Goal: Communication & Community: Answer question/provide support

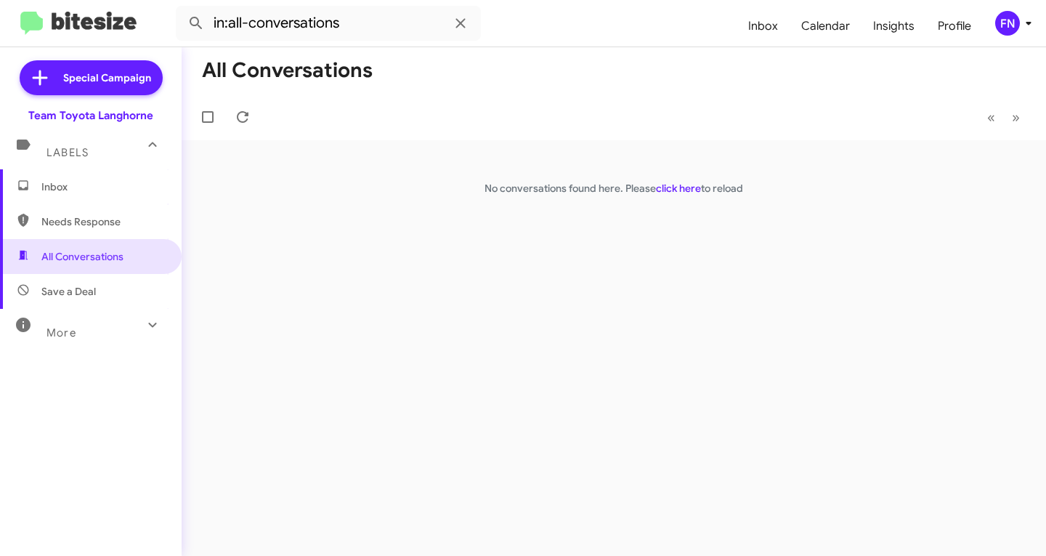
click at [90, 195] on span "Inbox" at bounding box center [91, 186] width 182 height 35
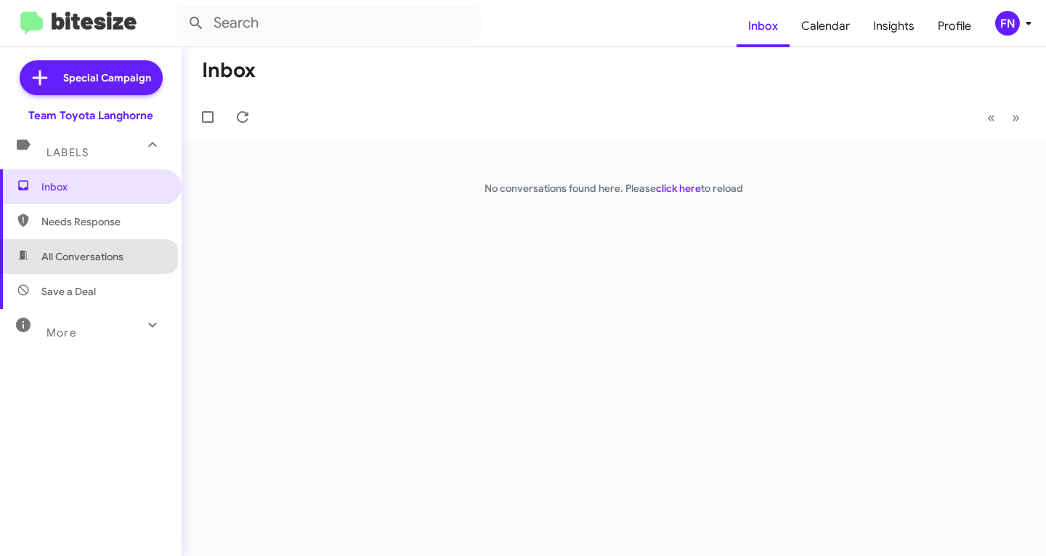
click at [88, 256] on span "All Conversations" at bounding box center [82, 256] width 82 height 15
type input "in:all-conversations"
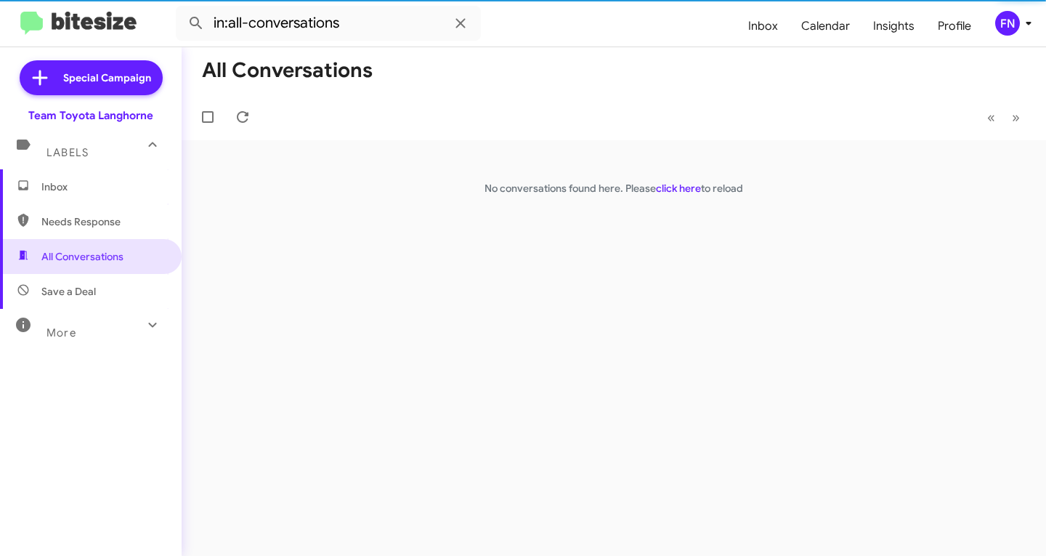
click at [1010, 25] on div "FN" at bounding box center [1007, 23] width 25 height 25
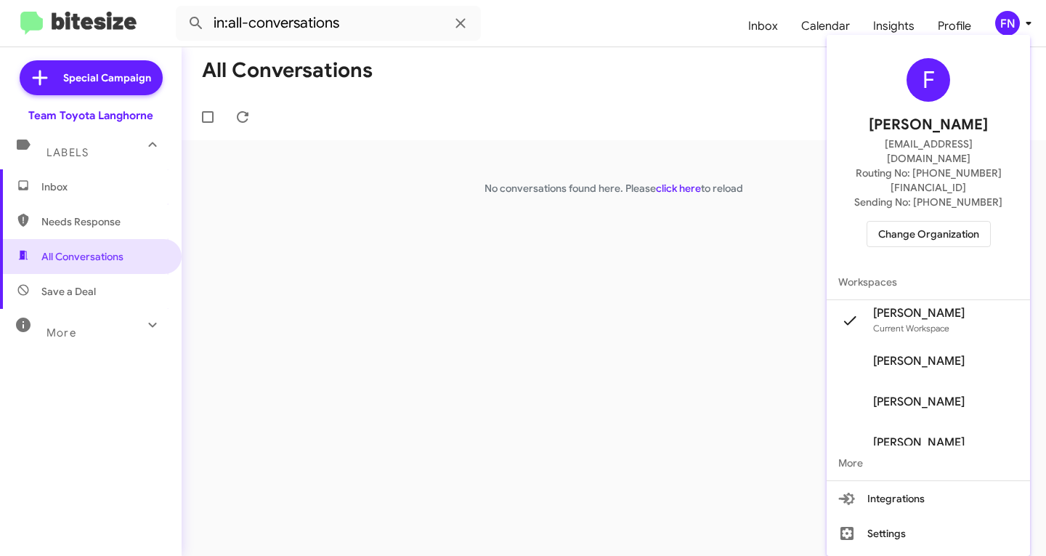
click at [924, 354] on span "[PERSON_NAME]" at bounding box center [919, 361] width 92 height 15
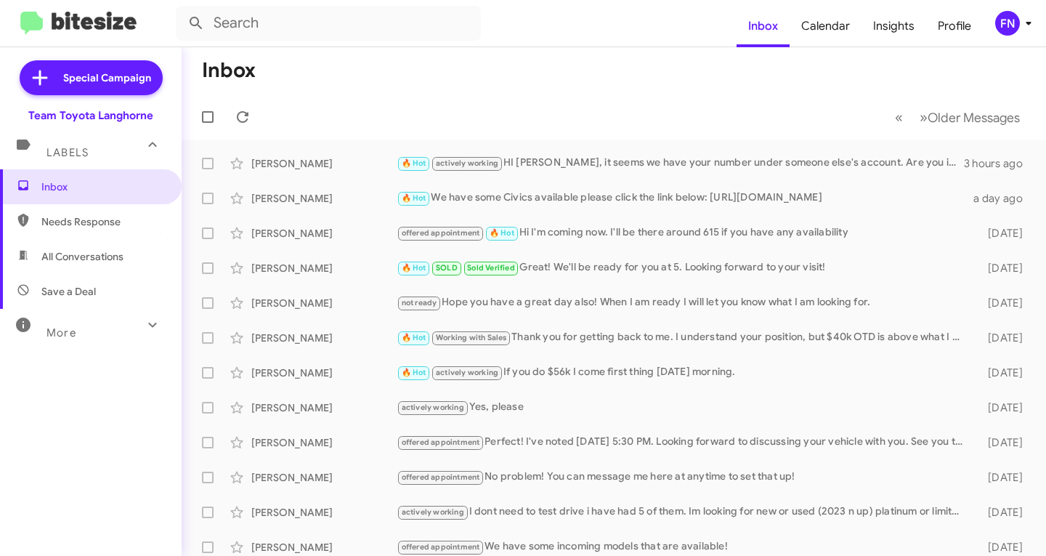
click at [58, 254] on span "All Conversations" at bounding box center [82, 256] width 82 height 15
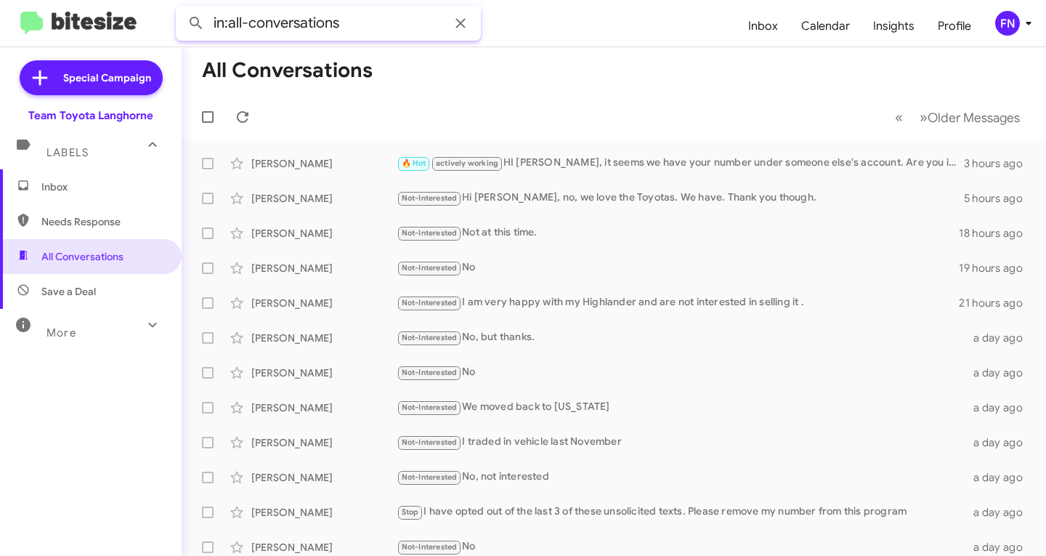
click at [244, 19] on input "in:all-conversations" at bounding box center [328, 23] width 305 height 35
click at [182, 9] on button at bounding box center [196, 23] width 29 height 29
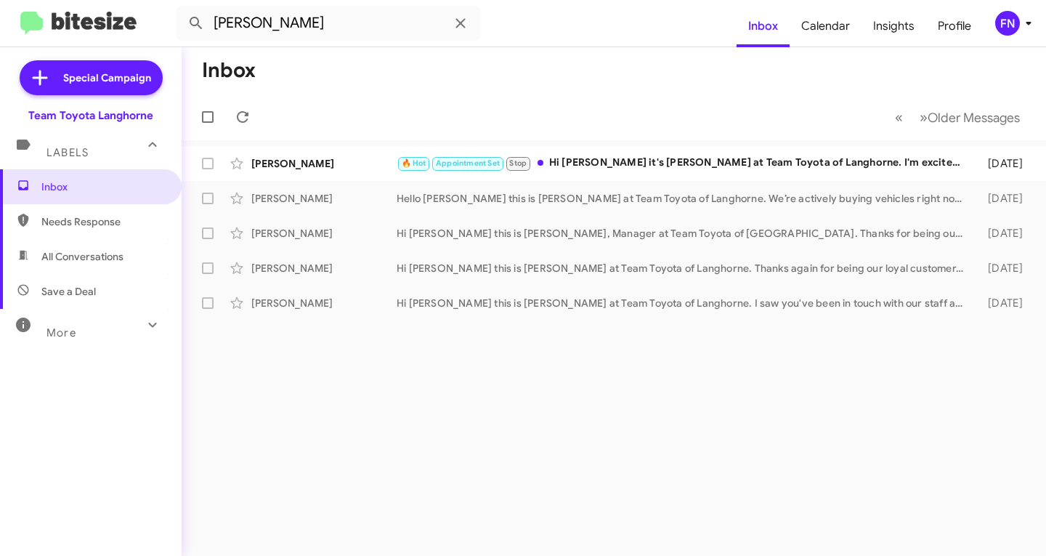
click at [57, 256] on span "All Conversations" at bounding box center [82, 256] width 82 height 15
type input "in:all-conversations"
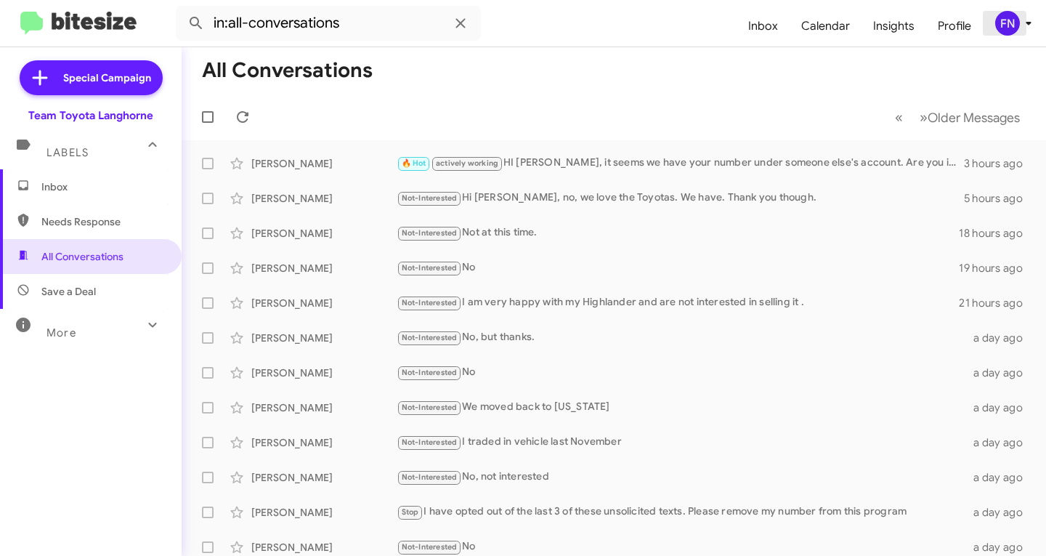
click at [1015, 34] on div "FN" at bounding box center [1007, 23] width 25 height 25
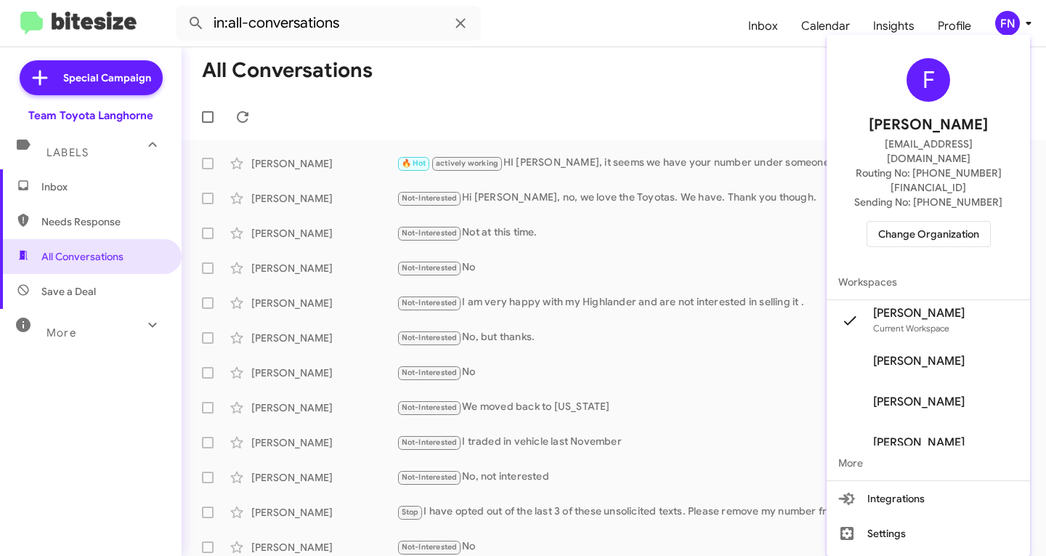
click at [908, 222] on span "Change Organization" at bounding box center [928, 234] width 101 height 25
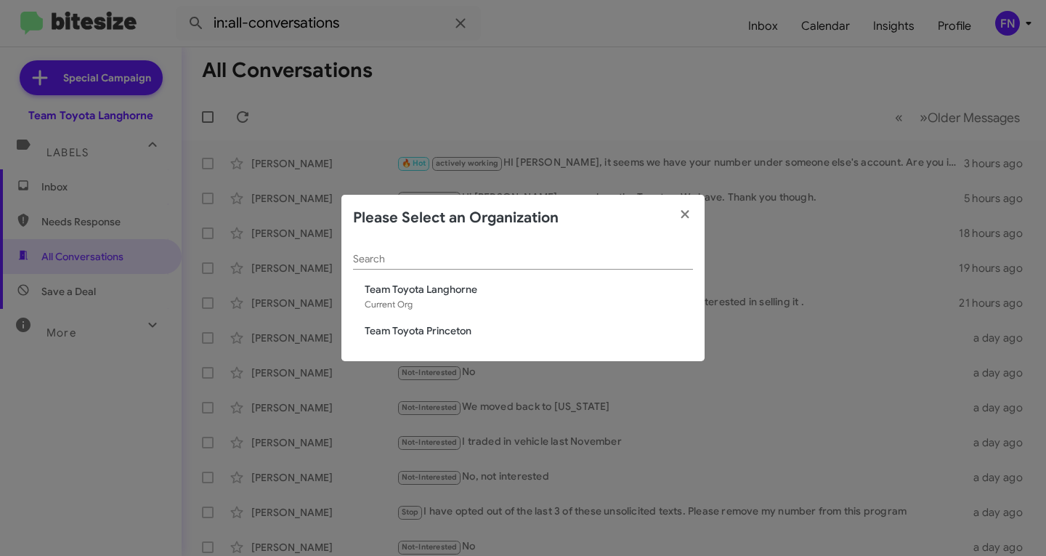
click at [450, 342] on div "Search Team Toyota Langhorne Current Org Team Toyota Princeton" at bounding box center [522, 301] width 363 height 121
click at [448, 339] on div "Search Team Toyota Langhorne Current Org Team Toyota Princeton" at bounding box center [522, 301] width 363 height 121
click at [453, 334] on span "Team Toyota Princeton" at bounding box center [529, 330] width 328 height 15
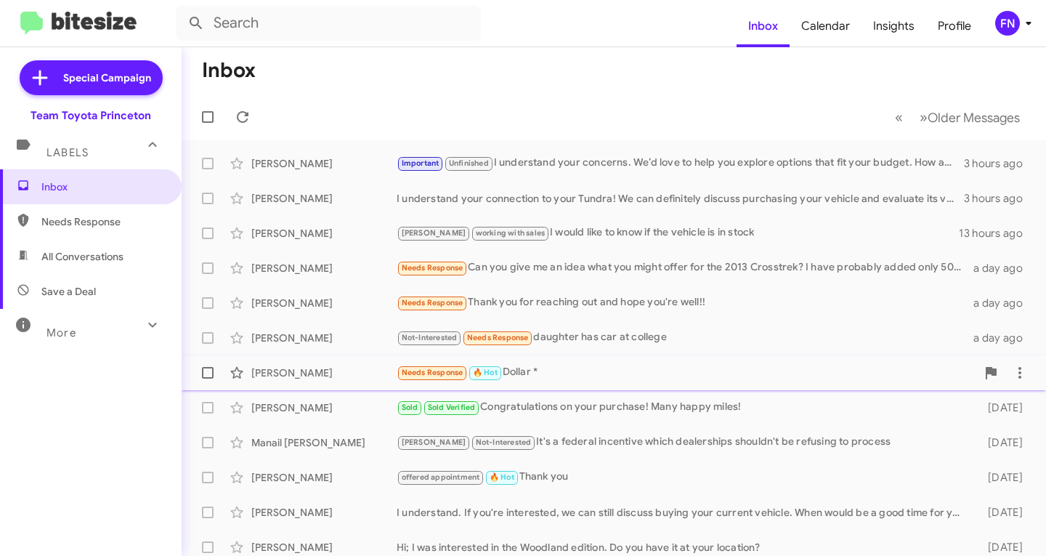
click at [293, 370] on div "[PERSON_NAME]" at bounding box center [323, 372] width 145 height 15
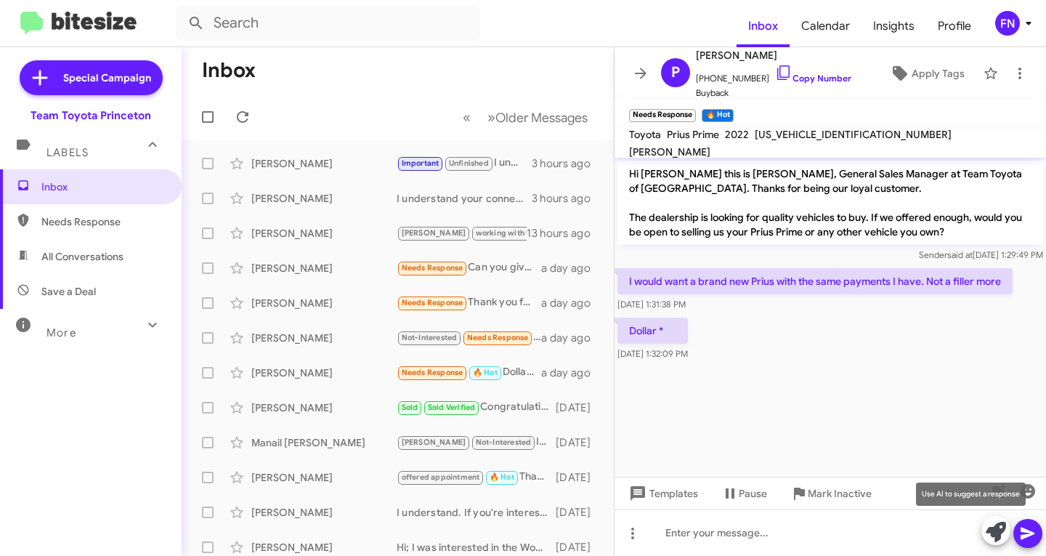
click at [1001, 539] on icon at bounding box center [996, 532] width 20 height 20
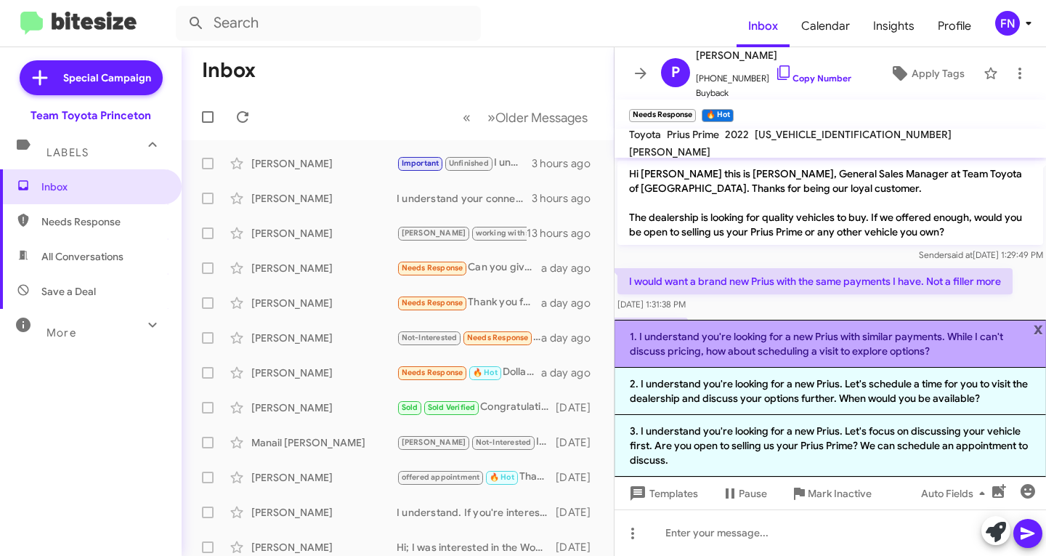
click at [746, 358] on li "1. I understand you're looking for a new Prius with similar payments. While I c…" at bounding box center [830, 344] width 431 height 48
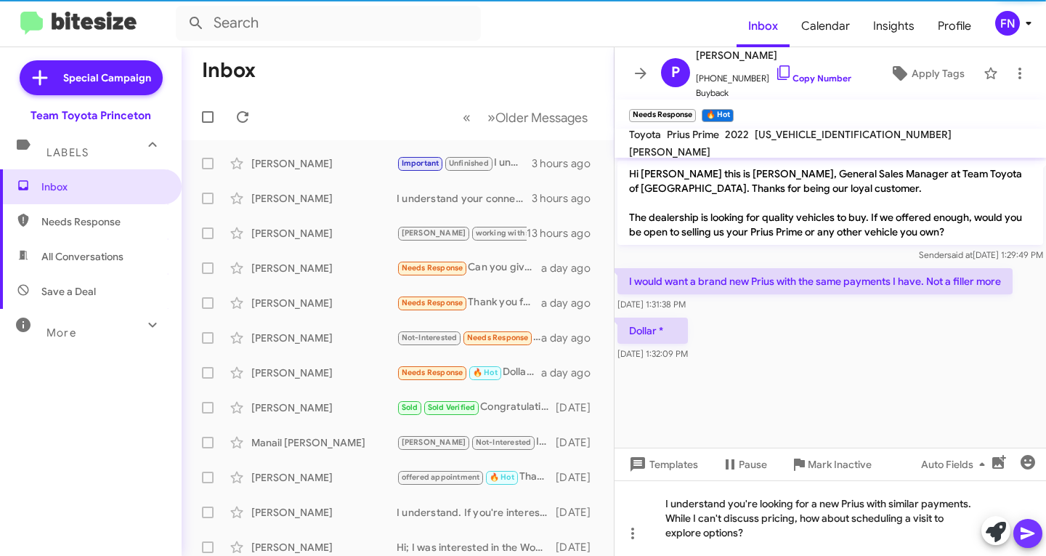
click at [1033, 534] on icon at bounding box center [1028, 533] width 14 height 12
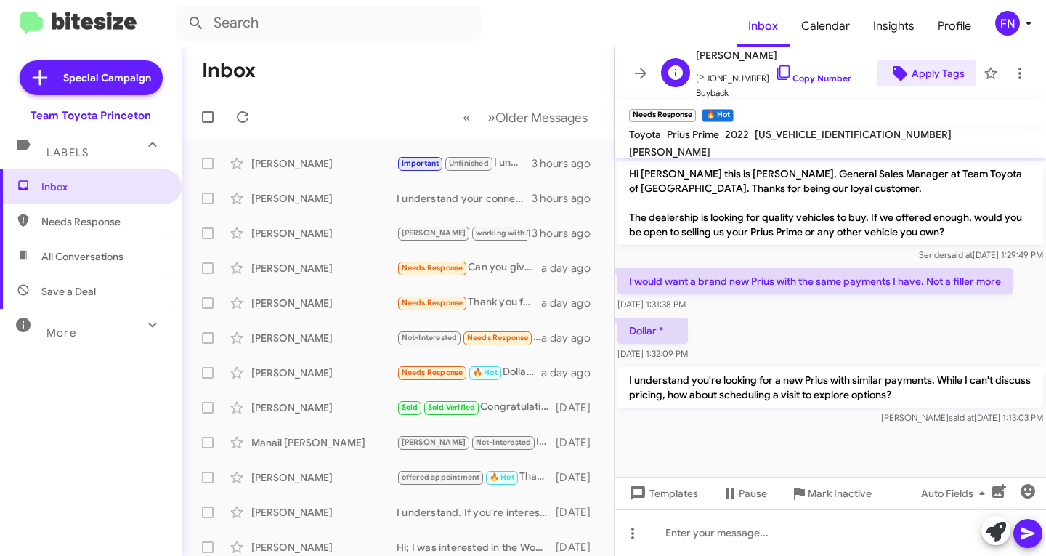
click at [940, 78] on span "Apply Tags" at bounding box center [938, 73] width 53 height 26
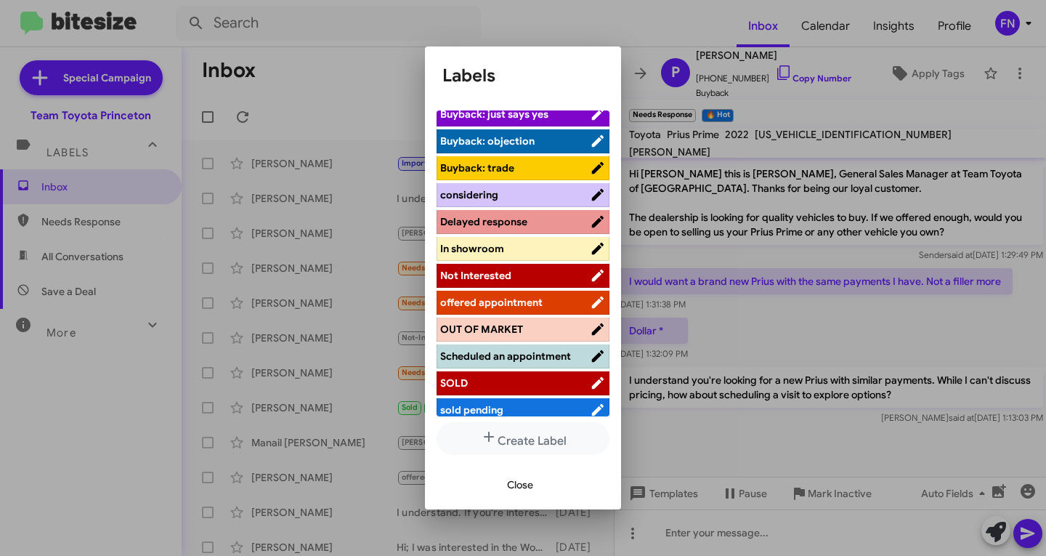
scroll to position [217, 0]
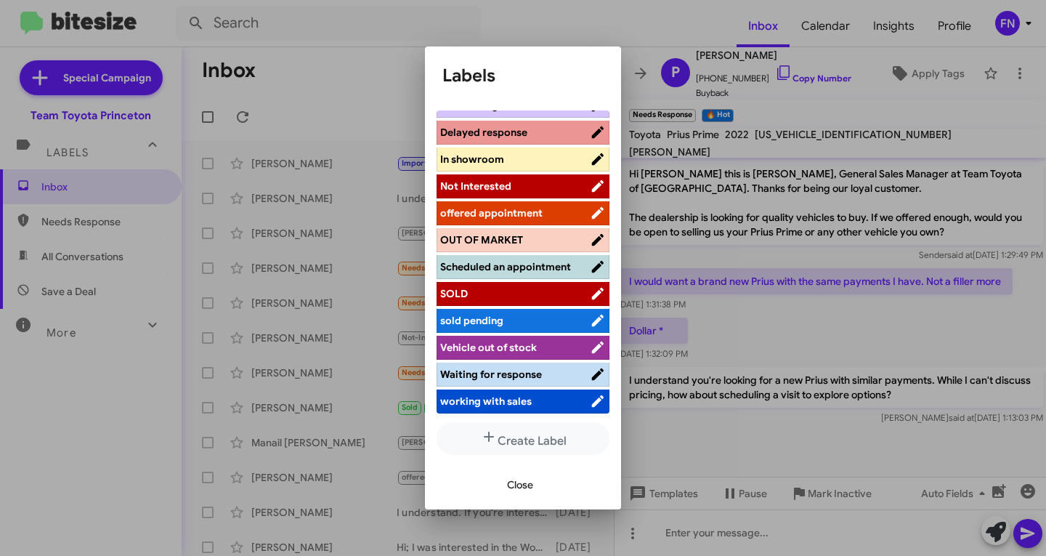
click at [487, 206] on span "offered appointment" at bounding box center [491, 212] width 102 height 13
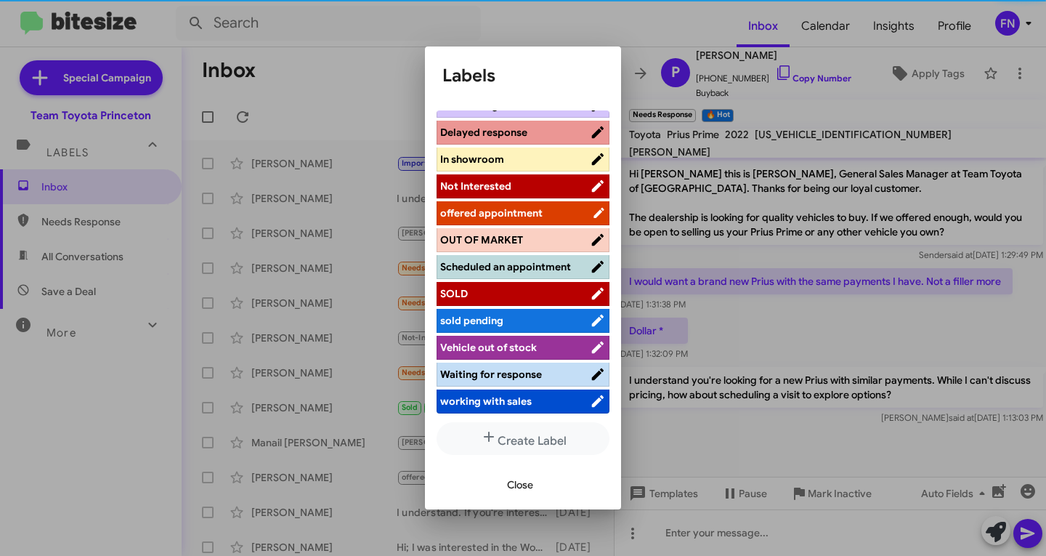
click at [510, 484] on span "Close" at bounding box center [520, 484] width 26 height 26
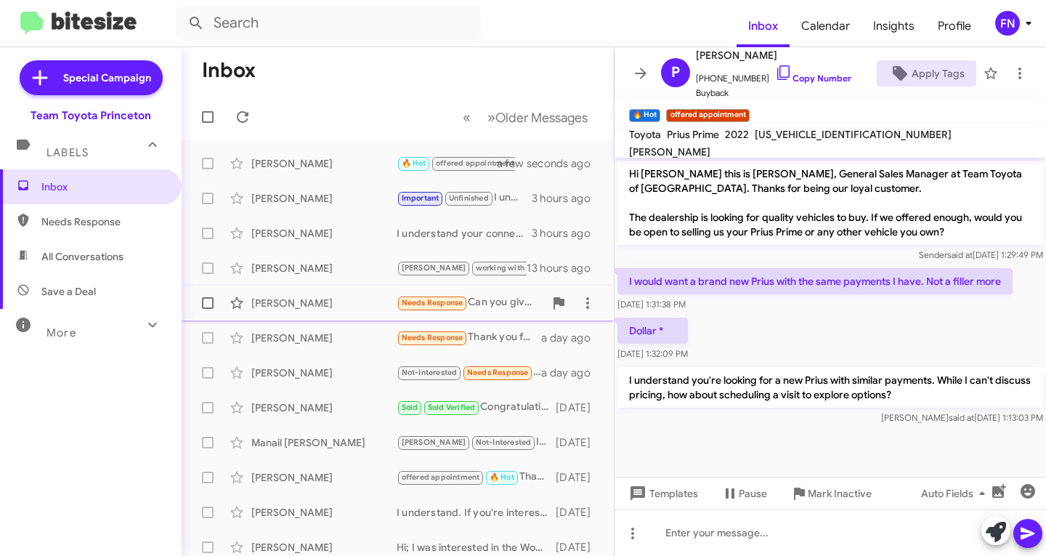
click at [323, 303] on div "Robert Wilkoff" at bounding box center [323, 303] width 145 height 15
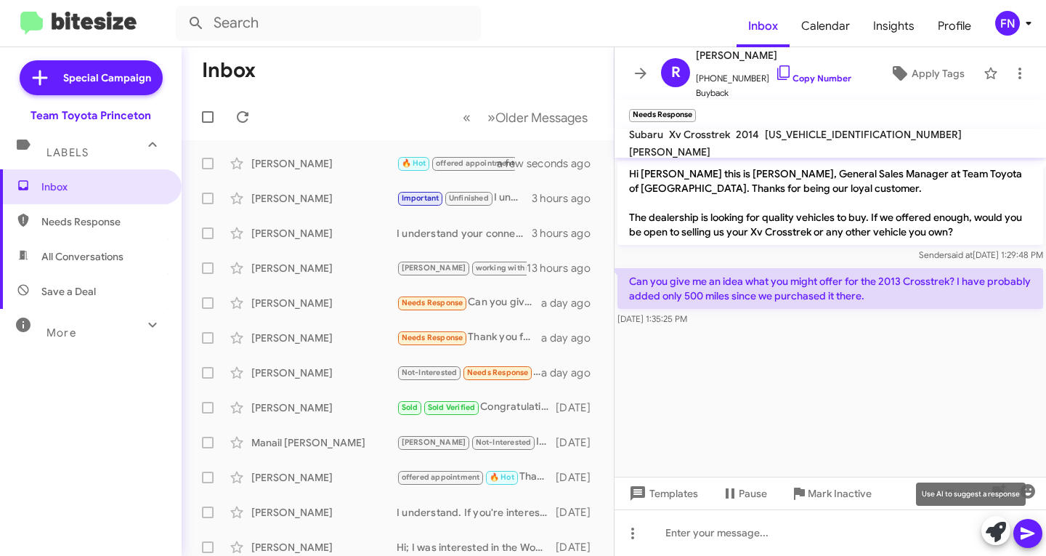
click at [991, 537] on icon at bounding box center [996, 532] width 20 height 20
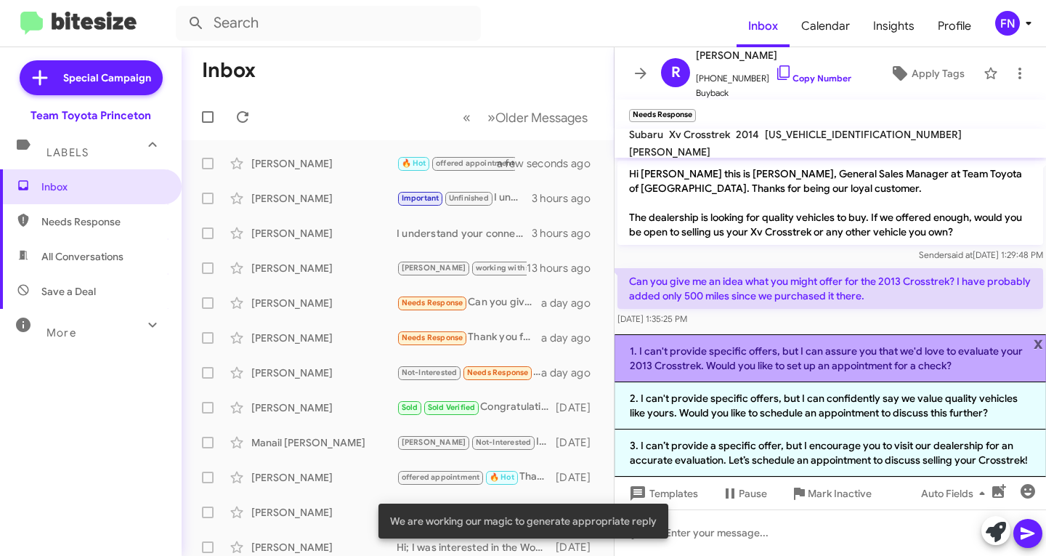
click at [846, 360] on li "1. I can't provide specific offers, but I can assure you that we'd love to eval…" at bounding box center [830, 358] width 431 height 48
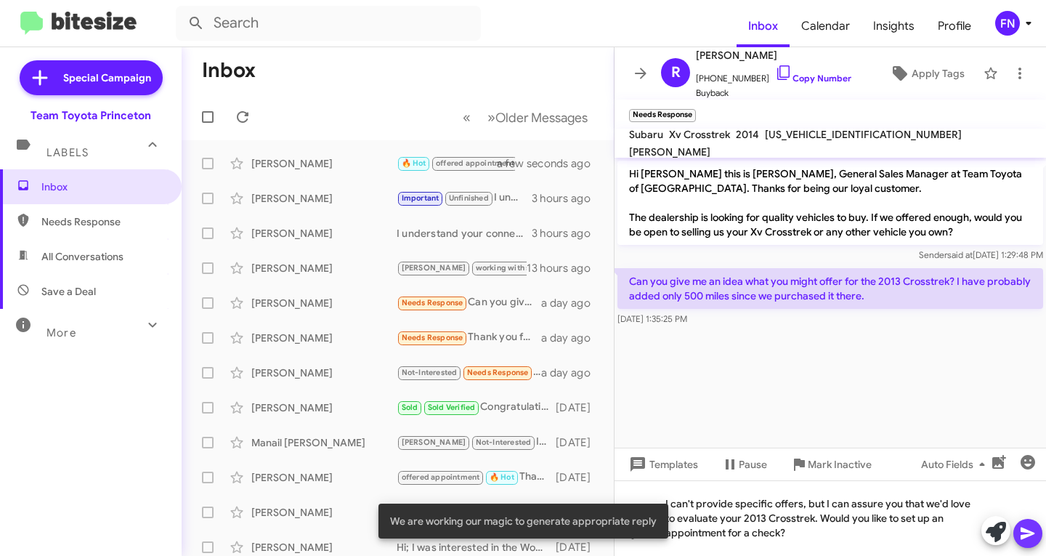
click at [1033, 532] on icon at bounding box center [1028, 533] width 14 height 12
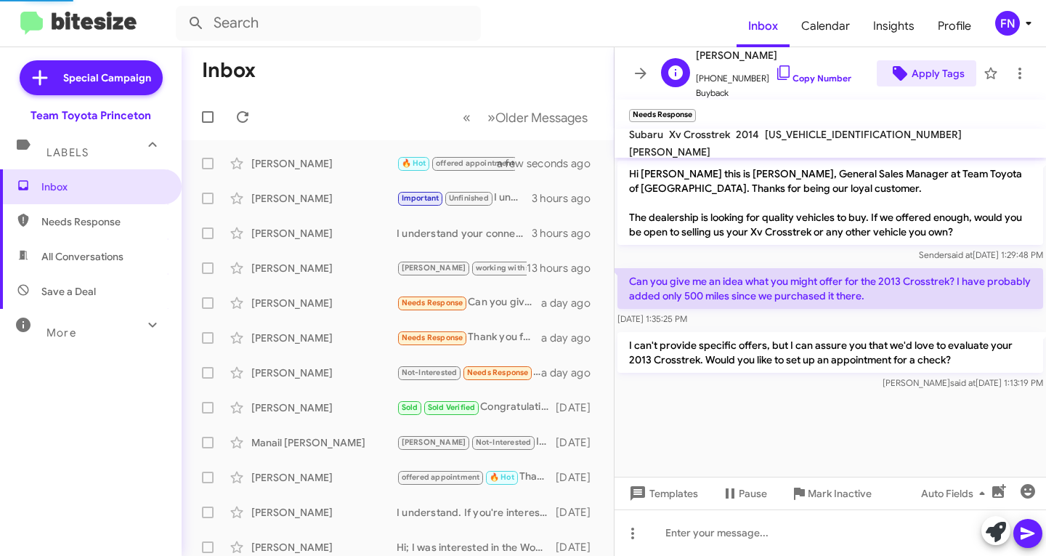
click at [928, 73] on span "Apply Tags" at bounding box center [938, 73] width 53 height 26
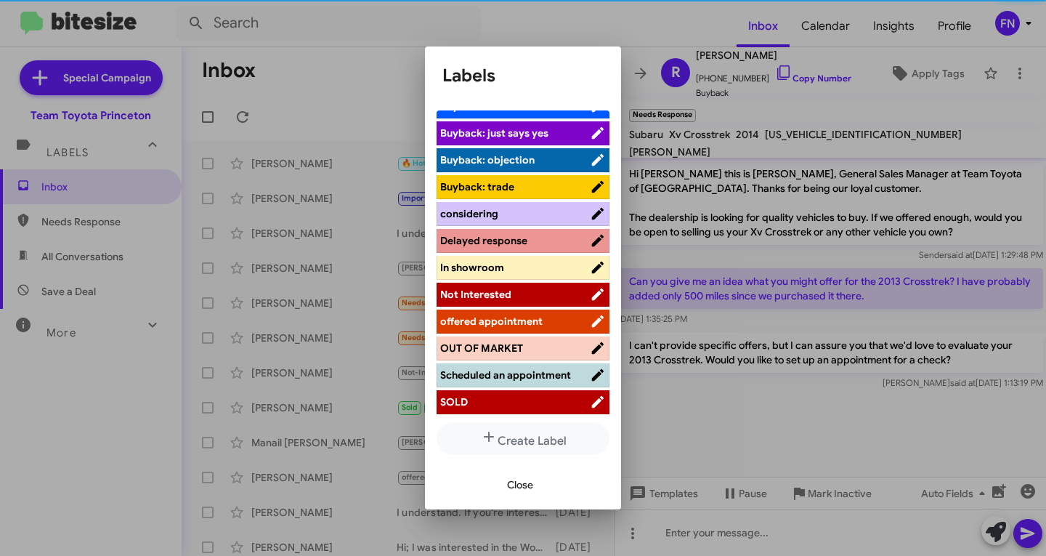
scroll to position [217, 0]
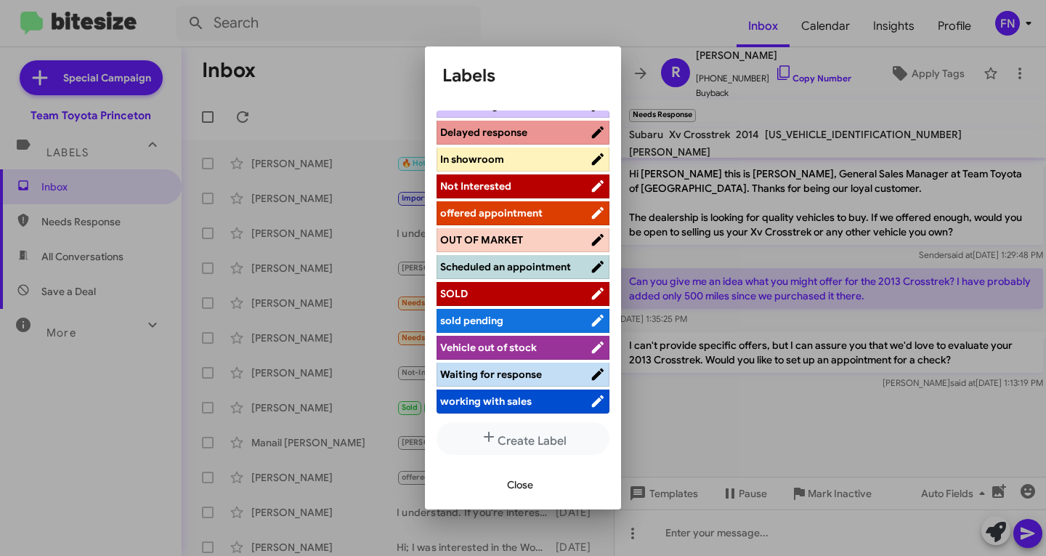
click at [496, 206] on span "offered appointment" at bounding box center [491, 212] width 102 height 13
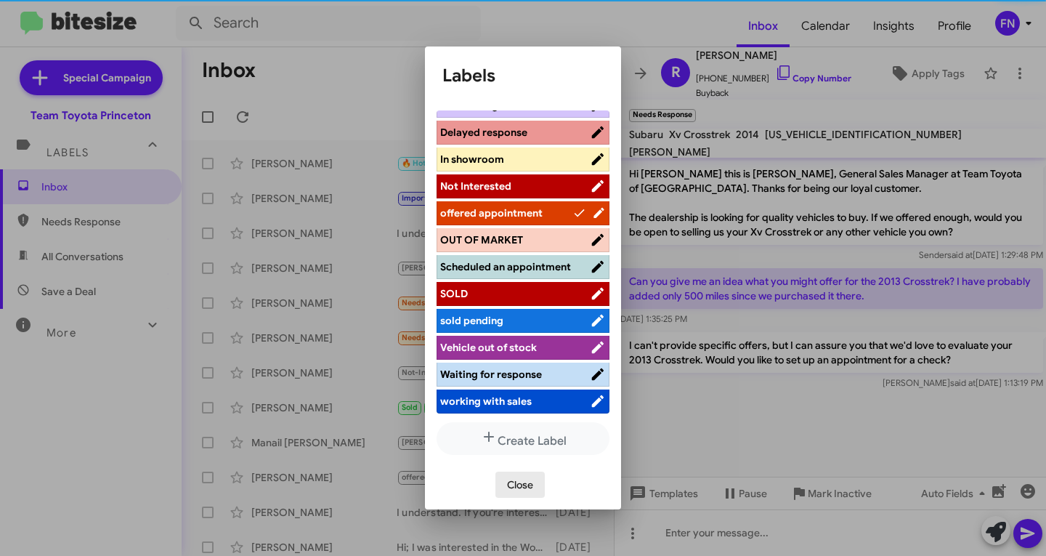
click at [517, 487] on span "Close" at bounding box center [520, 484] width 26 height 26
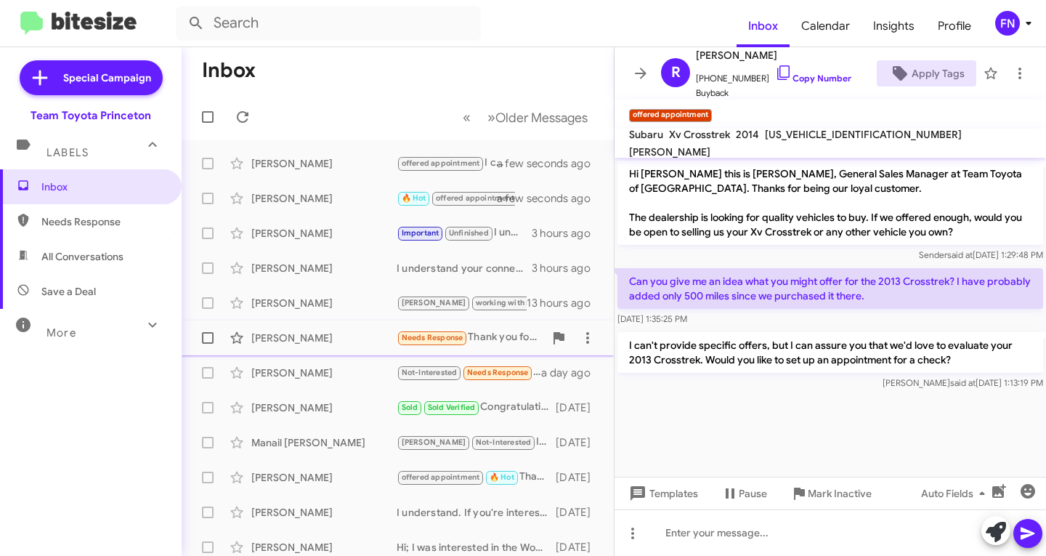
click at [296, 328] on div "Marleana Scarpati Needs Response Thank you for reaching out and hope you're wel…" at bounding box center [397, 337] width 409 height 29
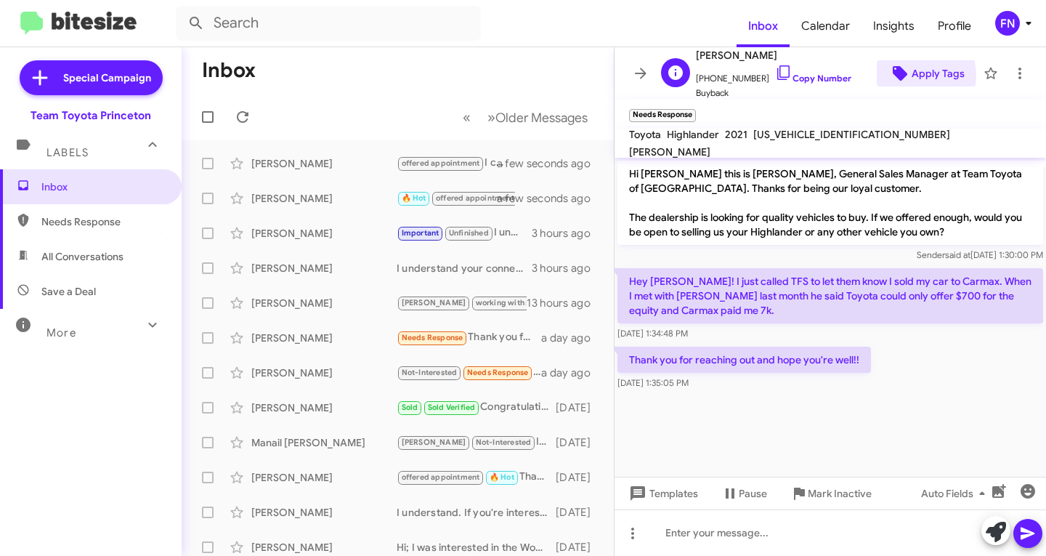
click at [912, 76] on span "Apply Tags" at bounding box center [938, 73] width 53 height 26
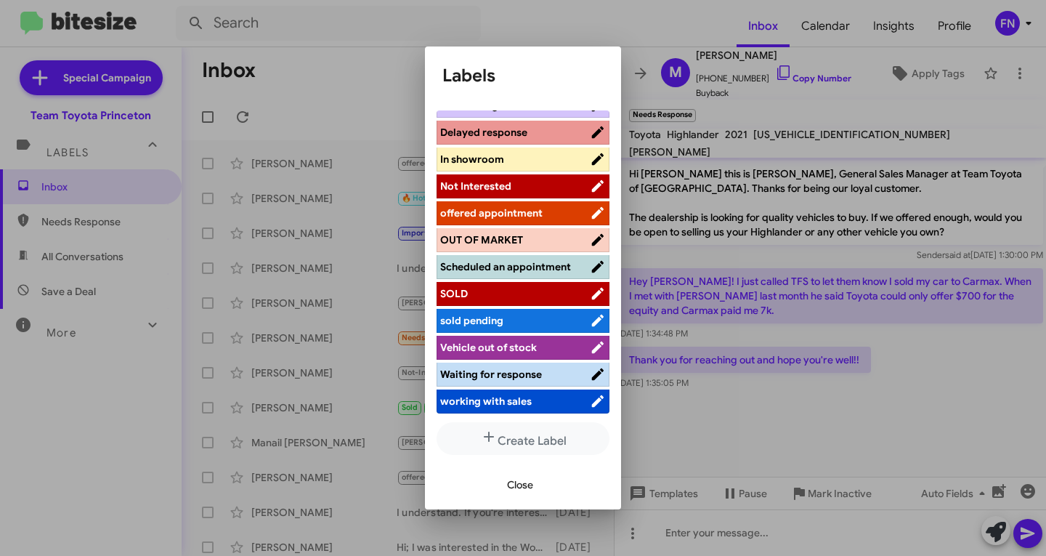
click at [529, 179] on span "Not Interested" at bounding box center [515, 186] width 150 height 15
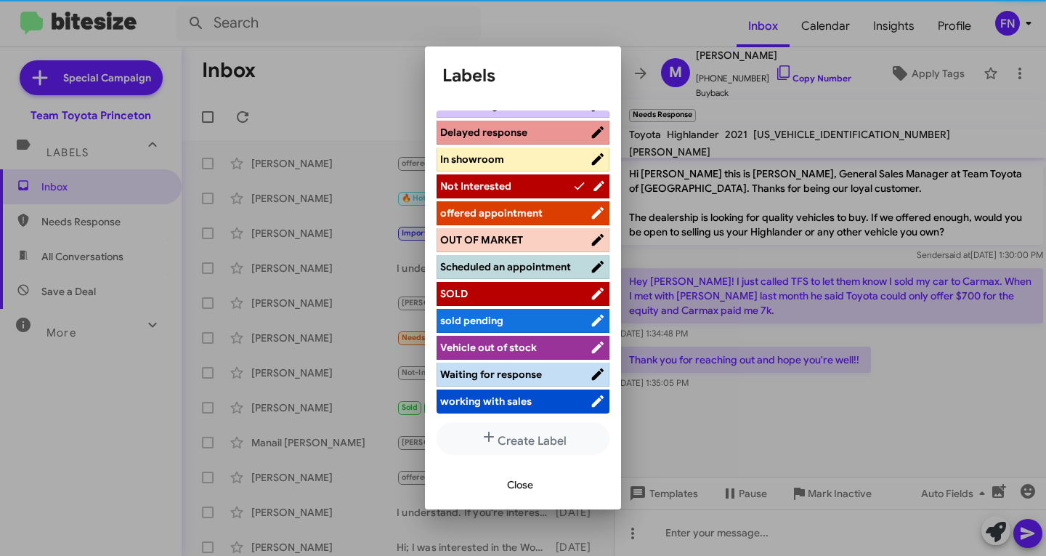
scroll to position [217, 0]
click at [527, 485] on span "Close" at bounding box center [520, 484] width 26 height 26
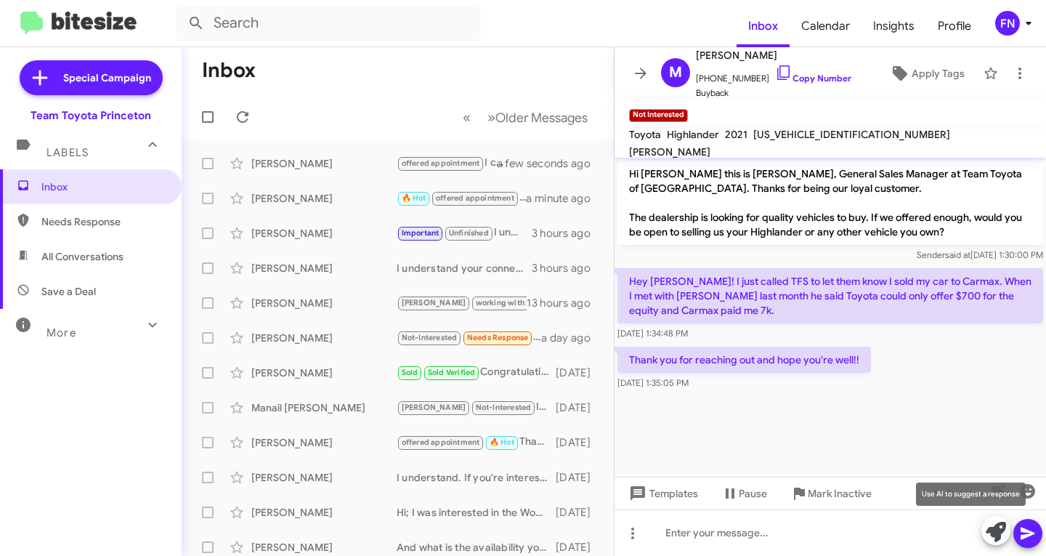
click at [1002, 531] on icon at bounding box center [996, 532] width 20 height 20
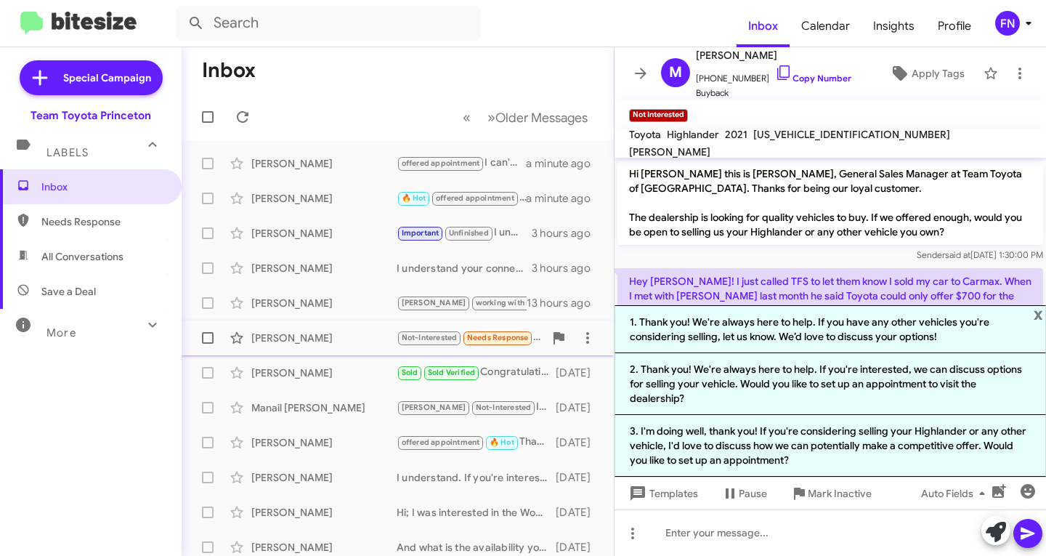
click at [358, 334] on div "Anthony Pacilio" at bounding box center [323, 337] width 145 height 15
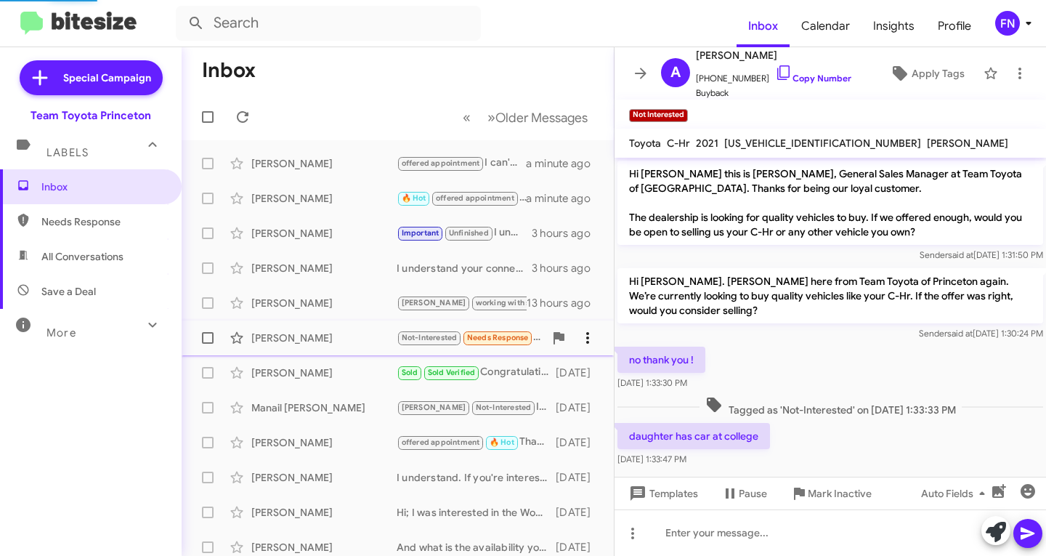
scroll to position [11, 0]
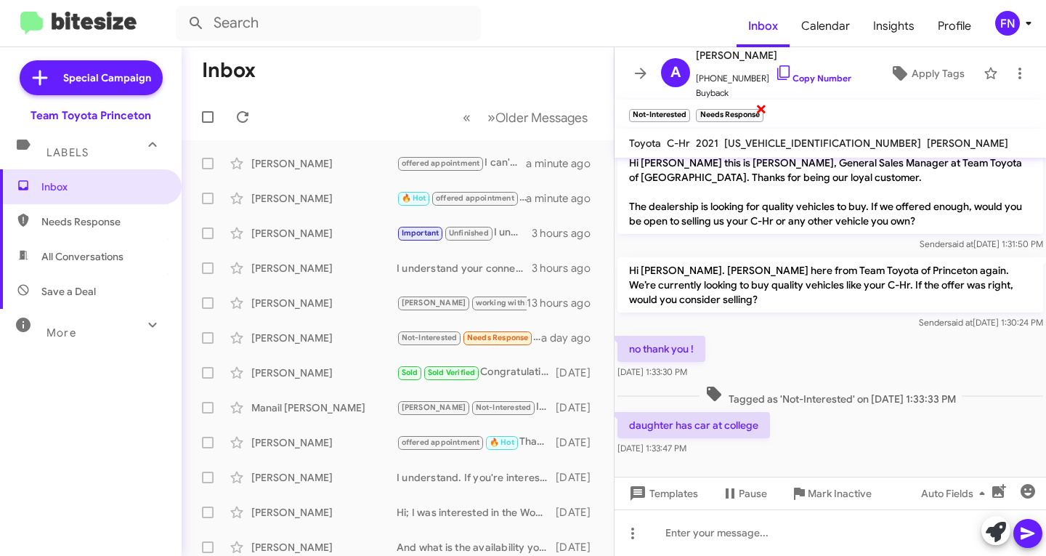
click at [762, 111] on span "×" at bounding box center [761, 108] width 12 height 17
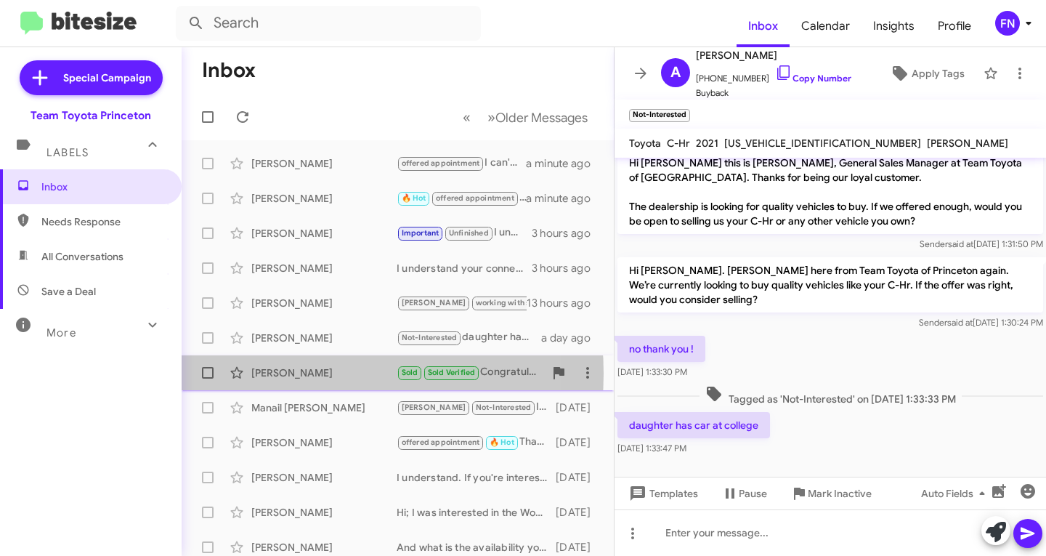
click at [305, 373] on div "Michelle Green" at bounding box center [323, 372] width 145 height 15
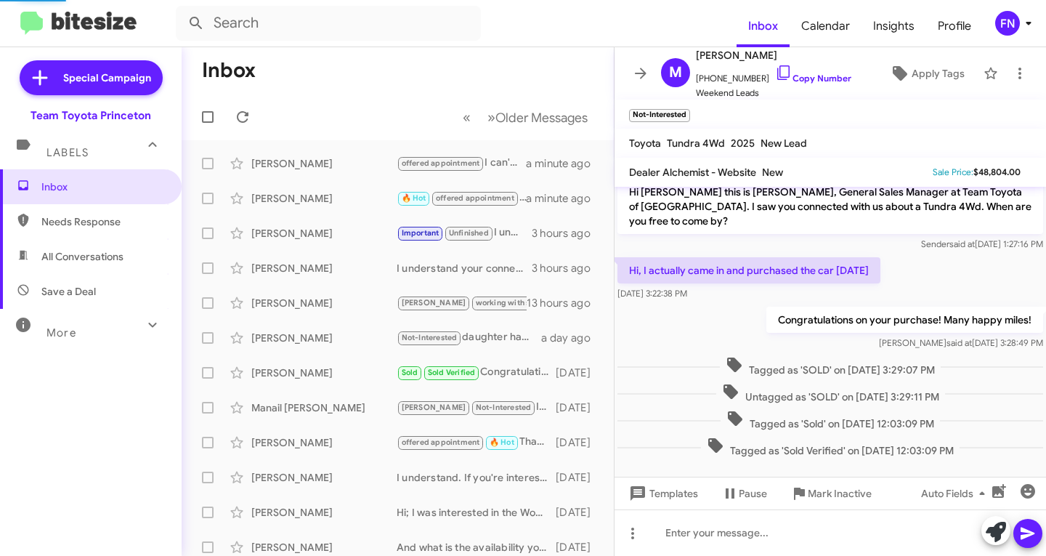
scroll to position [20, 0]
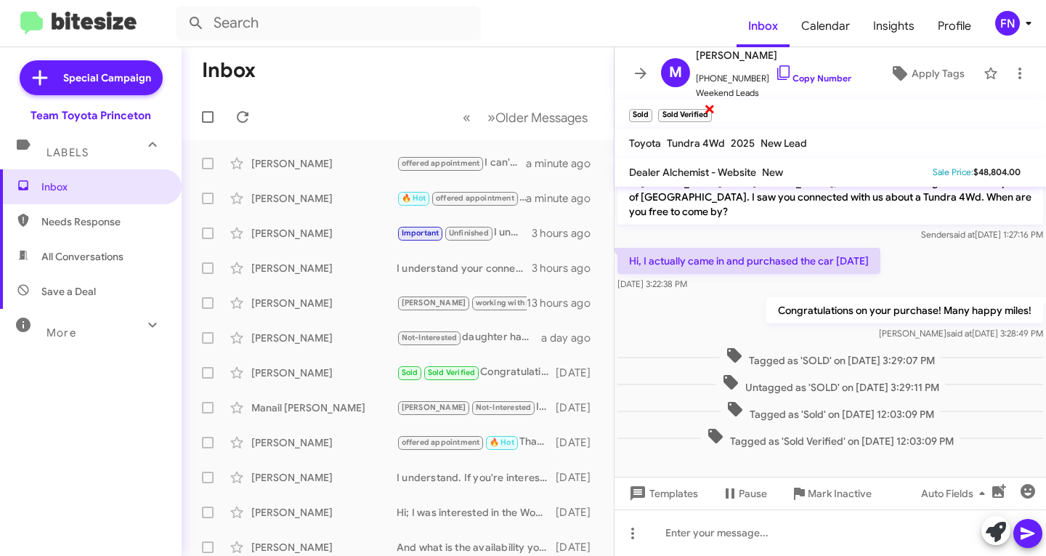
click at [710, 107] on span "×" at bounding box center [710, 108] width 12 height 17
click at [52, 262] on span "All Conversations" at bounding box center [82, 256] width 82 height 15
type input "in:all-conversations"
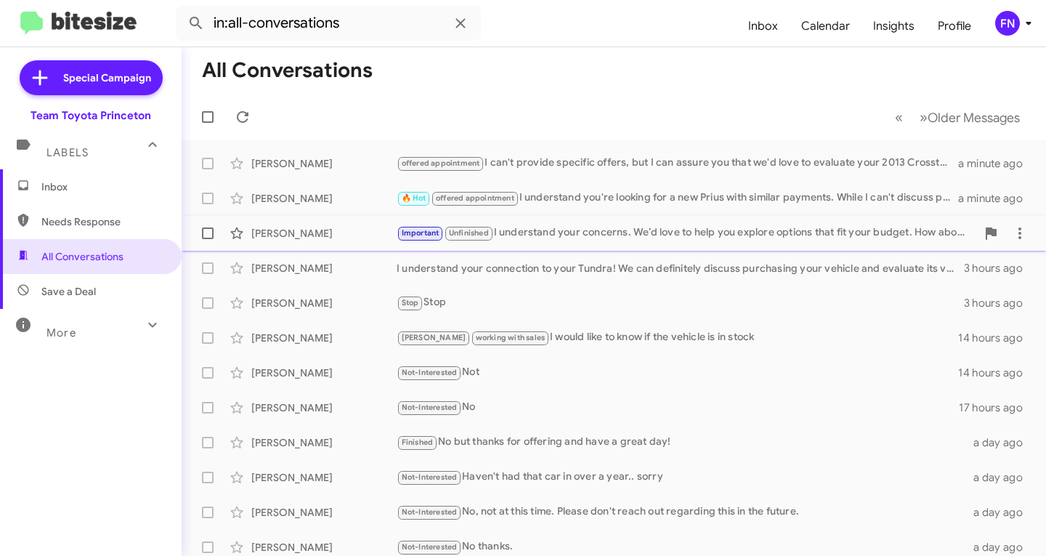
click at [349, 229] on div "Carlos Pichardobaez" at bounding box center [323, 233] width 145 height 15
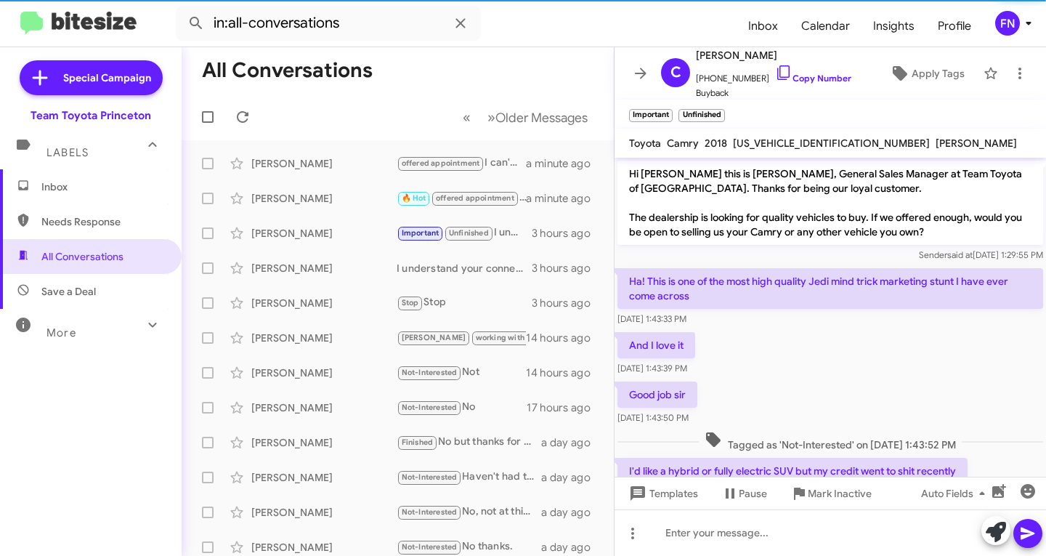
scroll to position [186, 0]
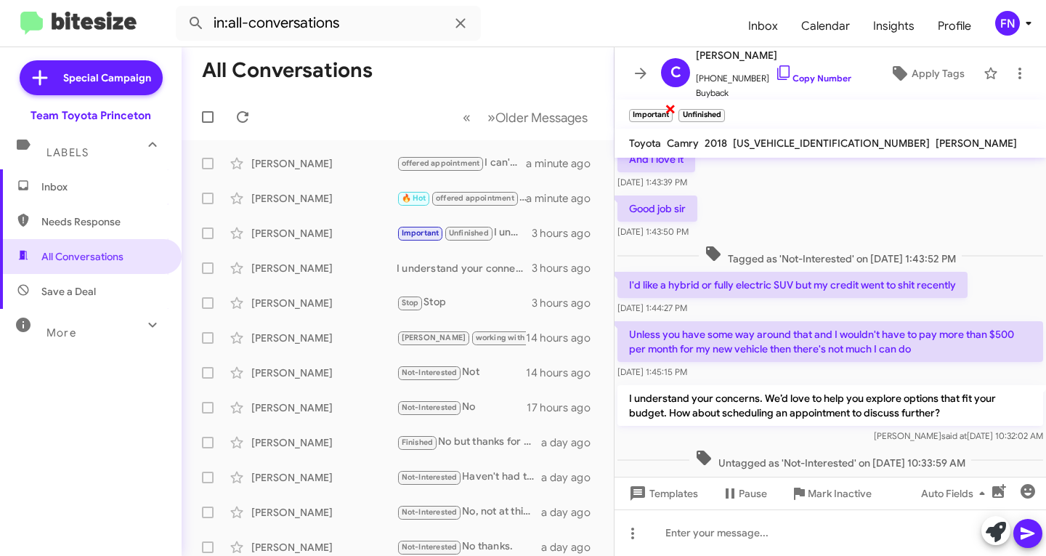
click at [668, 110] on span "×" at bounding box center [671, 108] width 12 height 17
click at [673, 110] on span "×" at bounding box center [673, 108] width 12 height 17
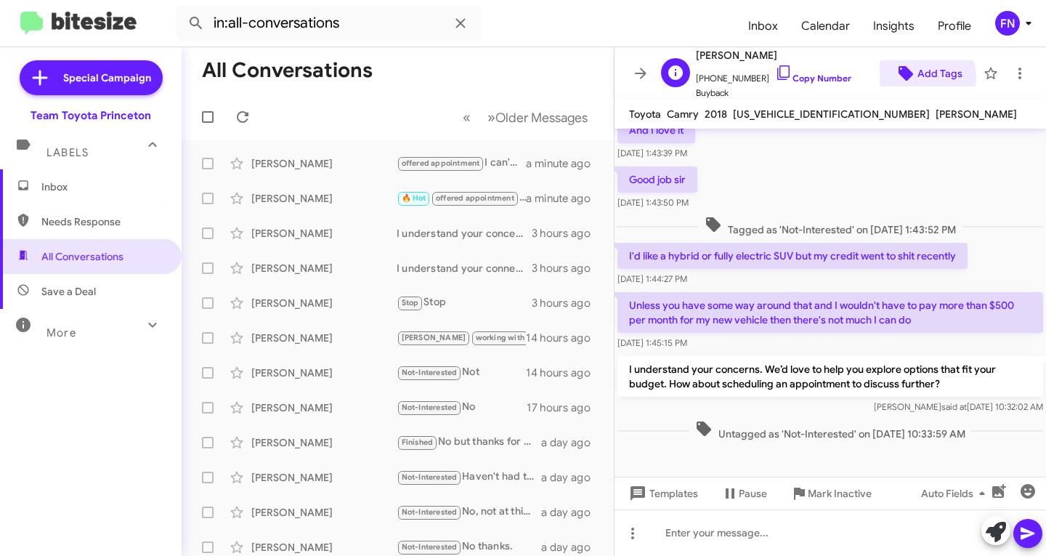
click at [917, 78] on span "Add Tags" at bounding box center [939, 73] width 45 height 26
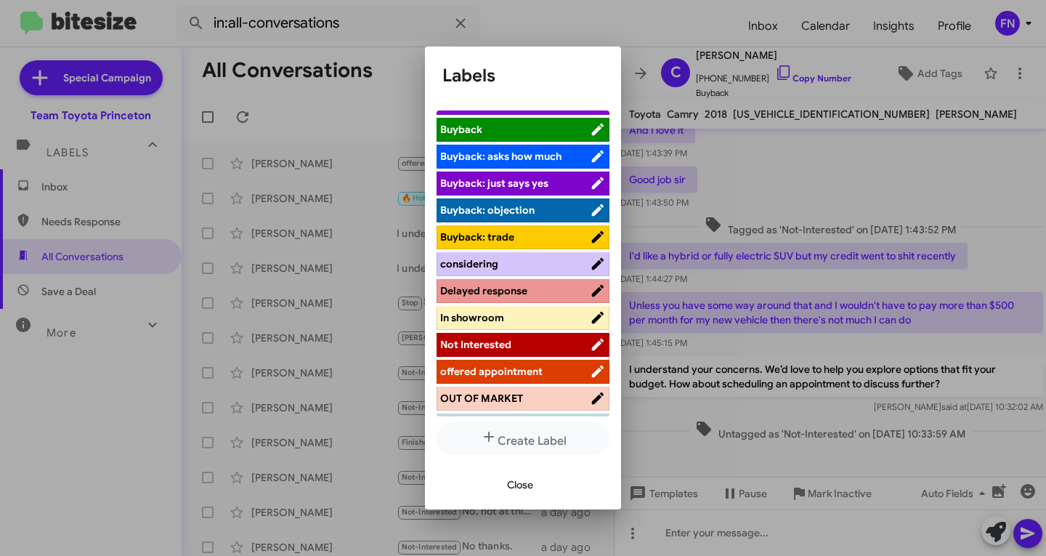
scroll to position [73, 0]
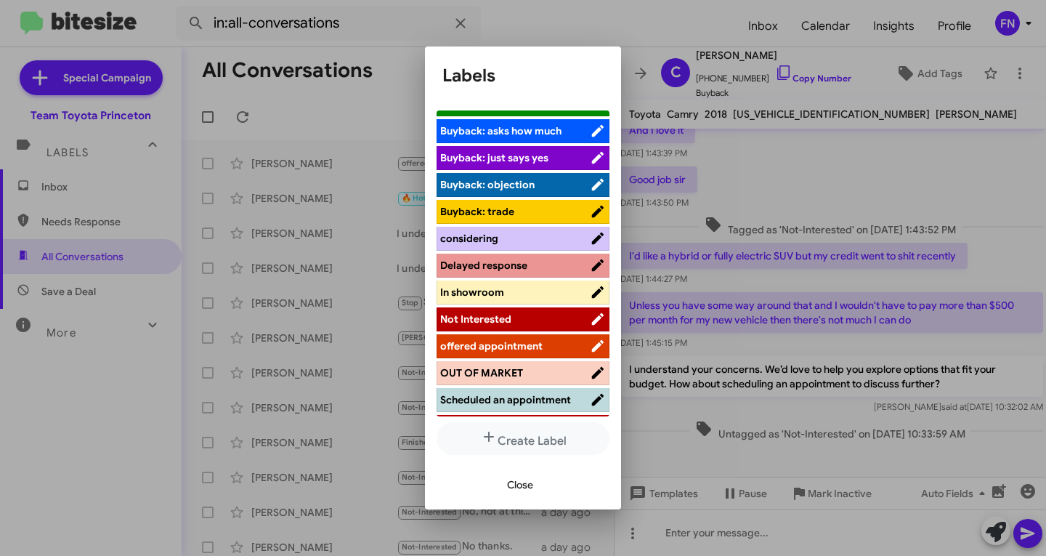
click at [503, 347] on span "offered appointment" at bounding box center [491, 345] width 102 height 13
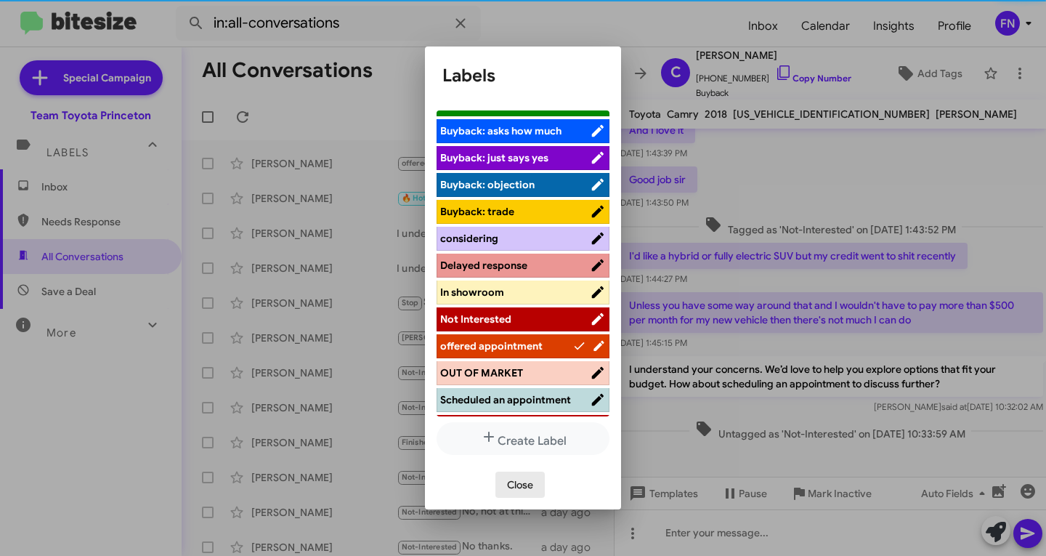
click at [525, 482] on span "Close" at bounding box center [520, 484] width 26 height 26
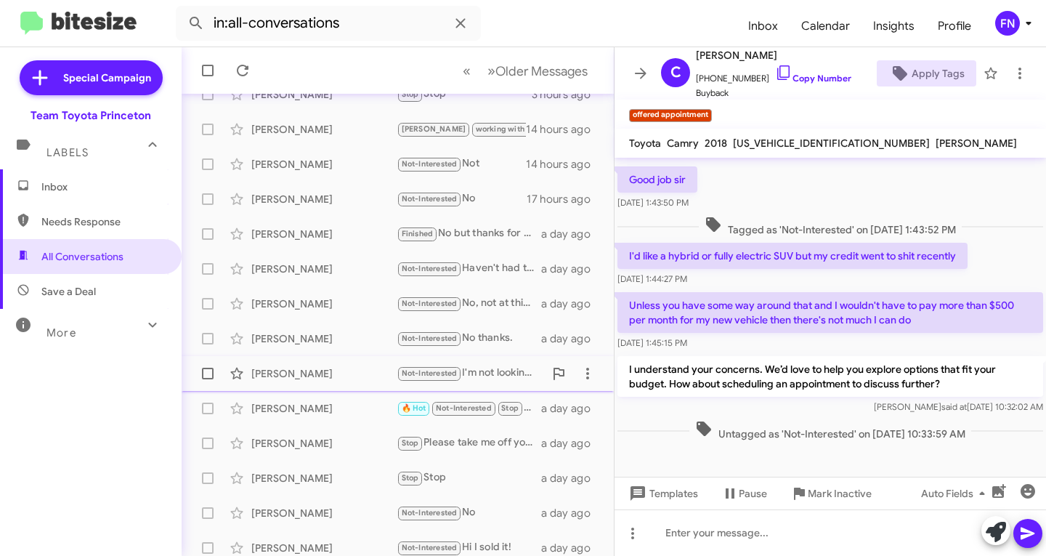
scroll to position [288, 0]
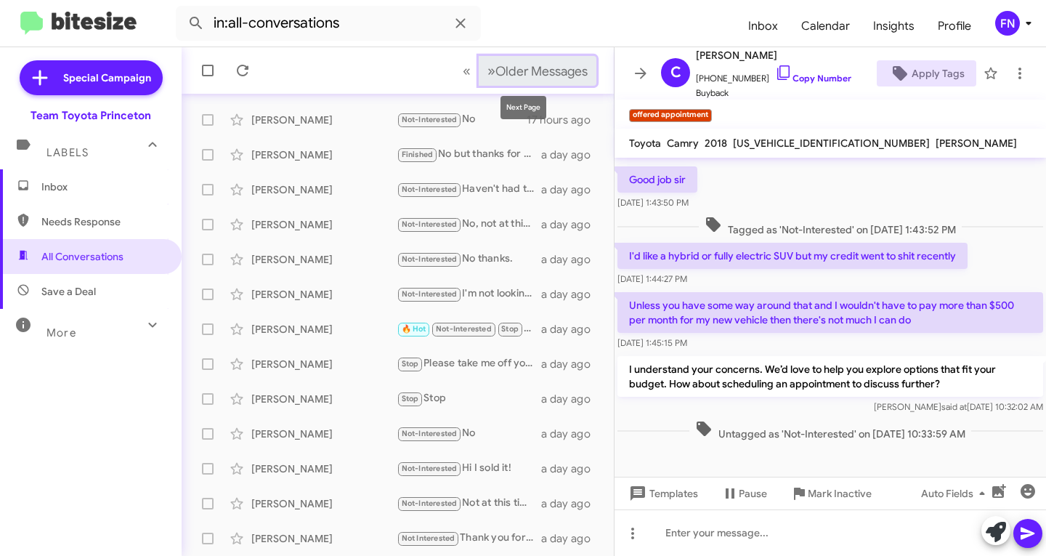
click at [543, 62] on button "» Next Older Messages" at bounding box center [538, 71] width 118 height 30
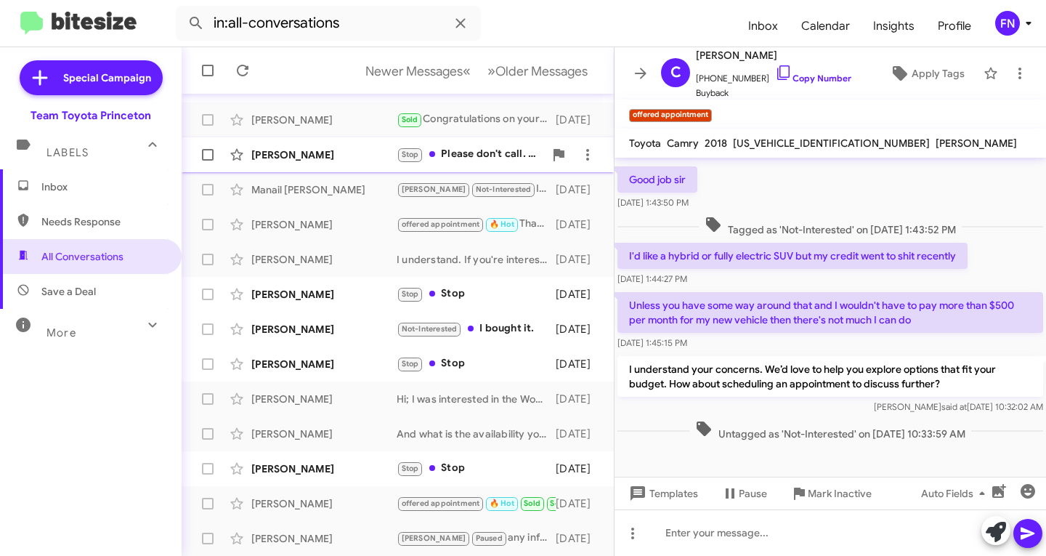
click at [302, 157] on div "Antony Bennett" at bounding box center [323, 154] width 145 height 15
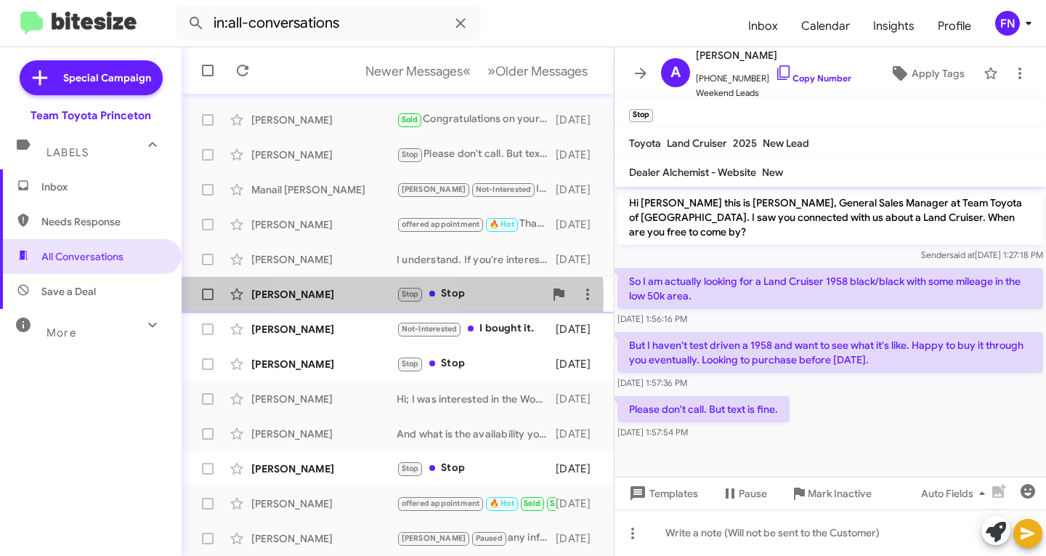
click at [346, 296] on div "Patricia Zurawski" at bounding box center [323, 294] width 145 height 15
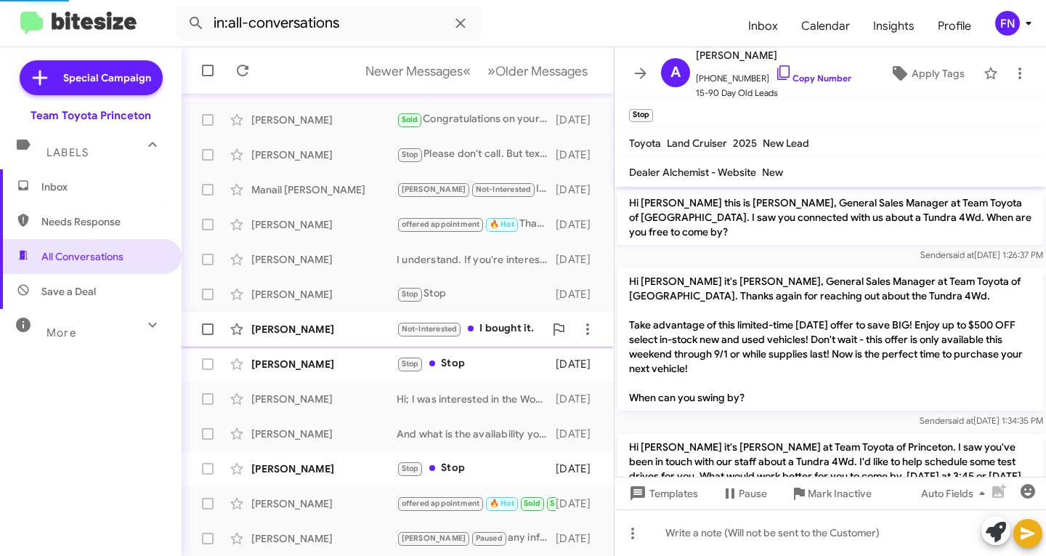
scroll to position [208, 0]
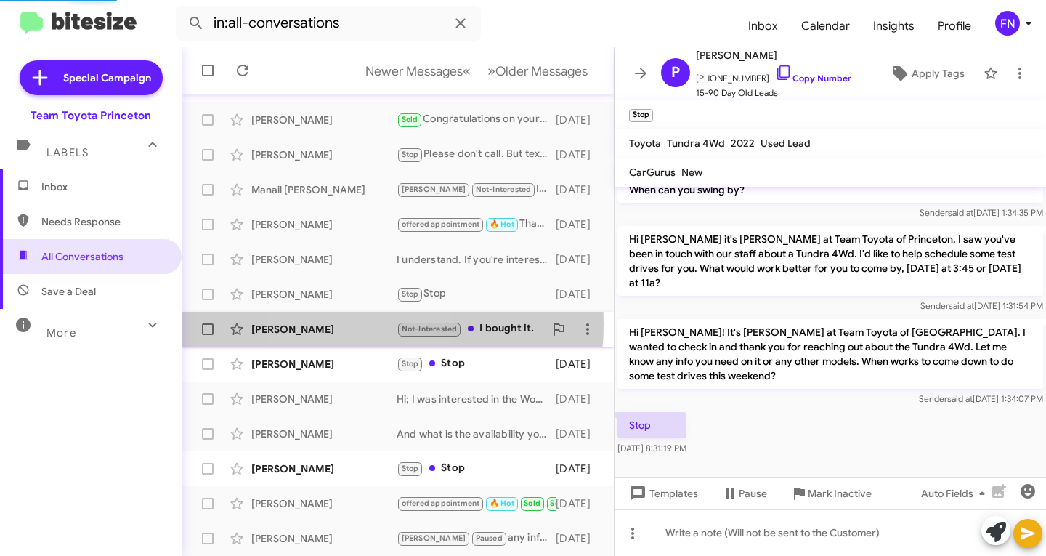
click at [343, 324] on div "Rajnishkumar Patel" at bounding box center [323, 329] width 145 height 15
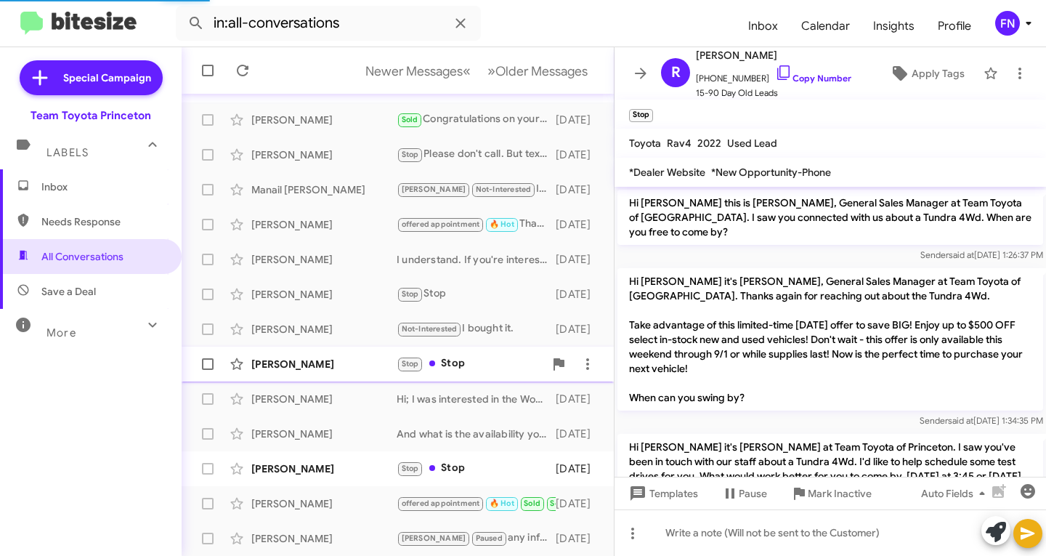
click at [341, 360] on div "Deepika Pandit" at bounding box center [323, 364] width 145 height 15
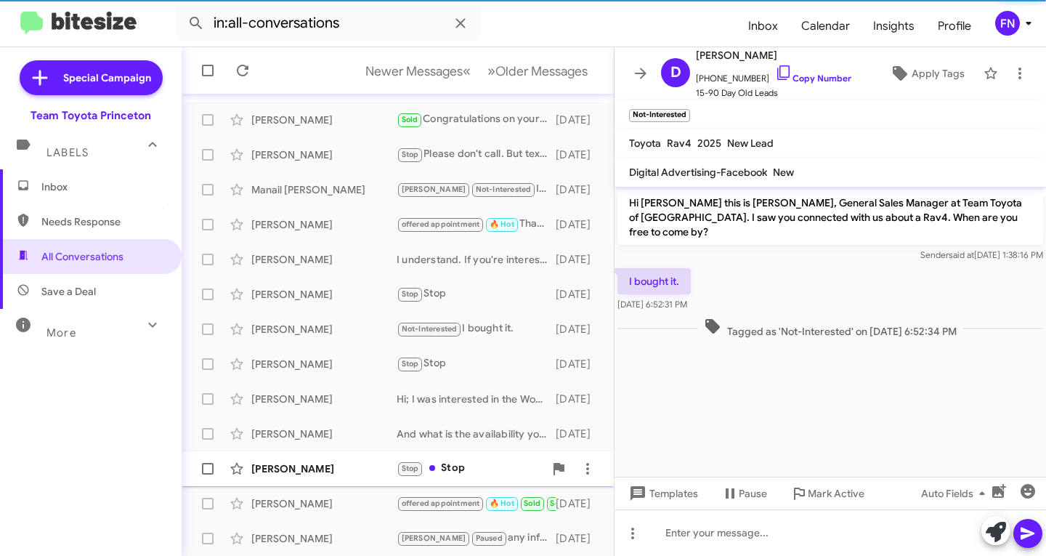
scroll to position [193, 0]
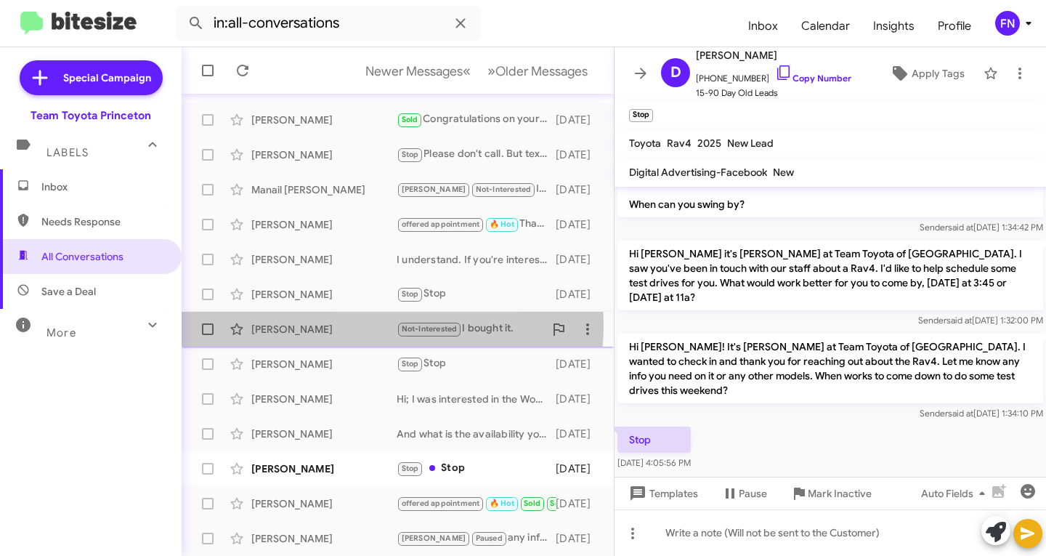
click at [376, 325] on div "Rajnishkumar Patel" at bounding box center [323, 329] width 145 height 15
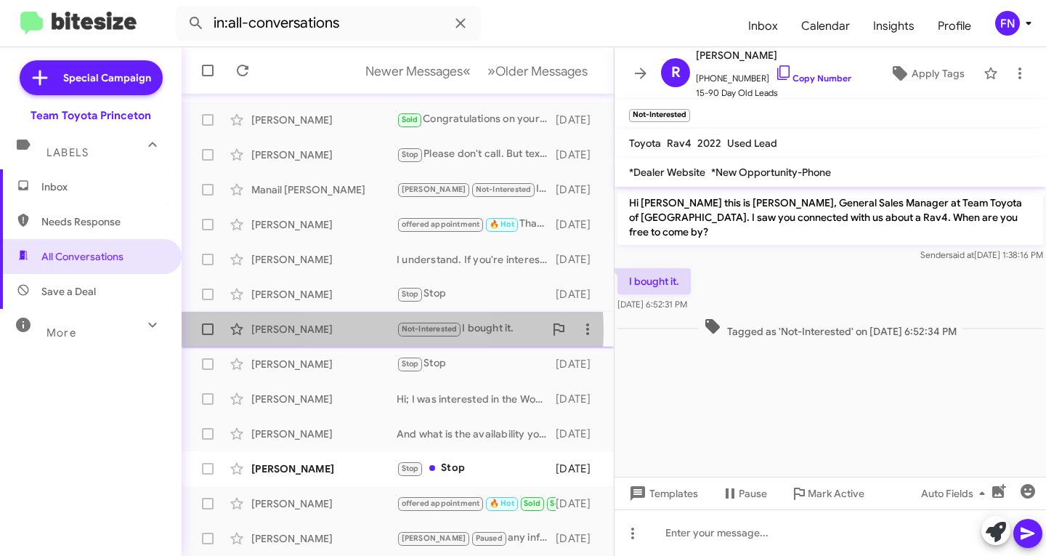
click at [362, 330] on div "Rajnishkumar Patel" at bounding box center [323, 329] width 145 height 15
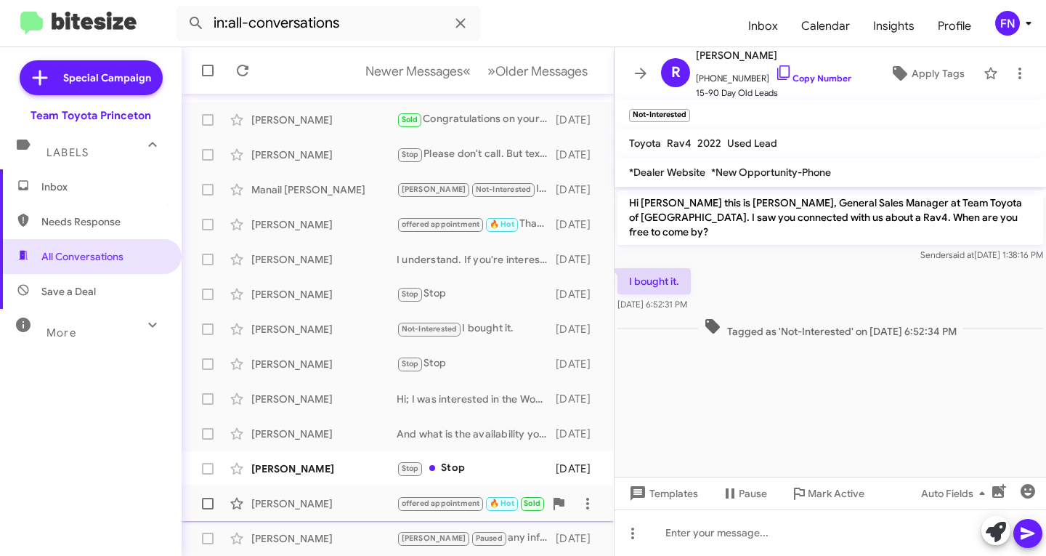
click at [282, 490] on div "Betty Barzallo offered appointment 🔥 Hot Sold Sold Verified Is that okay? 5 day…" at bounding box center [397, 503] width 409 height 29
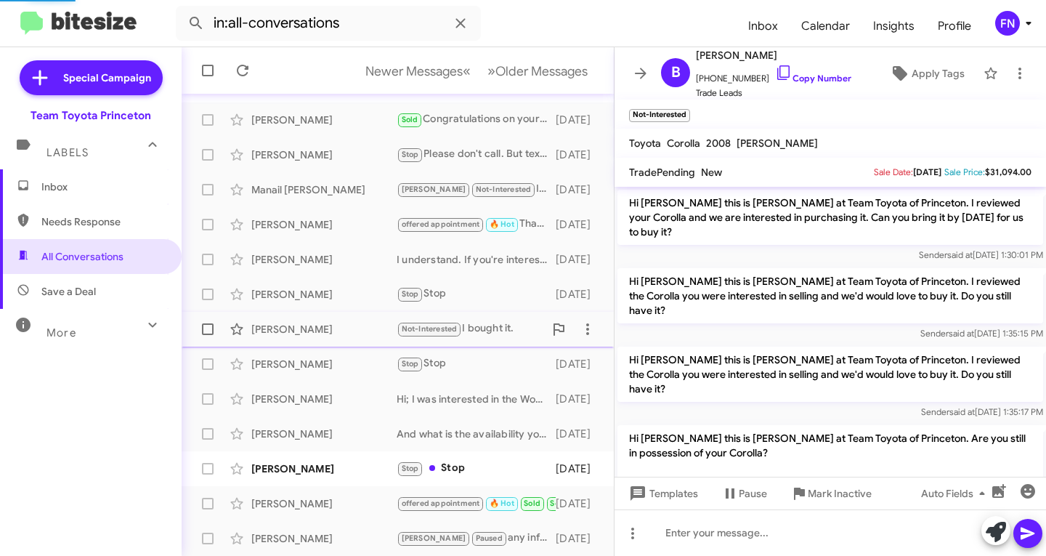
scroll to position [971, 0]
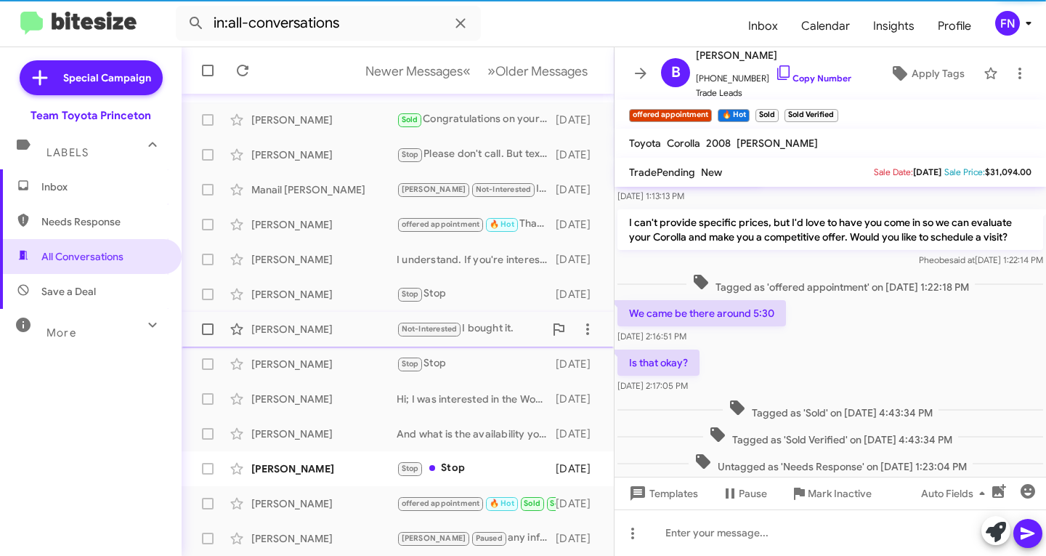
click at [287, 339] on div "Rajnishkumar Patel Not-Interested I bought it. 5 days ago" at bounding box center [397, 329] width 409 height 29
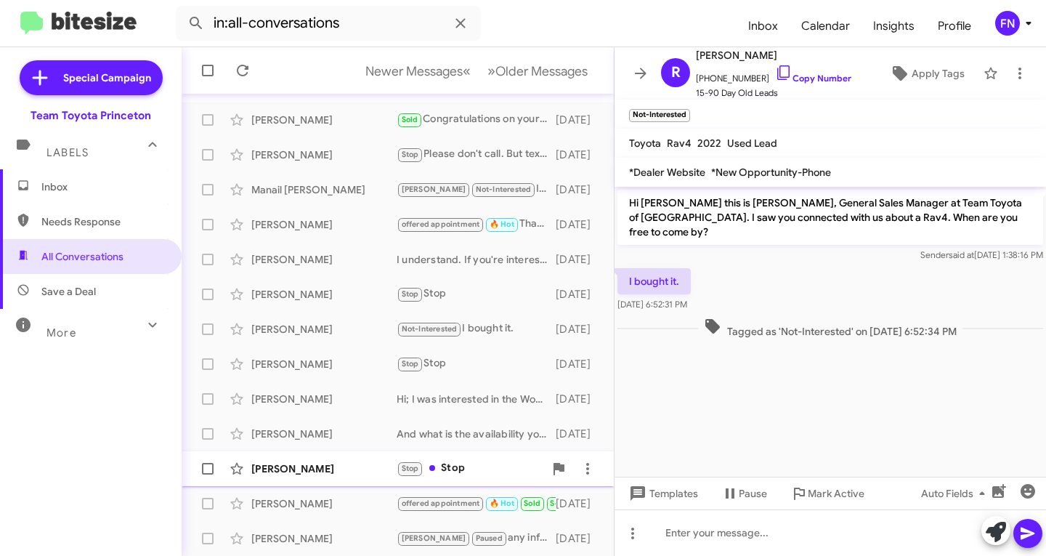
click at [295, 466] on div "Romeo Adzomani" at bounding box center [323, 468] width 145 height 15
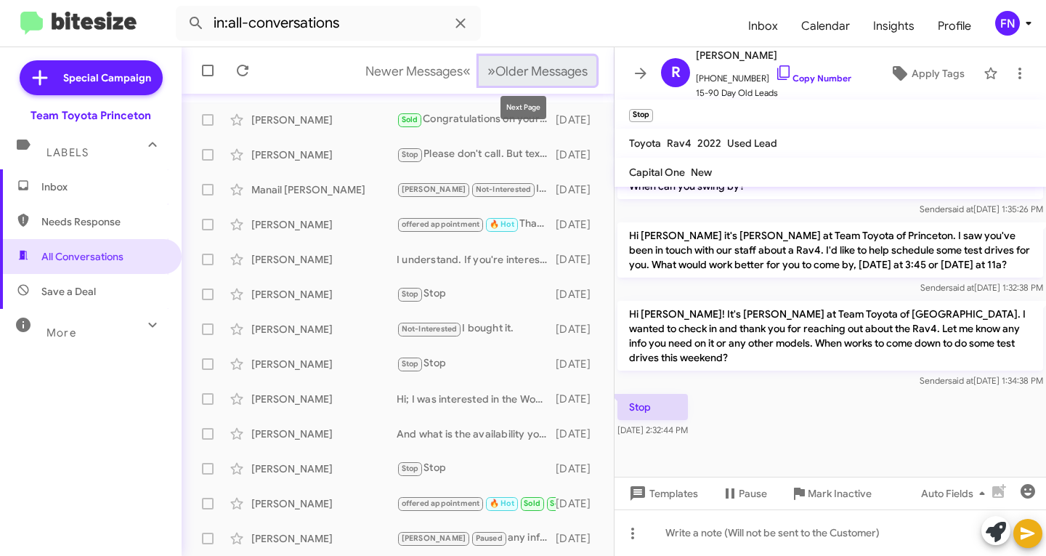
click at [569, 73] on span "Older Messages" at bounding box center [541, 71] width 92 height 16
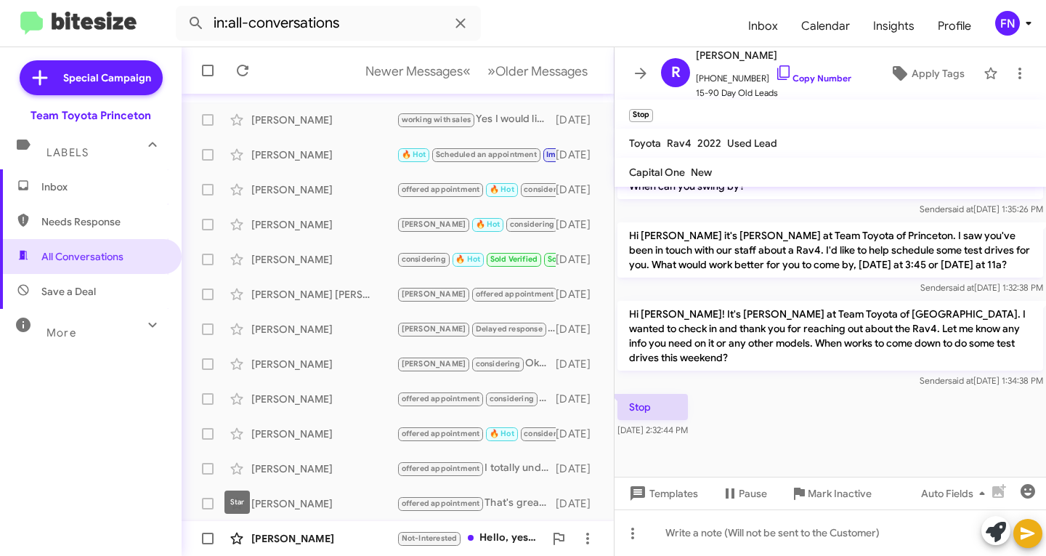
click at [244, 534] on icon at bounding box center [236, 538] width 17 height 17
click at [230, 543] on icon at bounding box center [236, 538] width 17 height 17
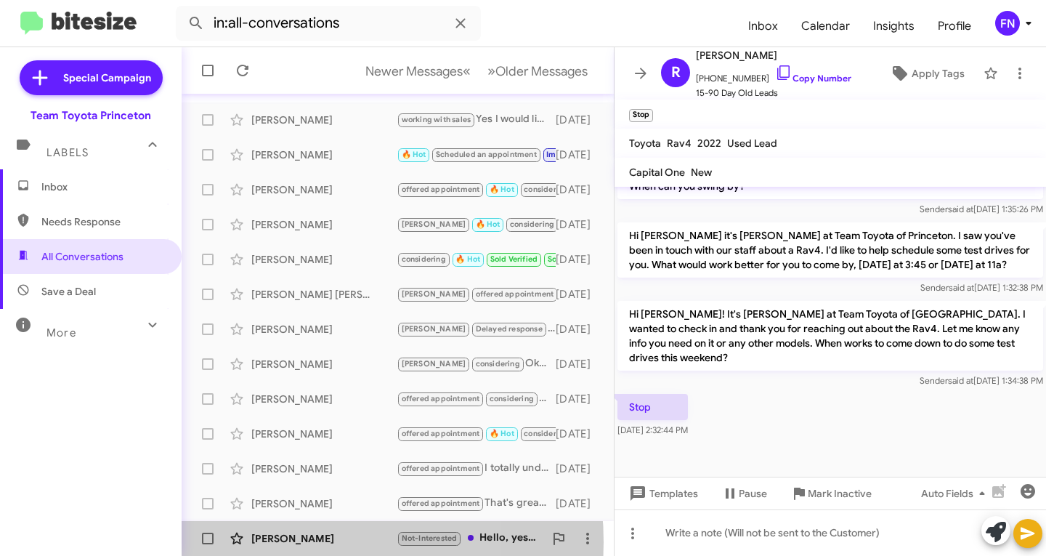
click at [275, 542] on div "Arlene Landolfi" at bounding box center [323, 538] width 145 height 15
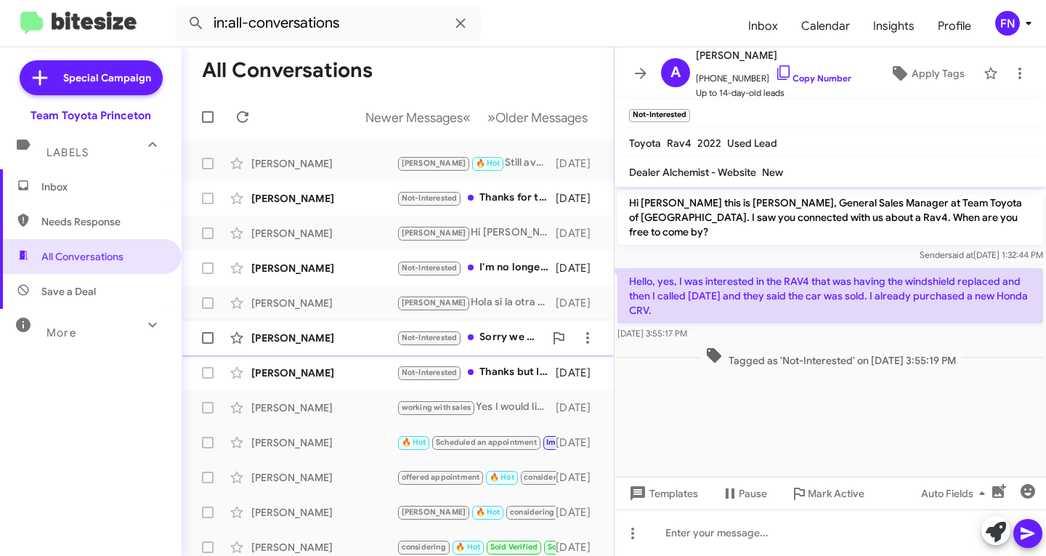
drag, startPoint x: 326, startPoint y: 384, endPoint x: 326, endPoint y: 346, distance: 37.0
click at [326, 383] on div "Luz Garcia Not-Interested Thanks but I was disappointed about the costumer serv…" at bounding box center [397, 372] width 409 height 29
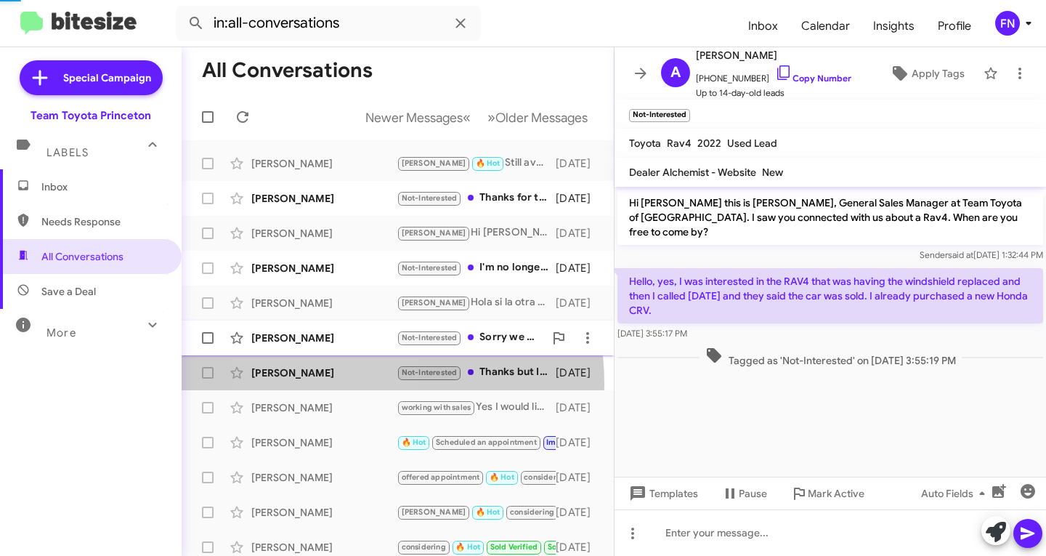
drag, startPoint x: 326, startPoint y: 333, endPoint x: 326, endPoint y: 324, distance: 8.7
click at [326, 332] on div "Amy Karman" at bounding box center [323, 337] width 145 height 15
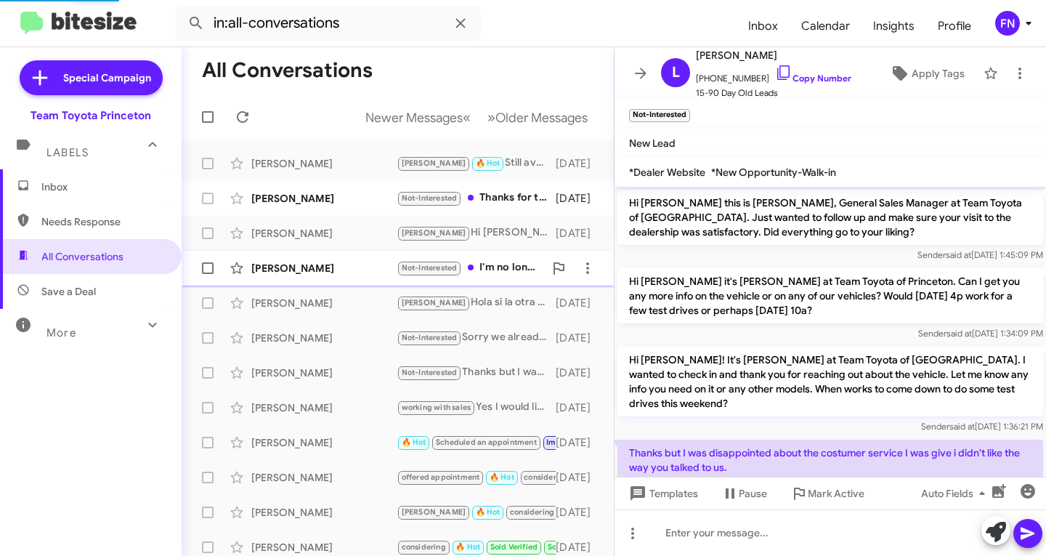
click at [331, 271] on div "Jacquelyn Mcsheene" at bounding box center [323, 268] width 145 height 15
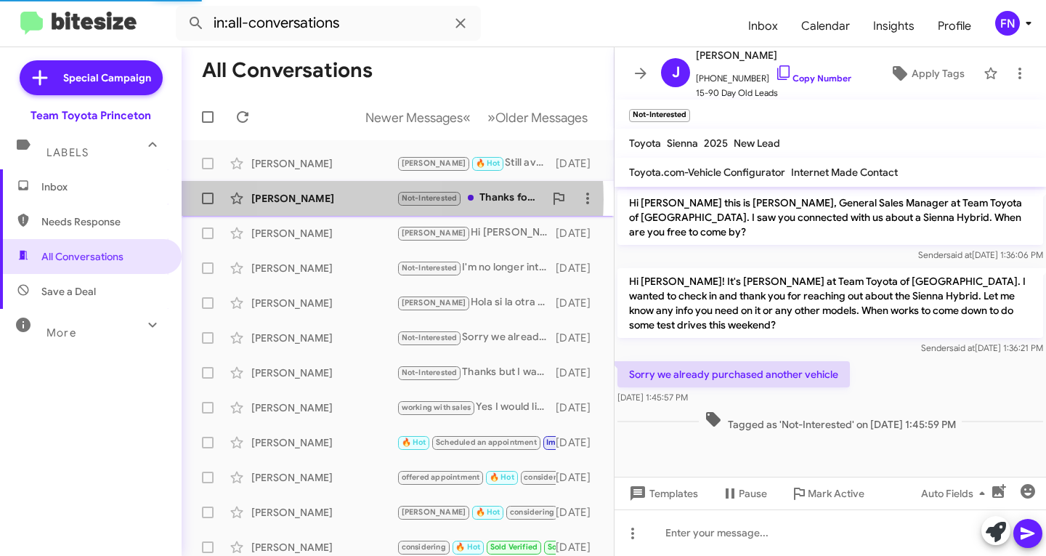
click at [338, 199] on div "Glenn Wetzel" at bounding box center [323, 198] width 145 height 15
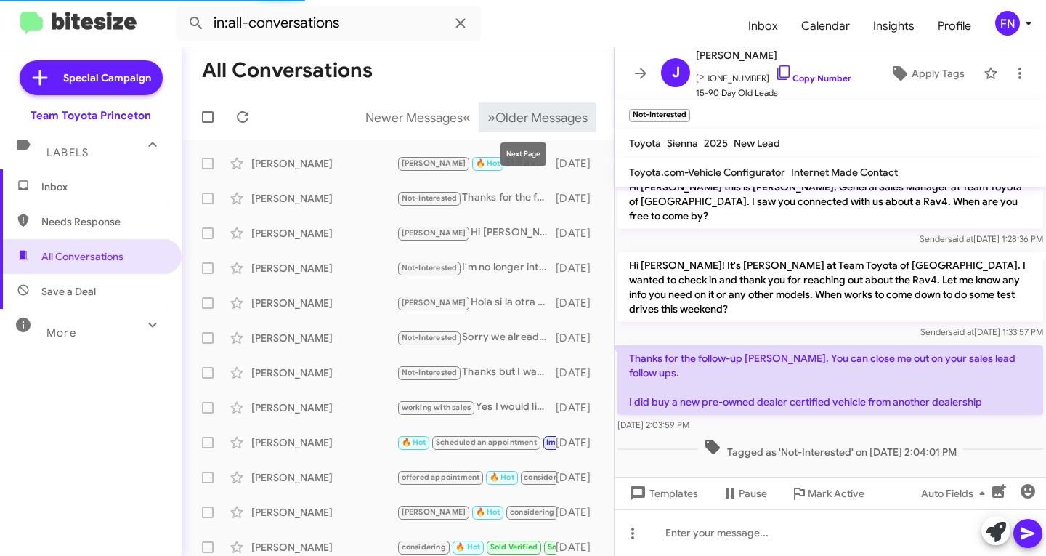
scroll to position [16, 0]
click at [504, 105] on button "» Next Older Messages" at bounding box center [538, 117] width 118 height 30
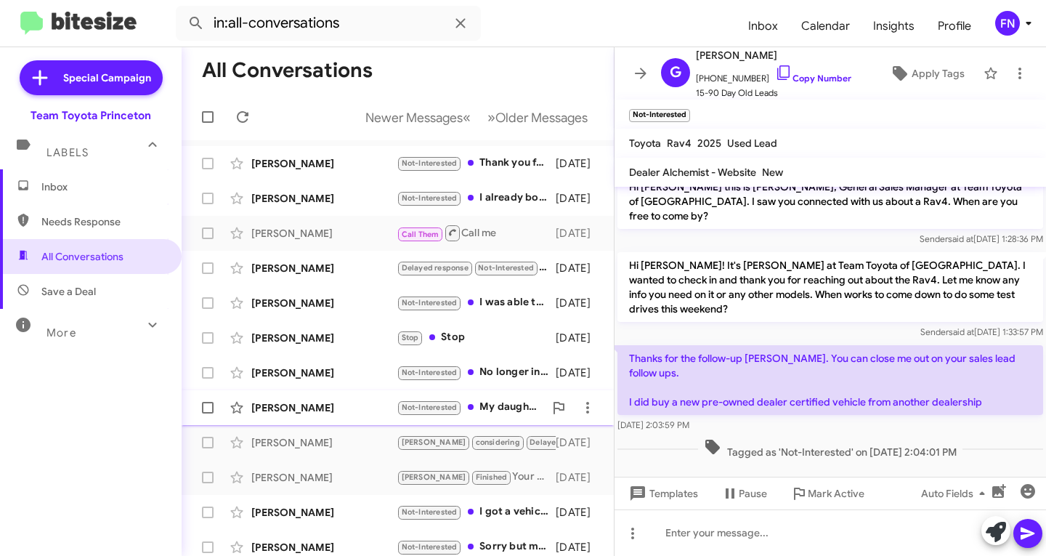
click at [295, 404] on div "Marilyn Menninger" at bounding box center [323, 407] width 145 height 15
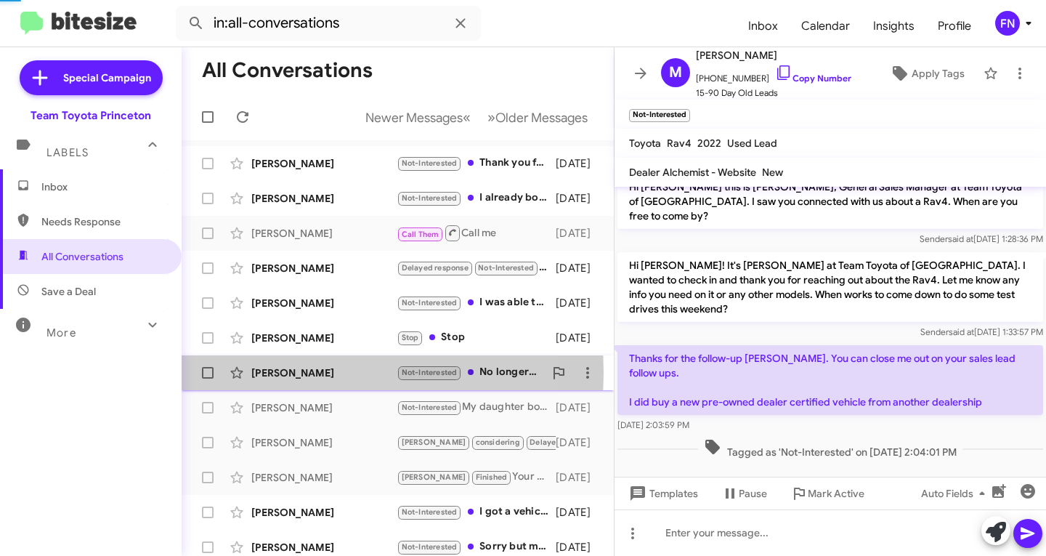
click at [304, 372] on div "Shawn Surman" at bounding box center [323, 372] width 145 height 15
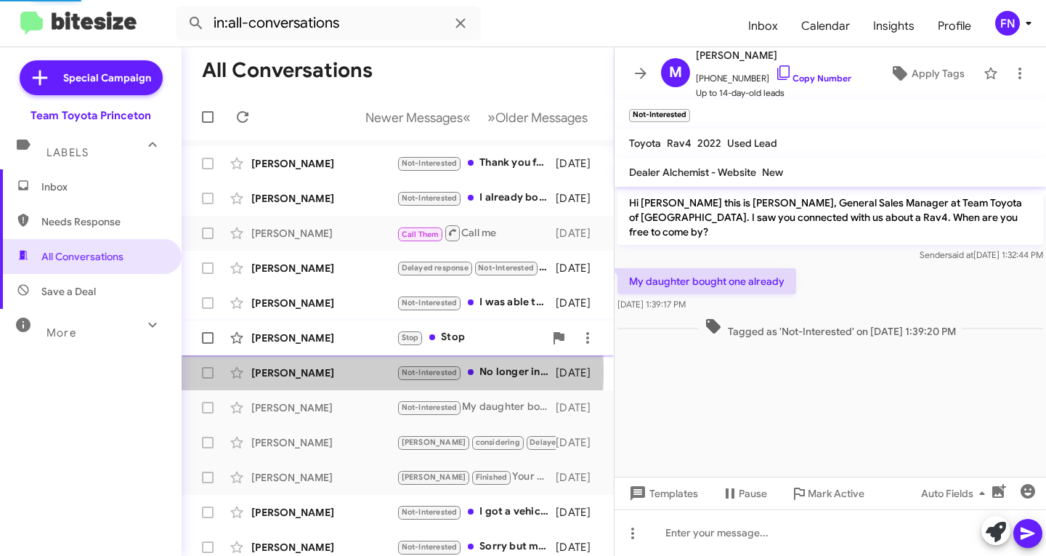
click at [309, 328] on div "Stephen Taksler Stop Stop 6 days ago" at bounding box center [397, 337] width 409 height 29
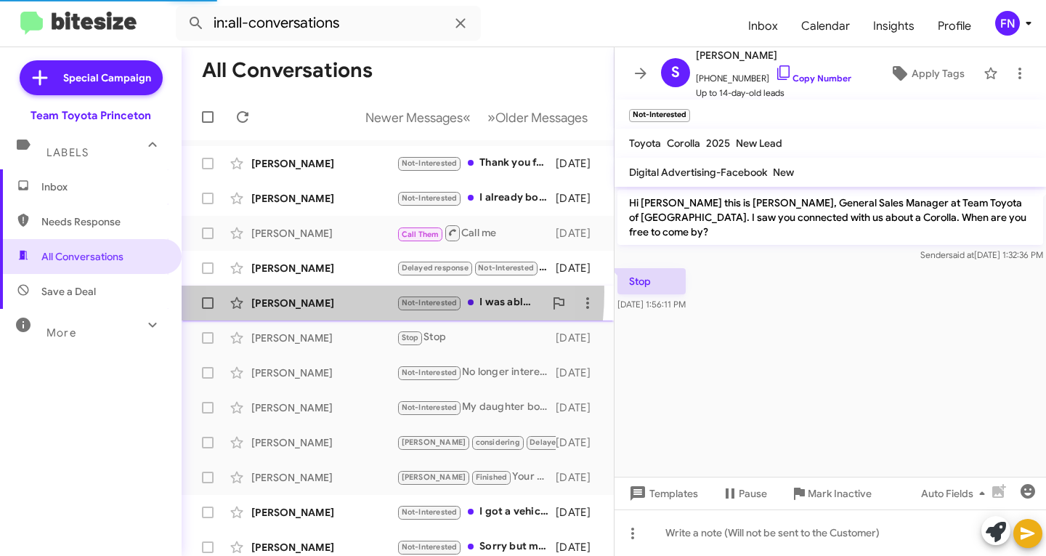
click at [312, 291] on div "Terrence Dillon Not-Interested I was able to purchase a car on Monday. Bank you…" at bounding box center [397, 302] width 409 height 29
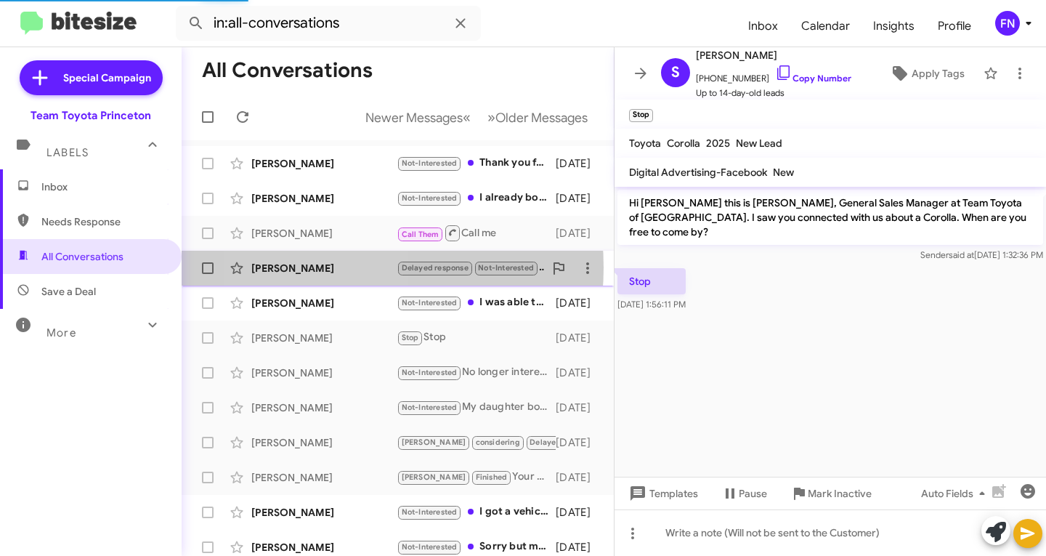
click at [321, 267] on div "Lori Horowitz" at bounding box center [323, 268] width 145 height 15
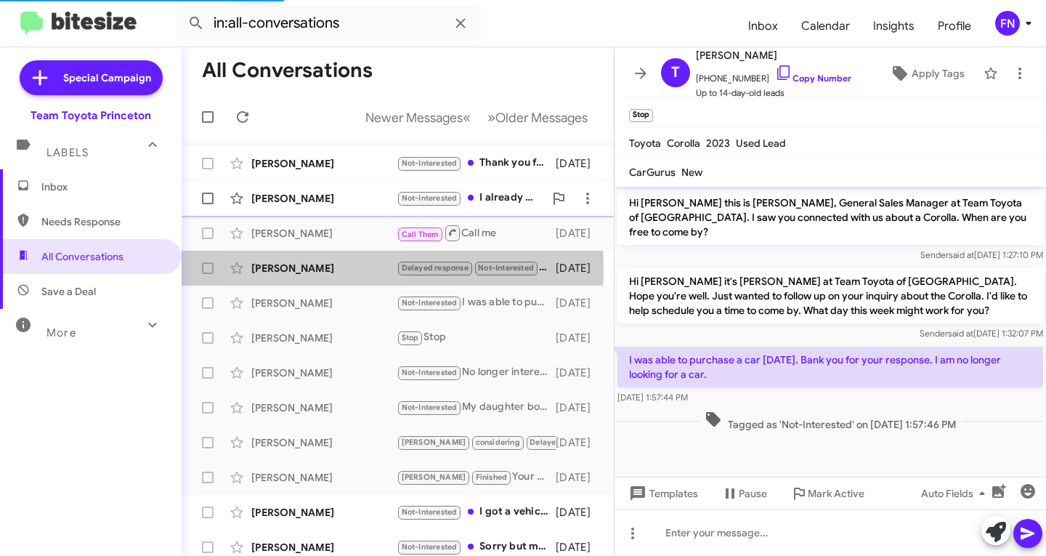
click at [334, 206] on div "Susan Martinez Not-Interested I already bought a,car. Thank you anyway 6 days a…" at bounding box center [397, 198] width 409 height 29
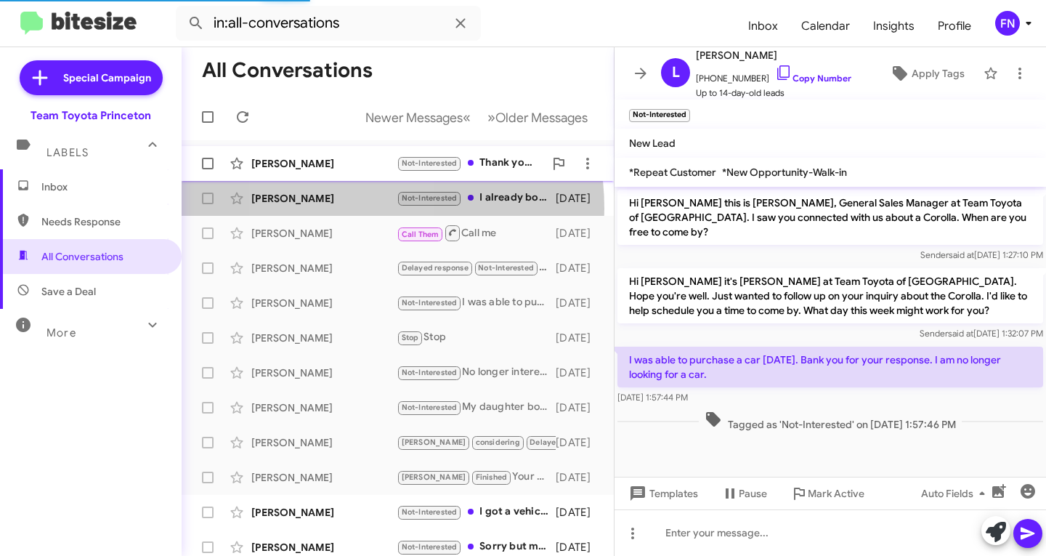
scroll to position [109, 0]
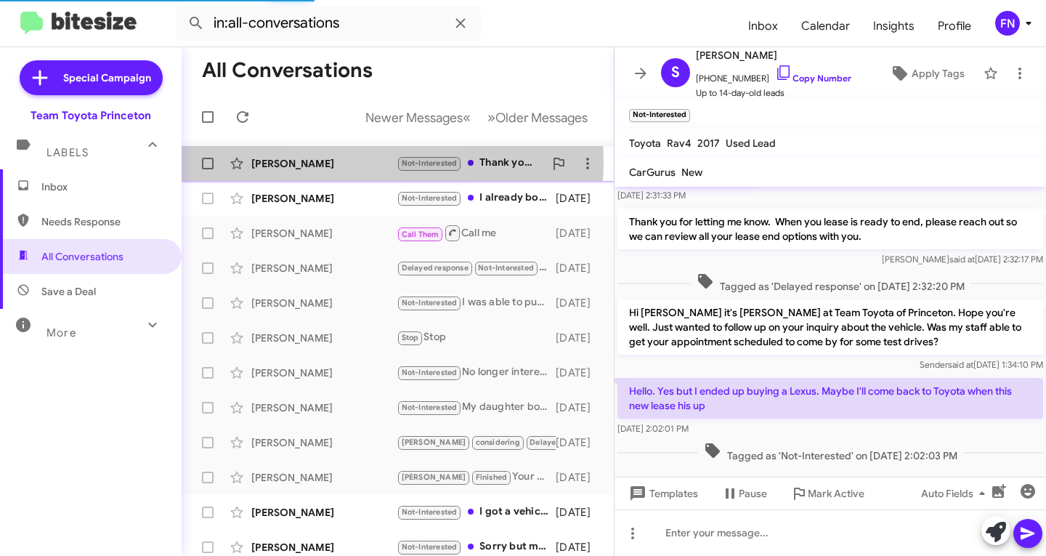
click at [350, 161] on div "Millie Ling" at bounding box center [323, 163] width 145 height 15
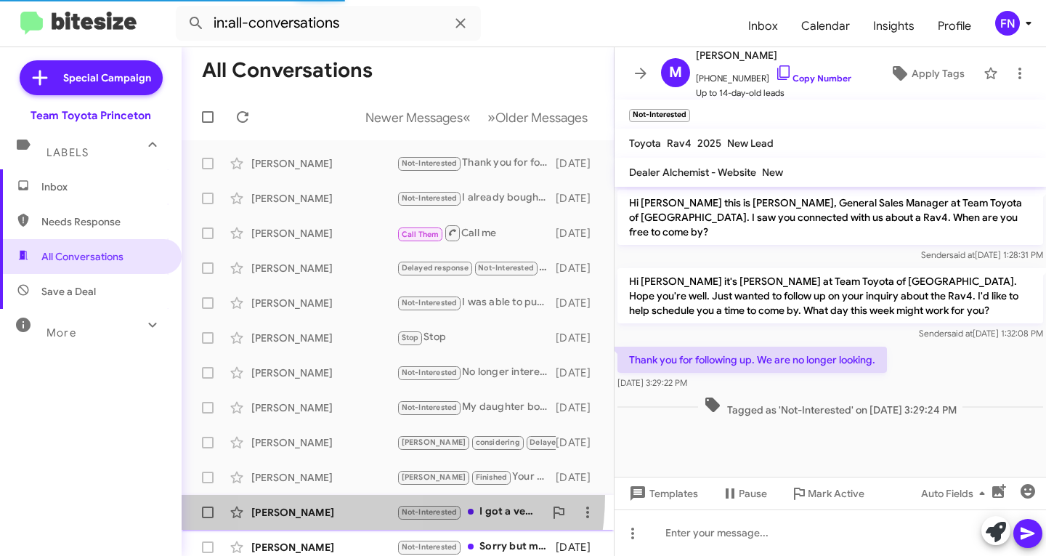
click at [329, 495] on span "Rodriguez Not-Interested I got a vehicle last weekend 6 days ago" at bounding box center [398, 512] width 432 height 35
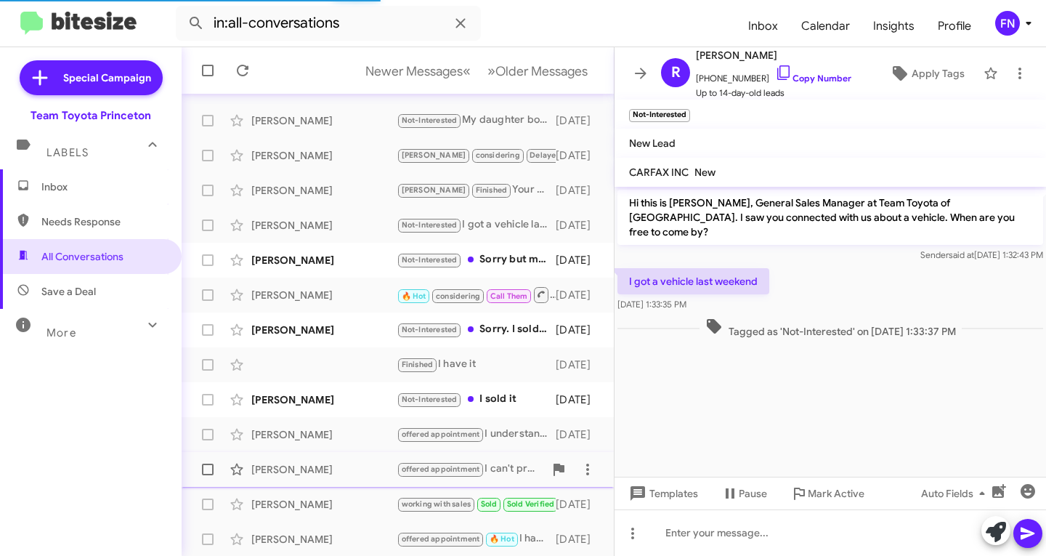
scroll to position [288, 0]
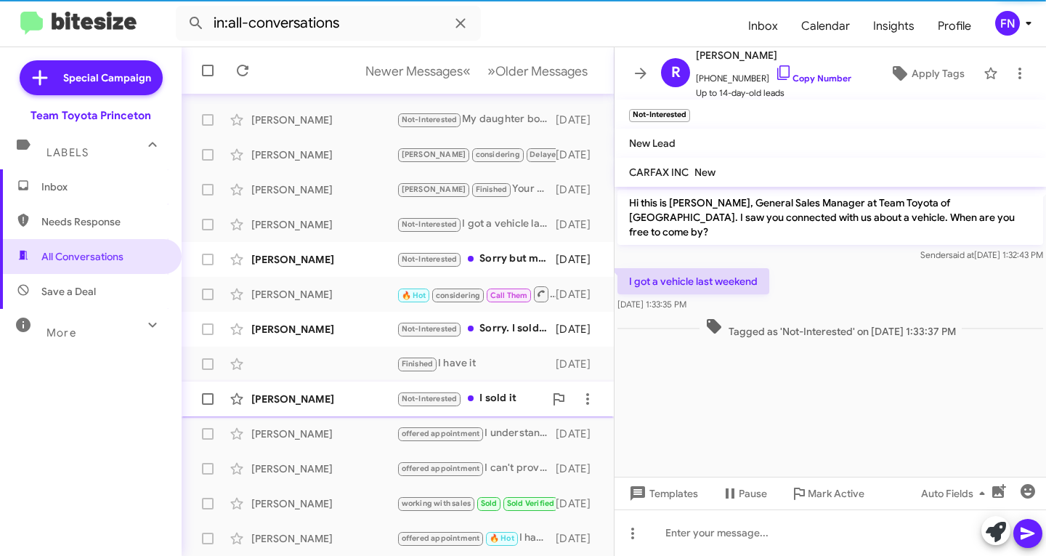
click at [346, 397] on div "Hashim Rahman" at bounding box center [323, 399] width 145 height 15
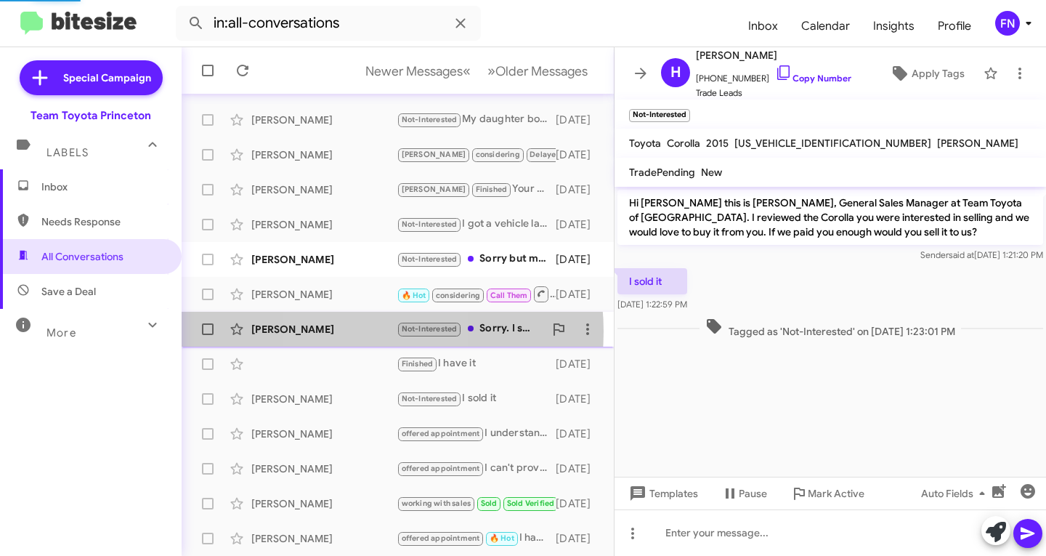
click at [351, 331] on div "Salvatore Cicero" at bounding box center [323, 329] width 145 height 15
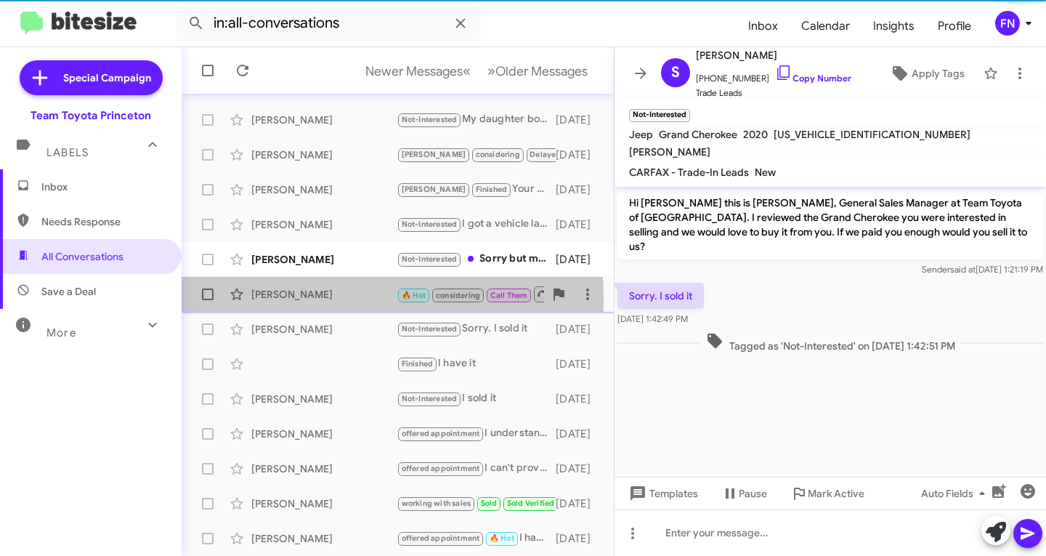
click at [312, 298] on div "Robert Yun" at bounding box center [323, 294] width 145 height 15
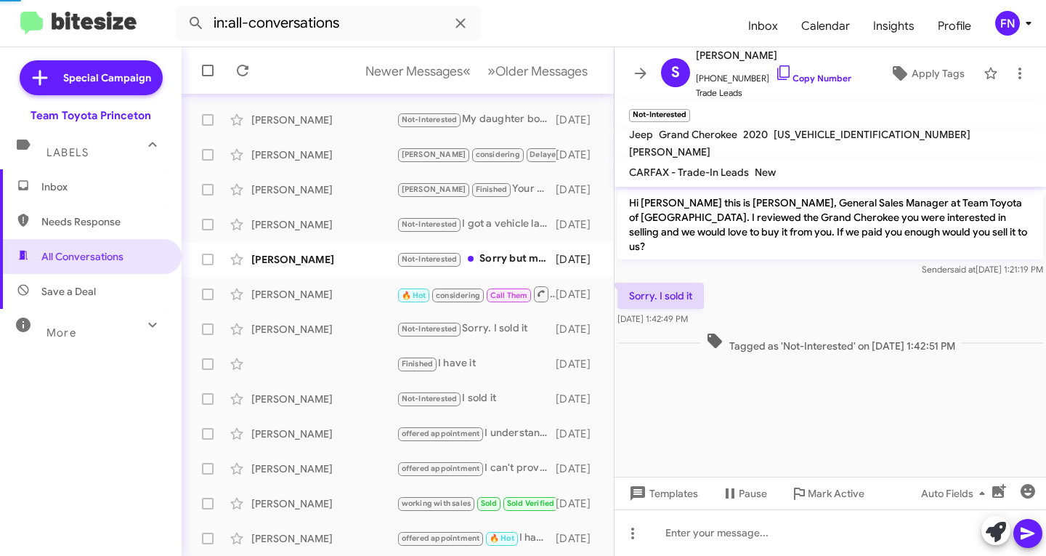
scroll to position [442, 0]
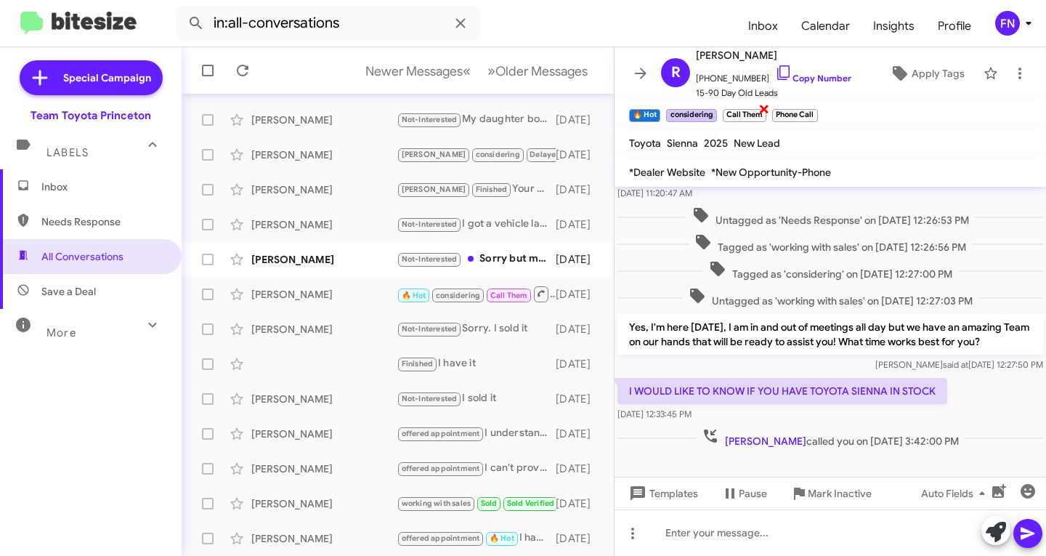
click at [758, 112] on small "Call Them" at bounding box center [745, 115] width 44 height 13
click at [811, 107] on div "Phone Call ×" at bounding box center [794, 114] width 51 height 18
click at [816, 106] on span "×" at bounding box center [816, 108] width 12 height 17
click at [767, 110] on span "×" at bounding box center [764, 108] width 12 height 17
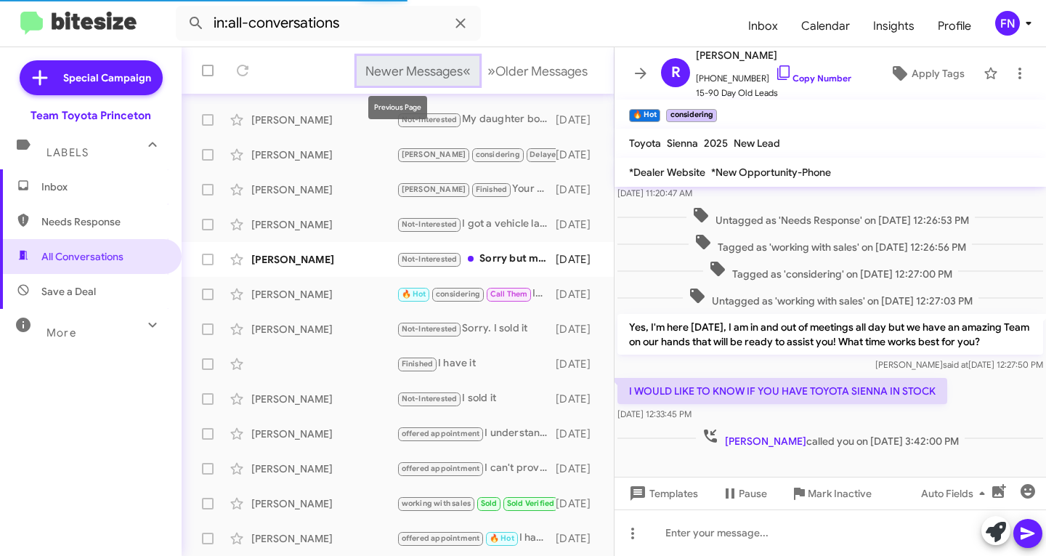
click at [426, 70] on span "Newer Messages" at bounding box center [413, 71] width 97 height 16
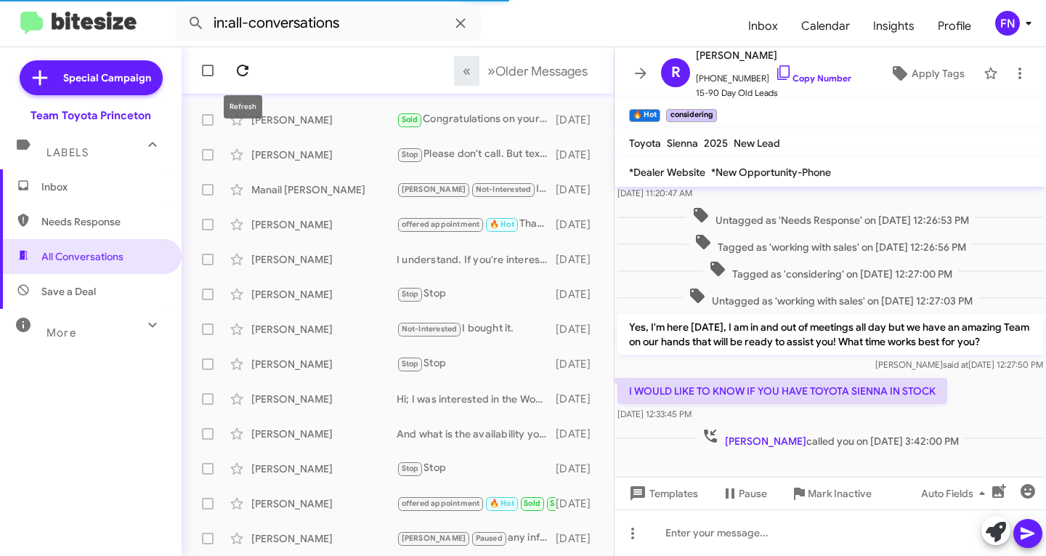
click at [247, 58] on button at bounding box center [242, 70] width 29 height 29
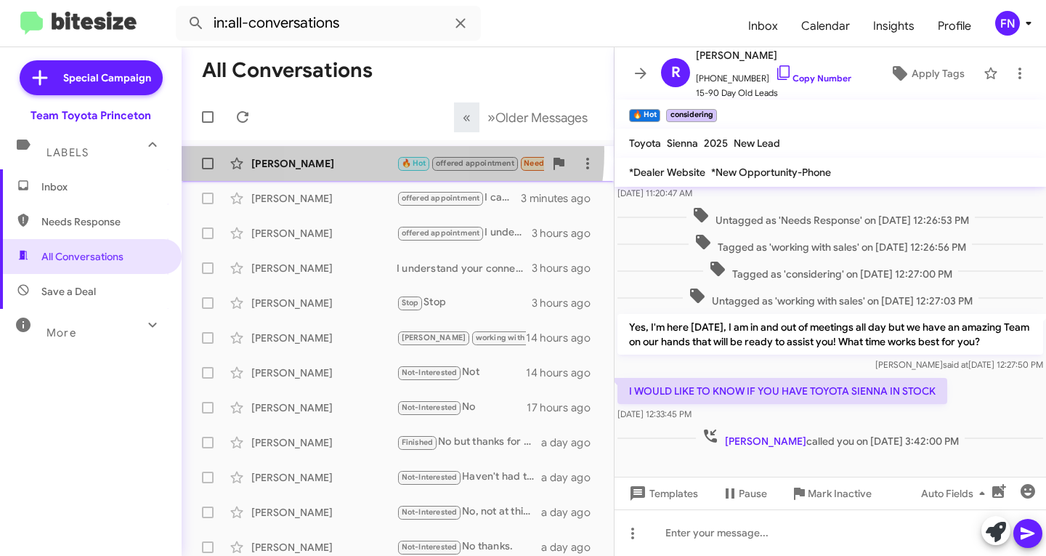
click at [352, 151] on div "Paul Bechta 🔥 Hot offered appointment Needs Response Important Only option I'm …" at bounding box center [397, 163] width 409 height 29
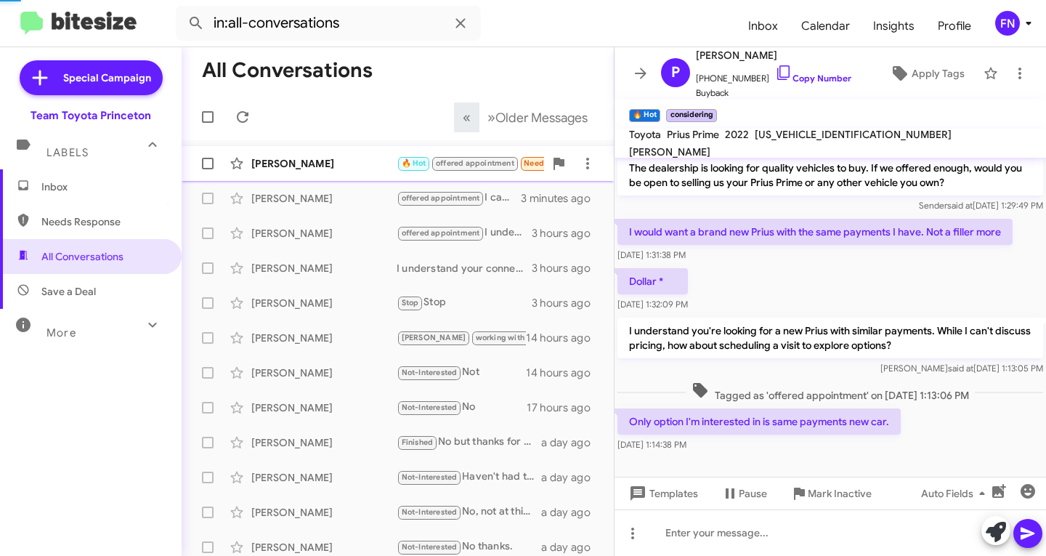
scroll to position [49, 0]
click at [824, 107] on span "×" at bounding box center [820, 108] width 12 height 17
click at [796, 113] on span "×" at bounding box center [797, 108] width 12 height 17
click at [662, 109] on span "×" at bounding box center [658, 108] width 12 height 17
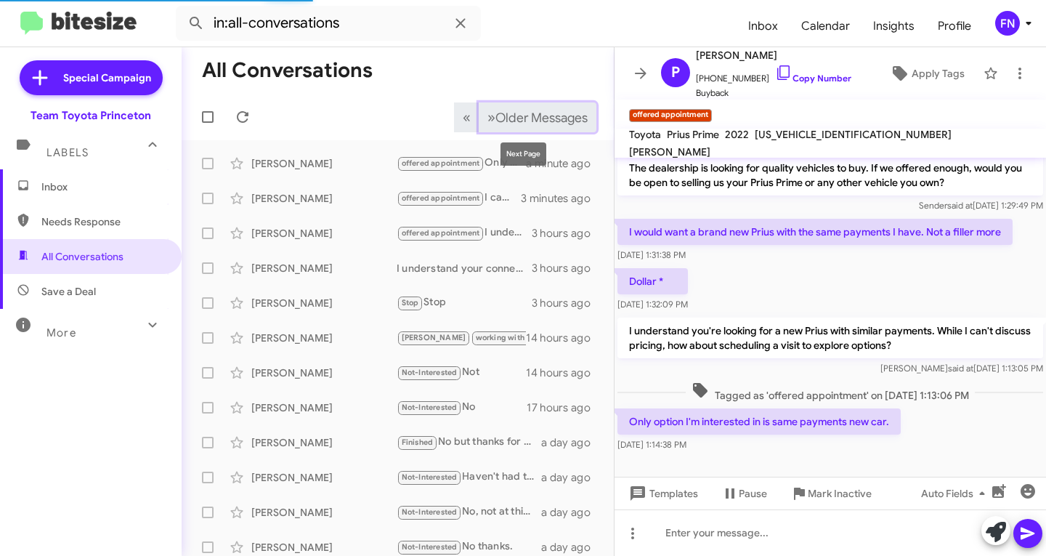
click at [501, 117] on span "Older Messages" at bounding box center [541, 118] width 92 height 16
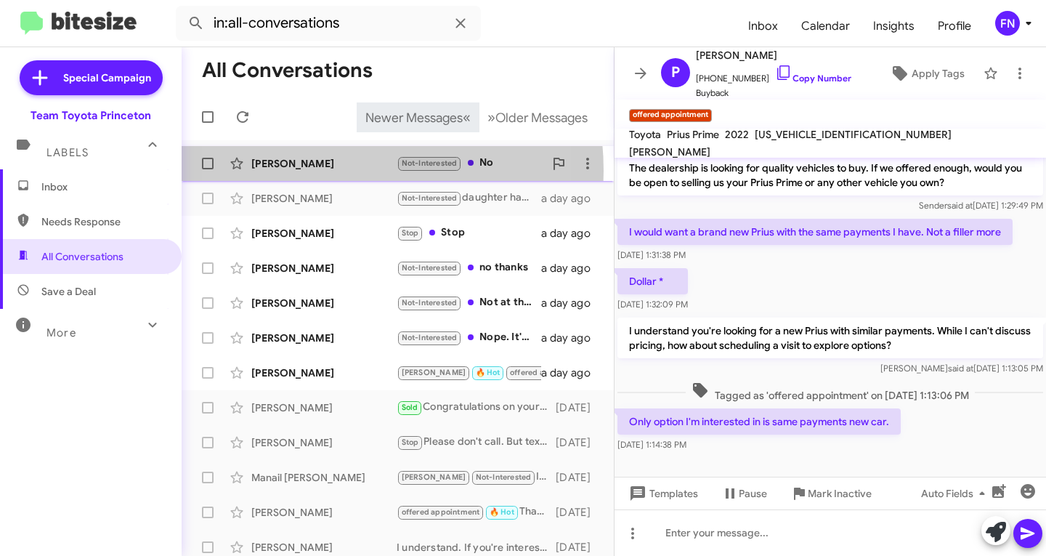
click at [310, 171] on div "Tyrone Steppe Not-Interested No a day ago" at bounding box center [397, 163] width 409 height 29
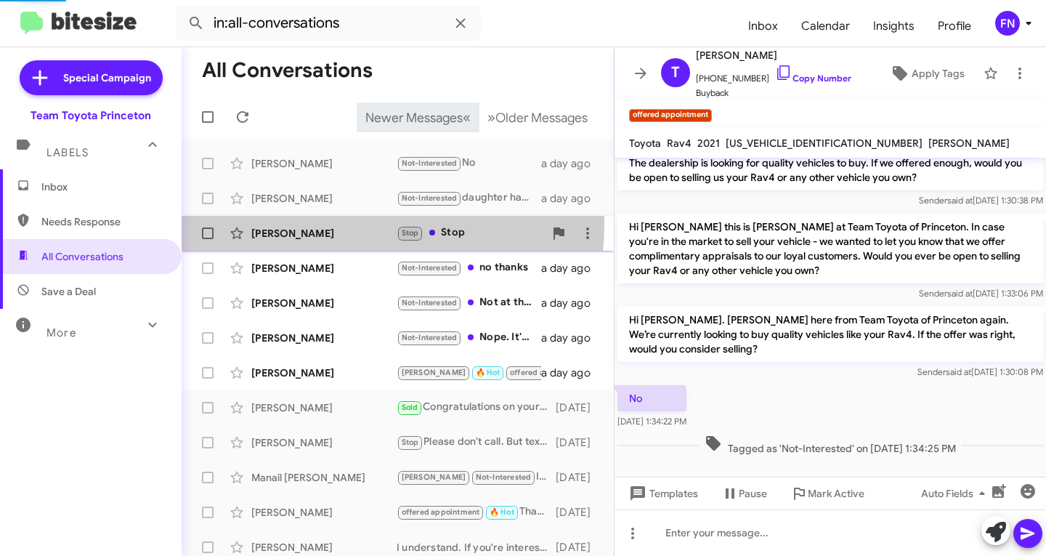
click at [306, 222] on div "Nathaniel Nelson Stop Stop a day ago" at bounding box center [397, 233] width 409 height 29
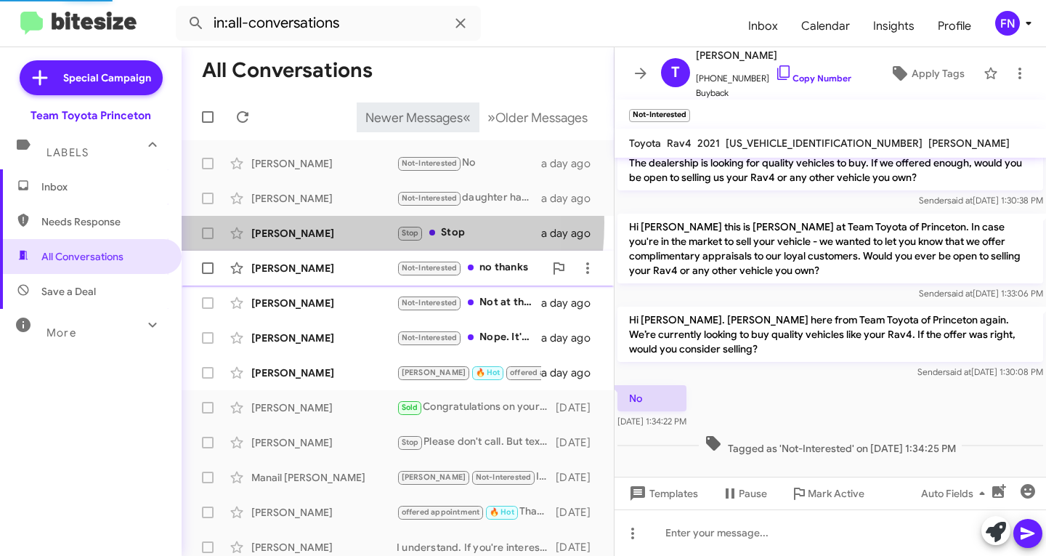
click at [314, 262] on div "Steven Stegman" at bounding box center [323, 268] width 145 height 15
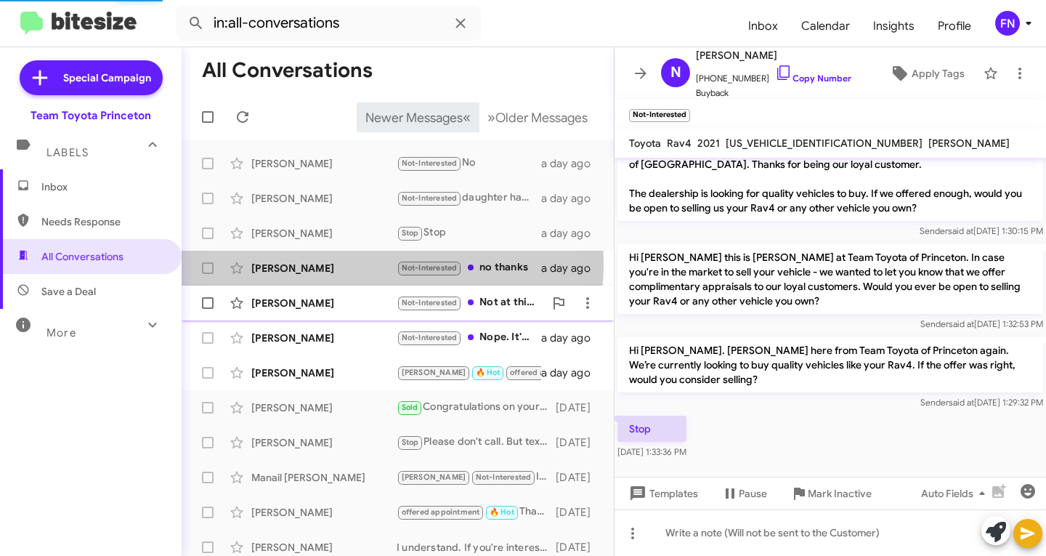
scroll to position [24, 0]
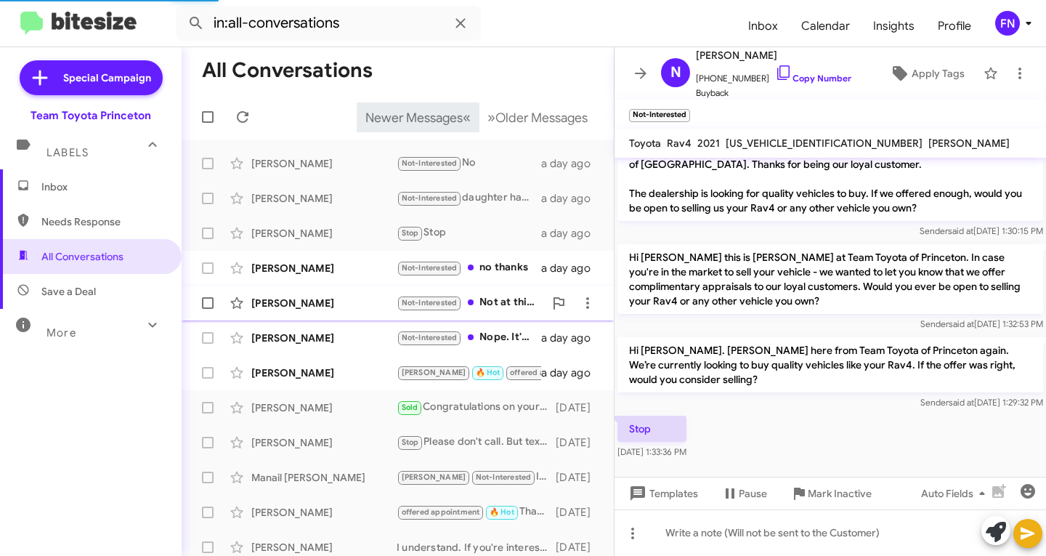
click at [317, 295] on div "Philip Hopkins Not-Interested Not at this time a day ago" at bounding box center [397, 302] width 409 height 29
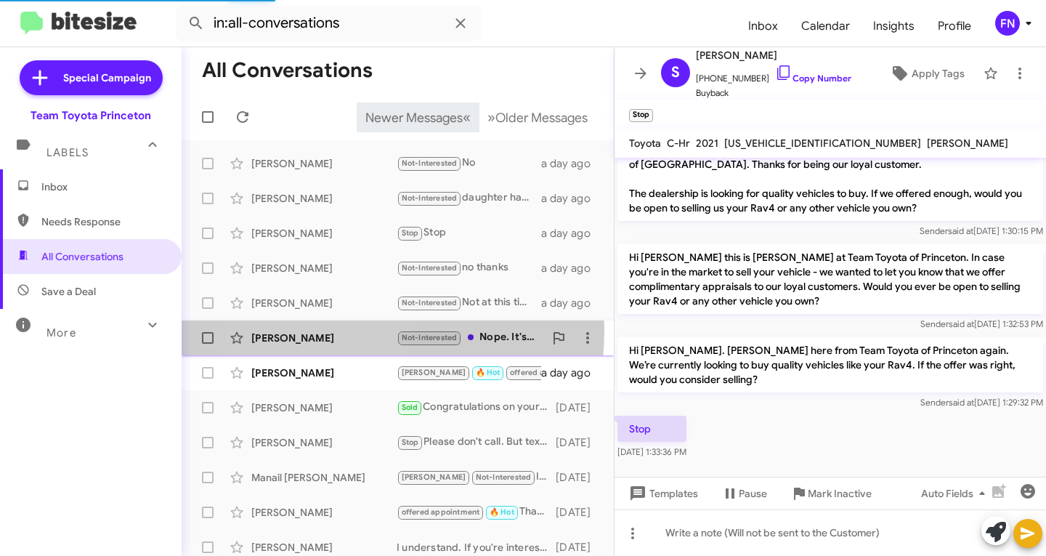
click at [323, 330] on div "Michael Christini Not-Interested Nope. It's a great car! a day ago" at bounding box center [397, 337] width 409 height 29
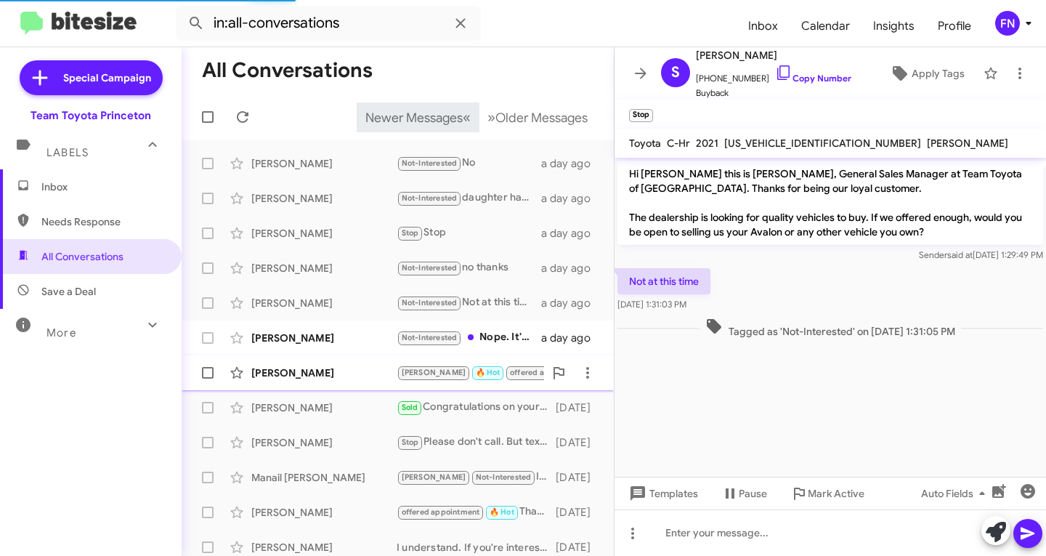
click at [325, 360] on div "Prashant Patel Lee 🔥 Hot offered appointment Scheduled an appointment Important…" at bounding box center [397, 372] width 409 height 29
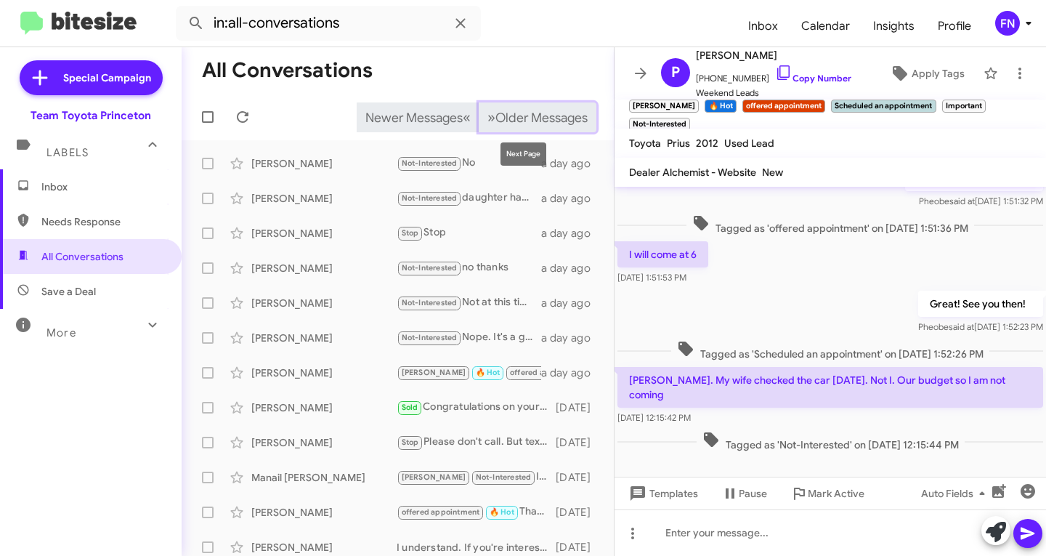
click at [495, 118] on span "Older Messages" at bounding box center [541, 118] width 92 height 16
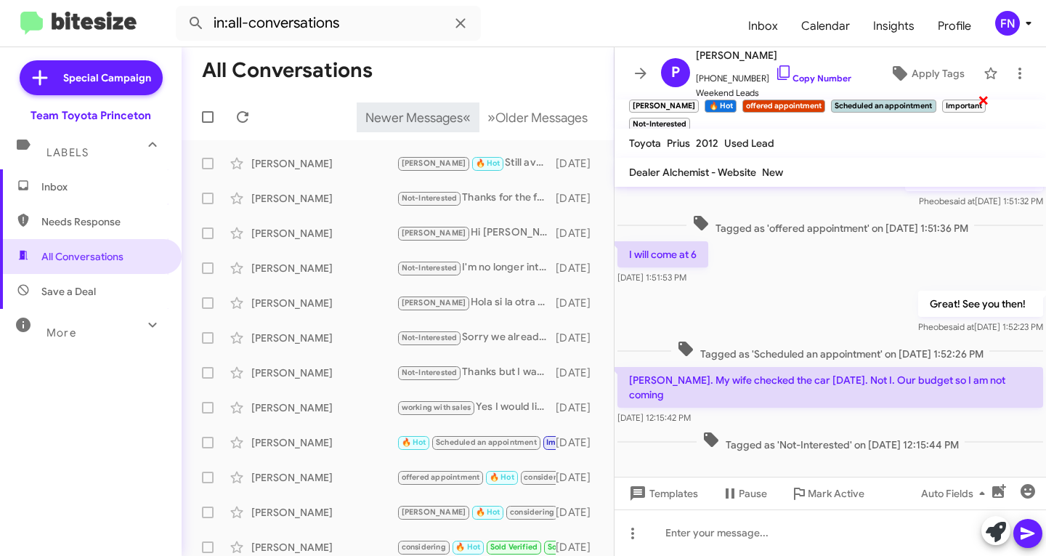
click at [978, 108] on span "×" at bounding box center [984, 99] width 12 height 17
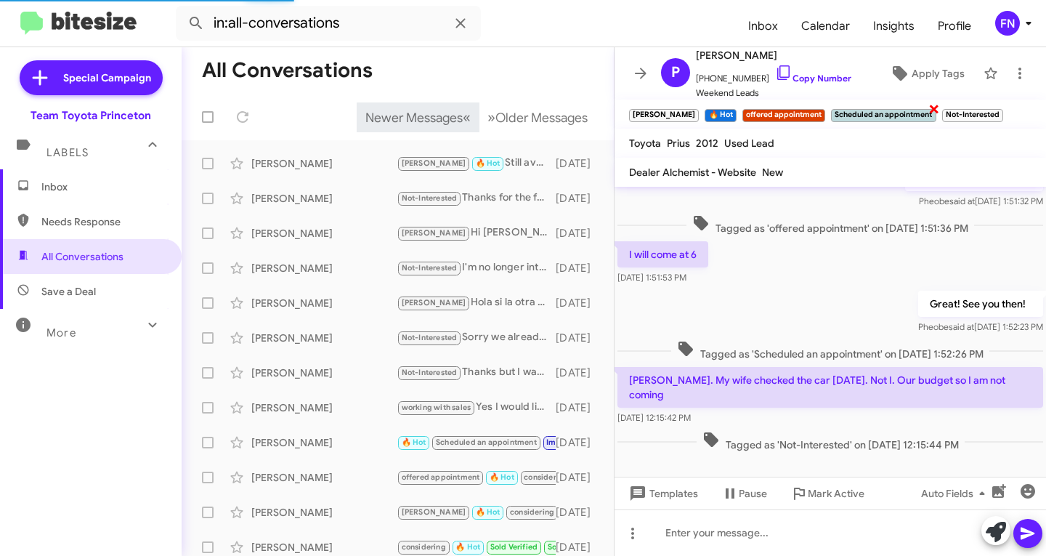
click at [928, 108] on span "×" at bounding box center [934, 108] width 12 height 17
click at [817, 113] on span "×" at bounding box center [821, 108] width 9 height 17
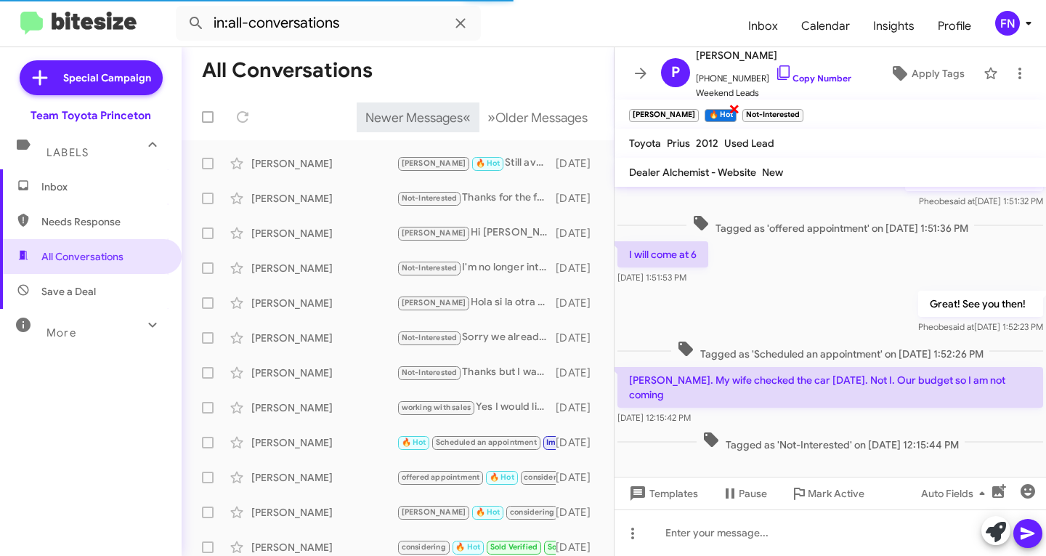
click at [729, 110] on span "×" at bounding box center [735, 108] width 12 height 17
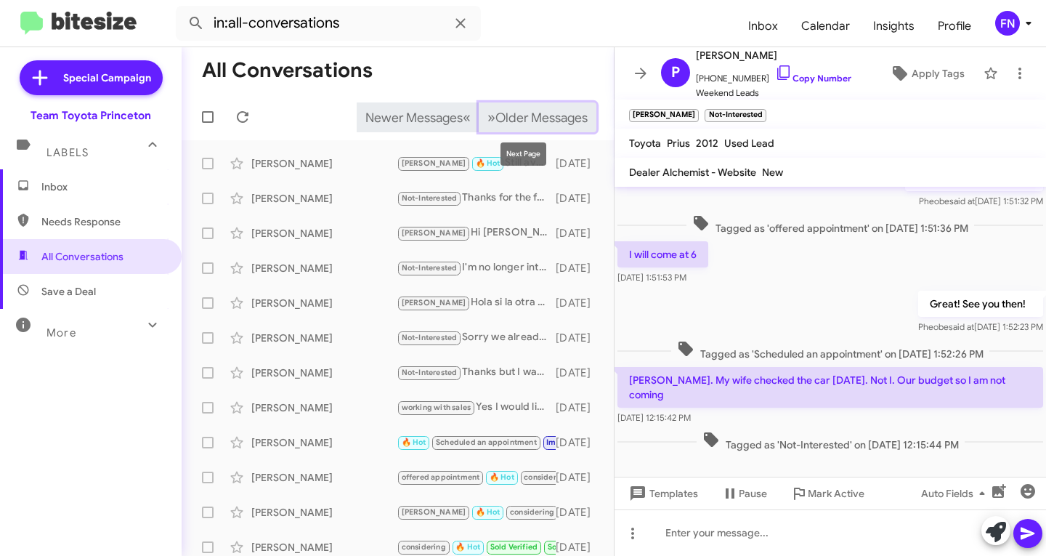
click at [547, 105] on button "» Next Older Messages" at bounding box center [538, 117] width 118 height 30
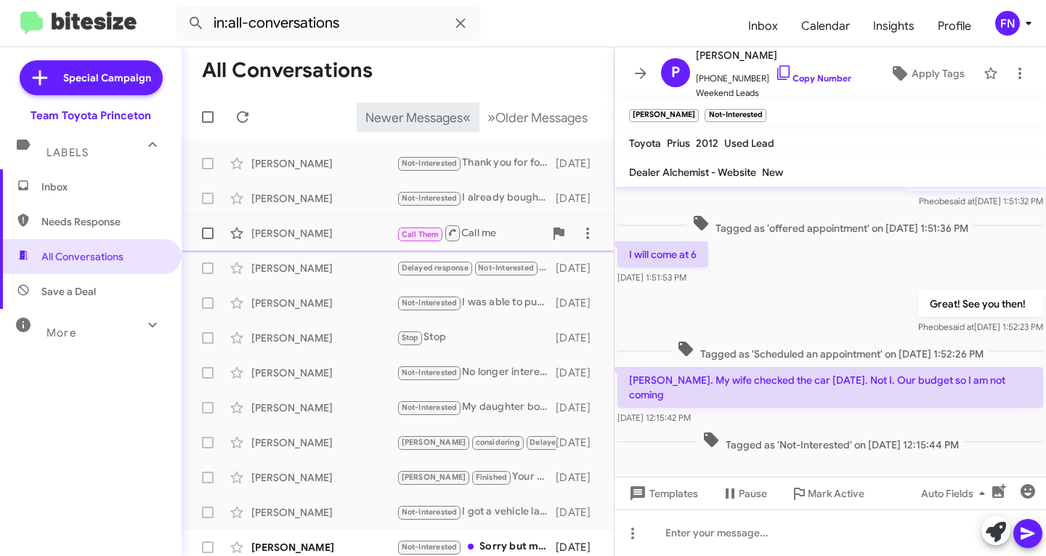
click at [338, 229] on div "Joseph Barrios" at bounding box center [323, 233] width 145 height 15
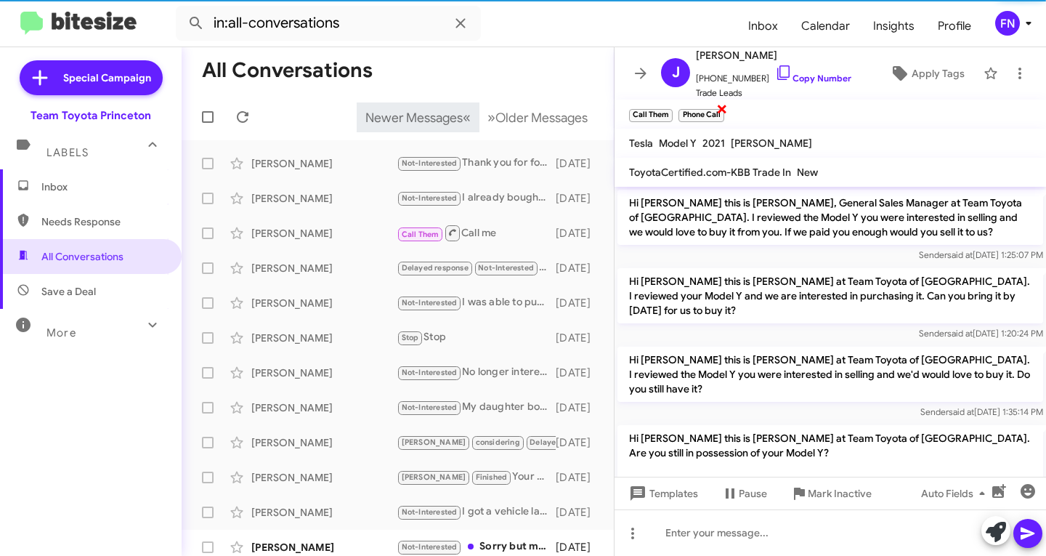
click at [724, 113] on span "×" at bounding box center [722, 108] width 12 height 17
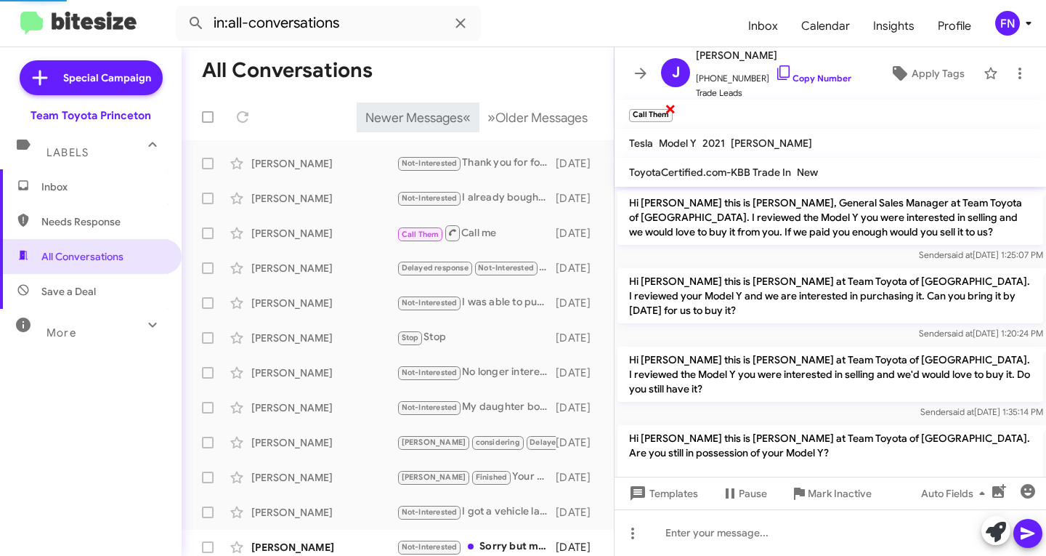
click at [667, 110] on span "×" at bounding box center [671, 108] width 12 height 17
click at [925, 76] on span "Apply Tags" at bounding box center [938, 73] width 53 height 26
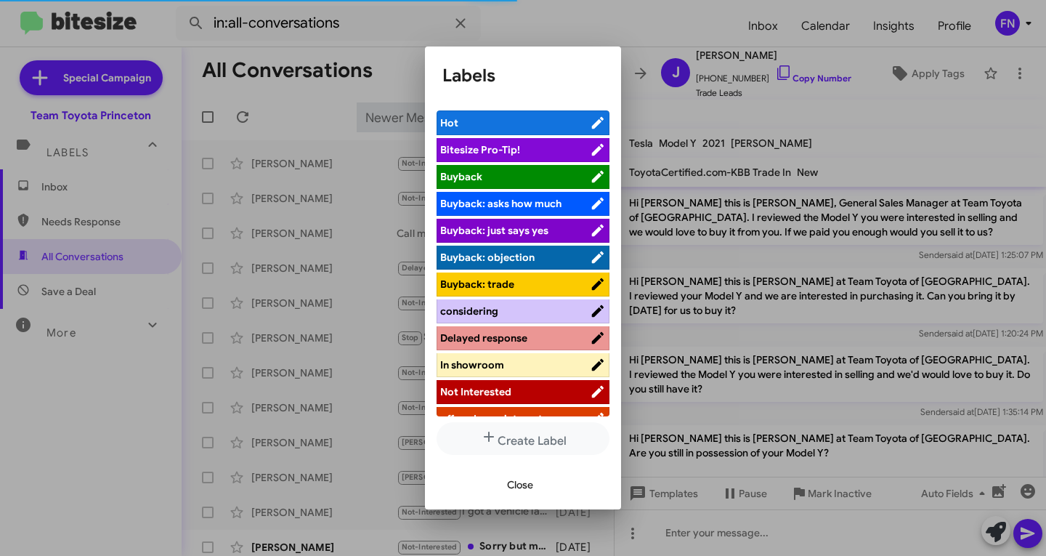
click at [505, 312] on span "considering" at bounding box center [515, 311] width 150 height 15
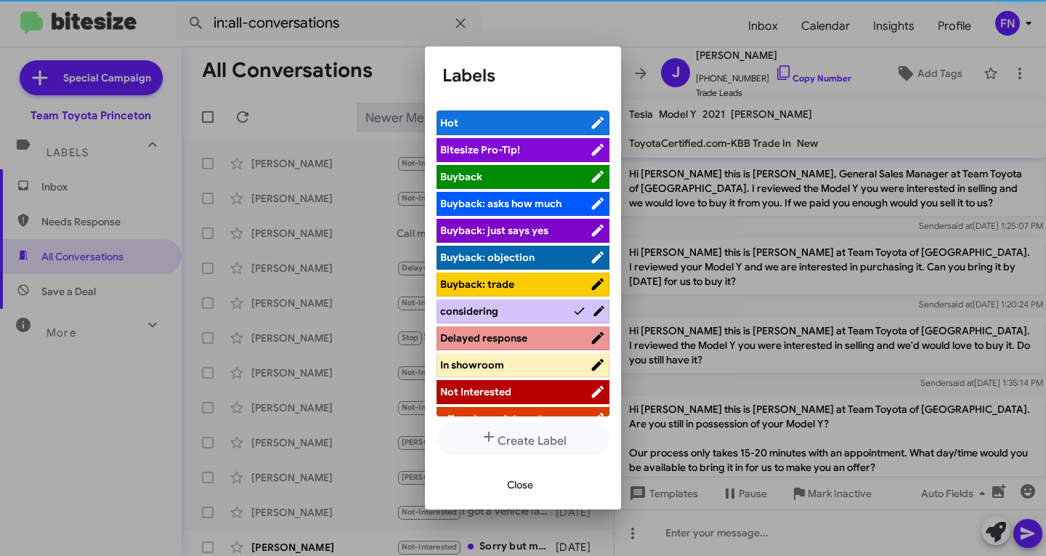
click at [526, 478] on span "Close" at bounding box center [520, 484] width 26 height 26
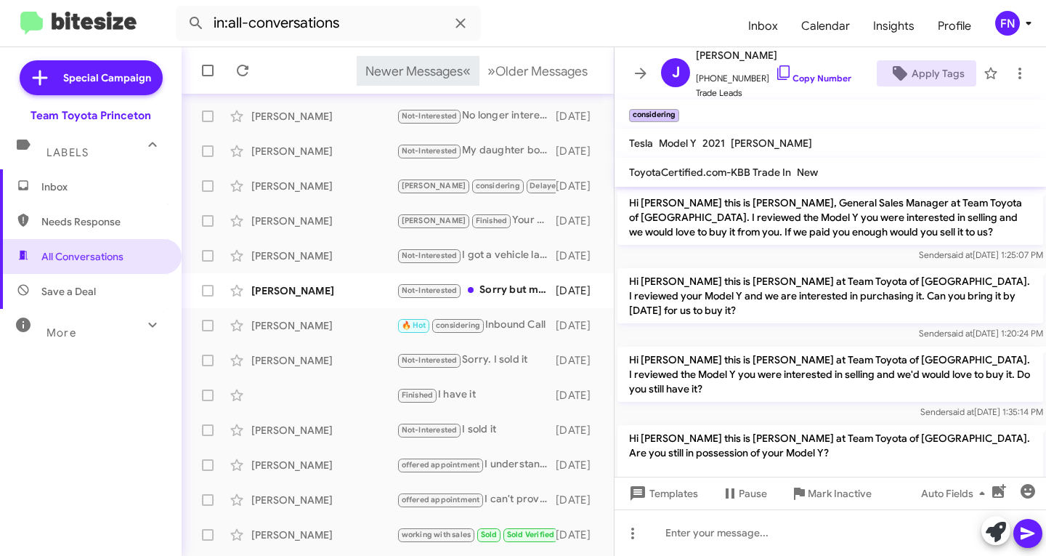
scroll to position [288, 0]
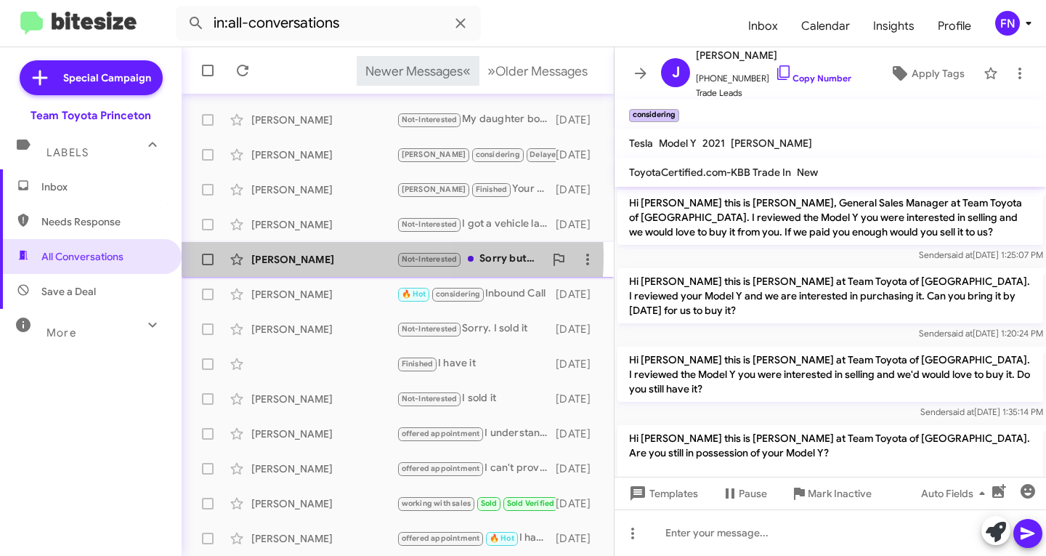
click at [251, 255] on div "Salvatore Galati" at bounding box center [323, 259] width 145 height 15
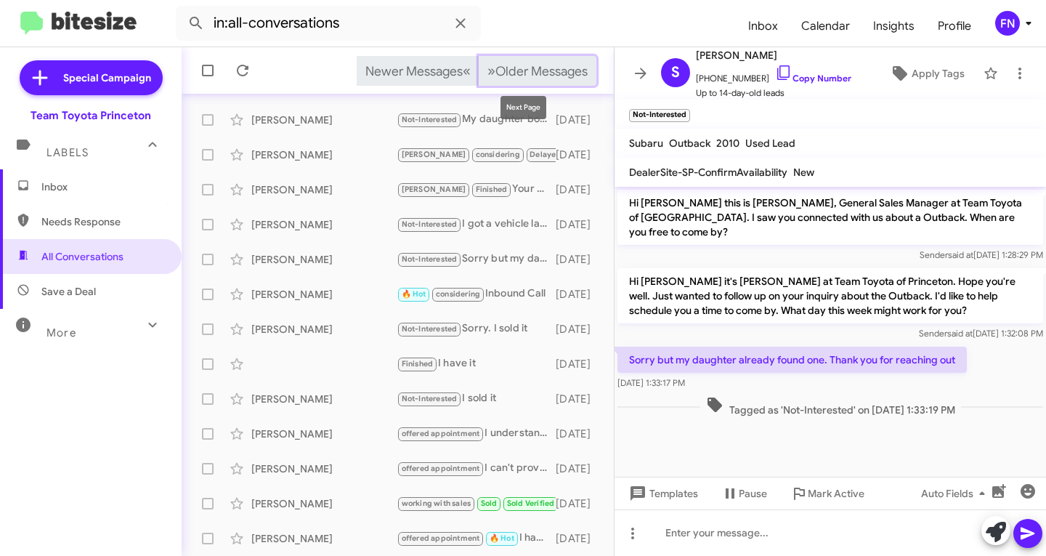
click at [542, 74] on span "Older Messages" at bounding box center [541, 71] width 92 height 16
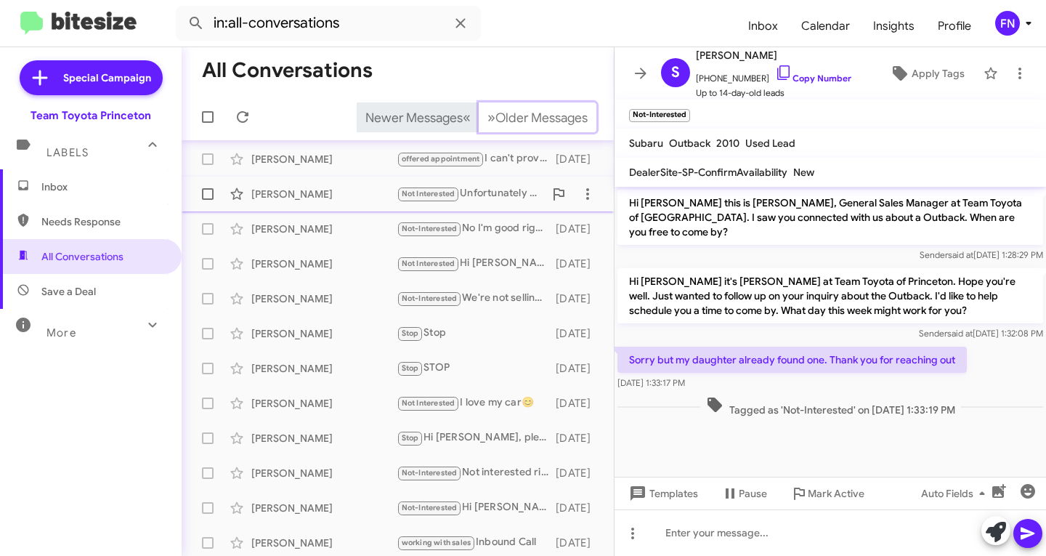
scroll to position [288, 0]
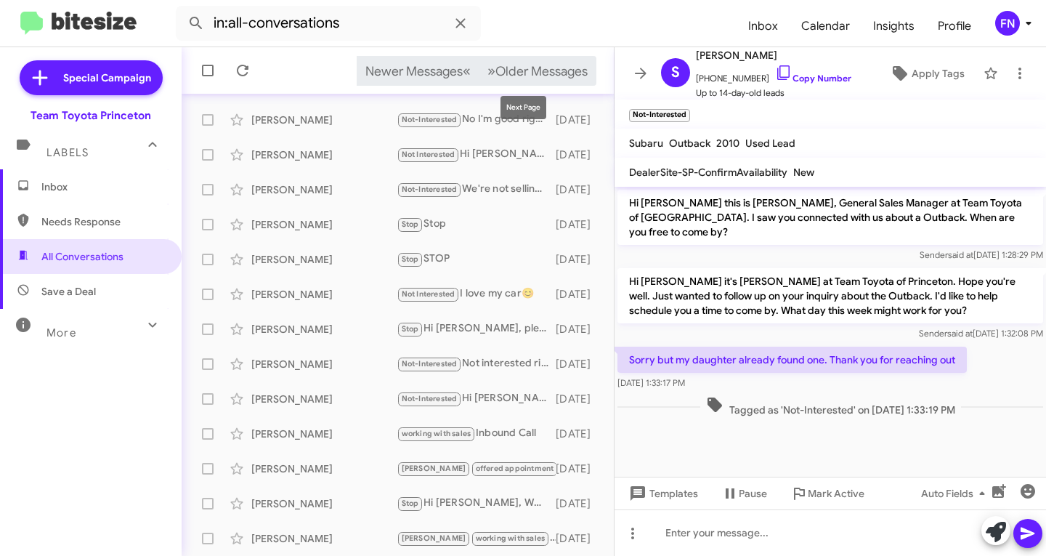
click at [528, 86] on mat-tooltip-component "Next Page" at bounding box center [523, 108] width 66 height 44
click at [529, 75] on span "Older Messages" at bounding box center [541, 71] width 92 height 16
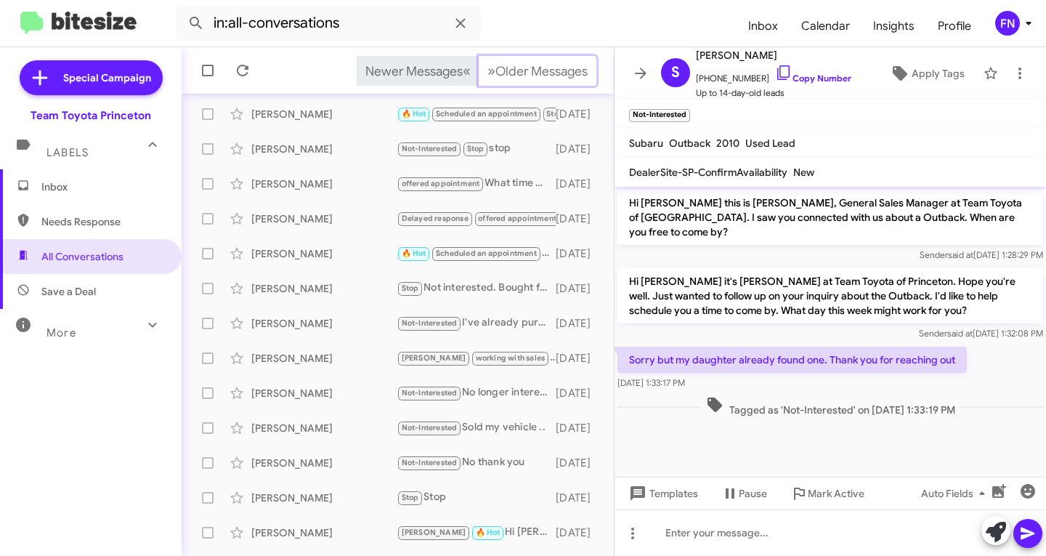
scroll to position [288, 0]
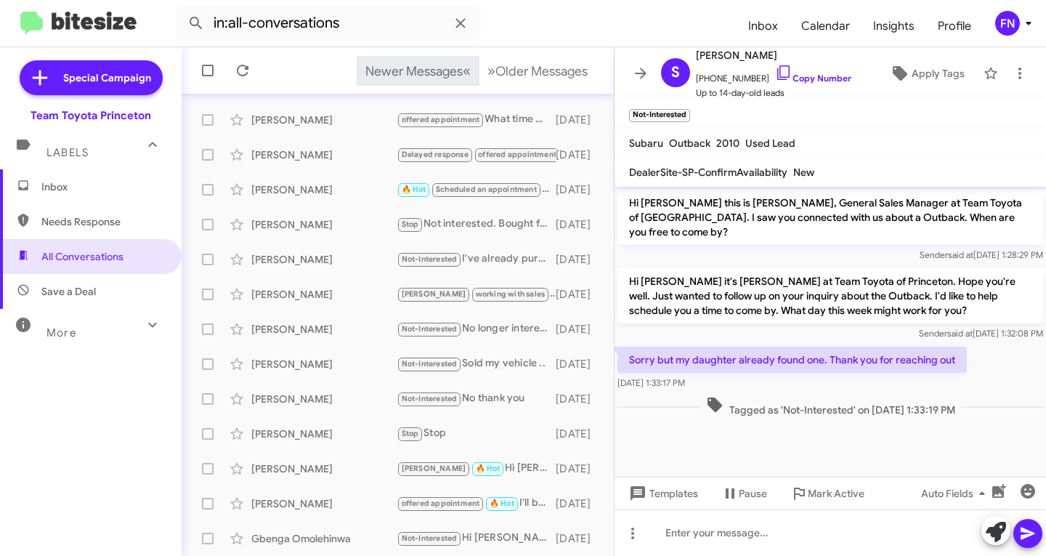
click at [33, 182] on span "Inbox" at bounding box center [91, 186] width 182 height 35
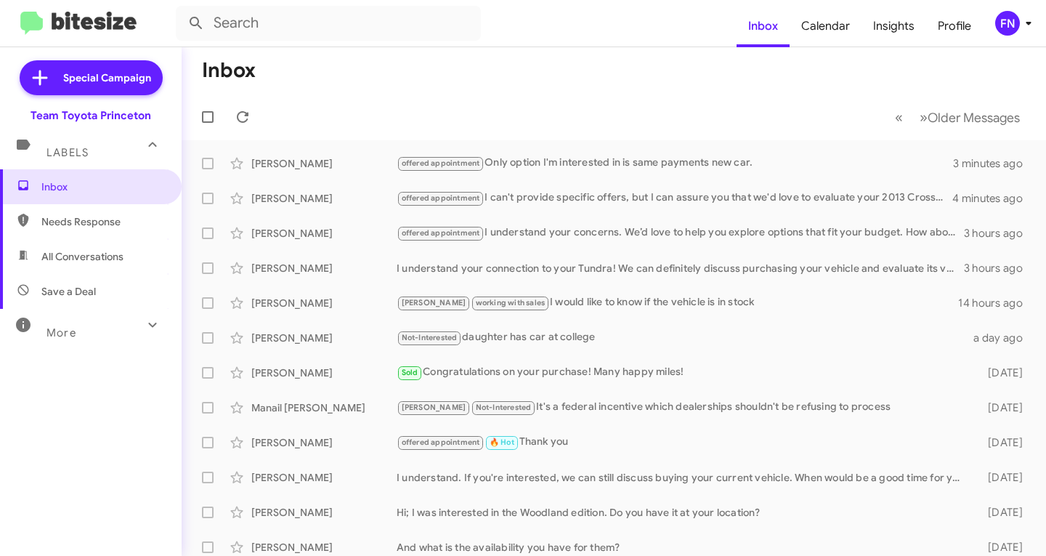
click at [1012, 22] on div "FN" at bounding box center [1007, 23] width 25 height 25
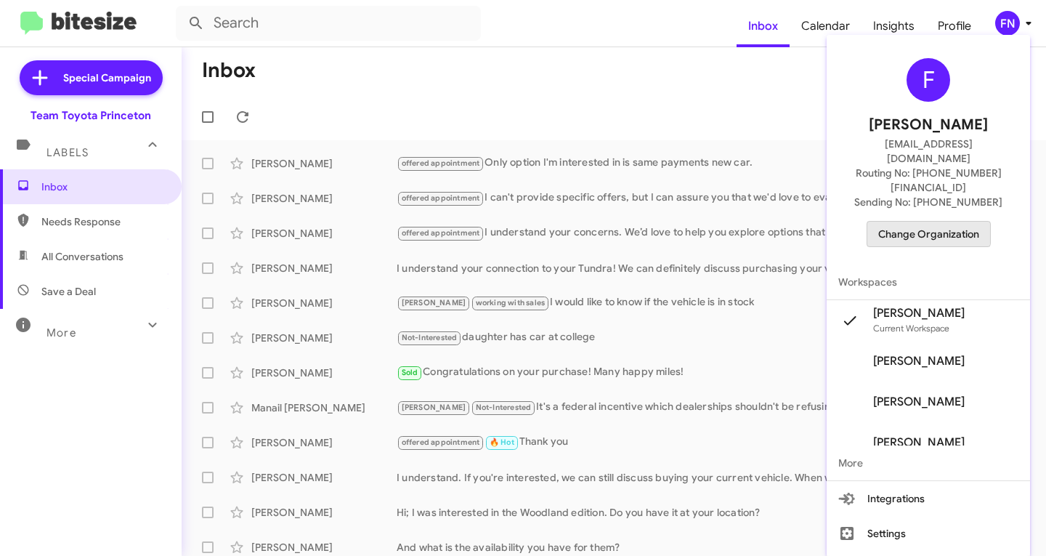
click at [913, 222] on span "Change Organization" at bounding box center [928, 234] width 101 height 25
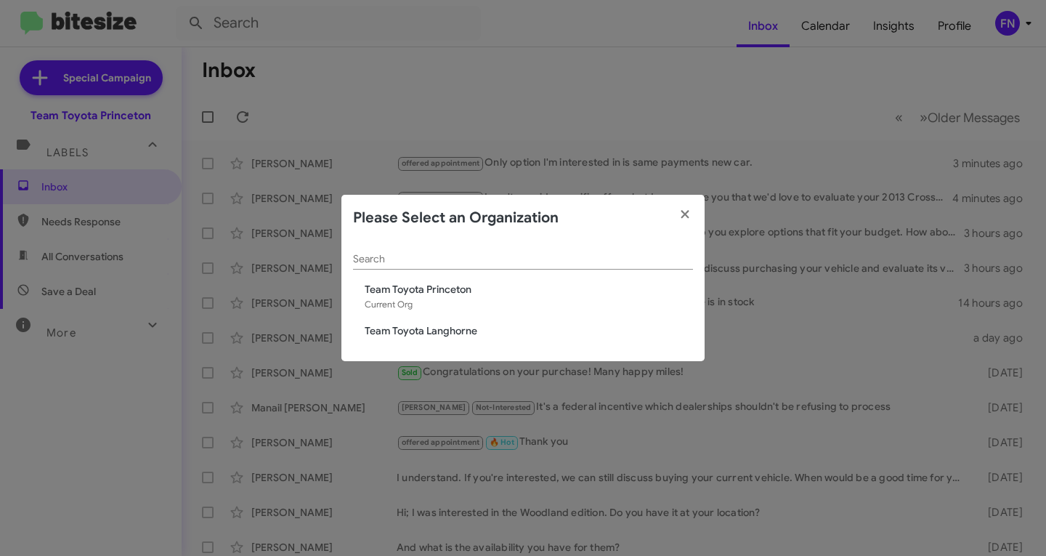
drag, startPoint x: 481, startPoint y: 321, endPoint x: 470, endPoint y: 328, distance: 12.7
click at [479, 322] on div "Search Team Toyota Princeton Current Org Team Toyota Langhorne" at bounding box center [522, 301] width 363 height 121
click at [457, 338] on span "Team Toyota Langhorne" at bounding box center [529, 330] width 328 height 15
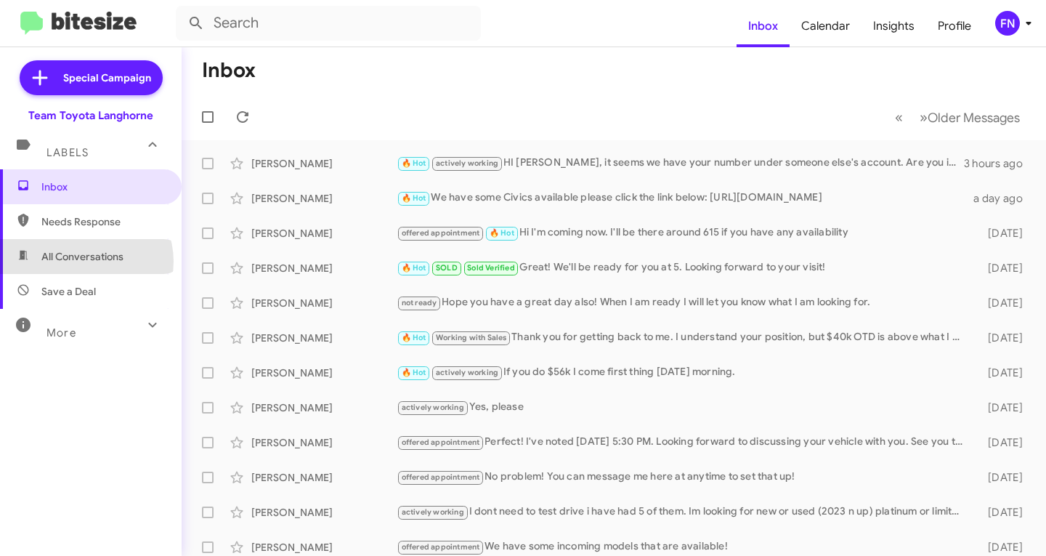
click at [83, 261] on span "All Conversations" at bounding box center [82, 256] width 82 height 15
type input "in:all-conversations"
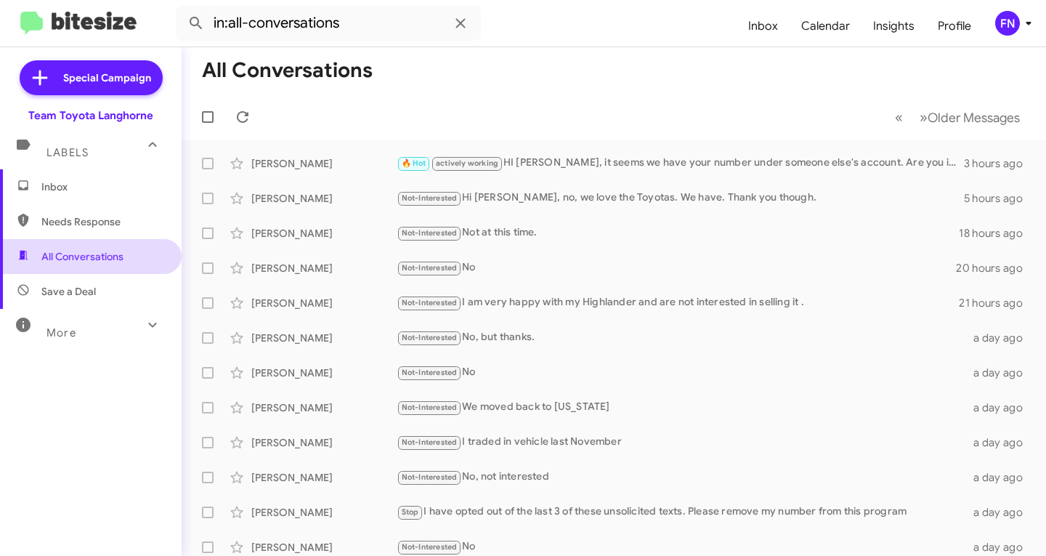
click at [53, 261] on span "All Conversations" at bounding box center [82, 256] width 82 height 15
click at [96, 184] on span "Inbox" at bounding box center [102, 186] width 123 height 15
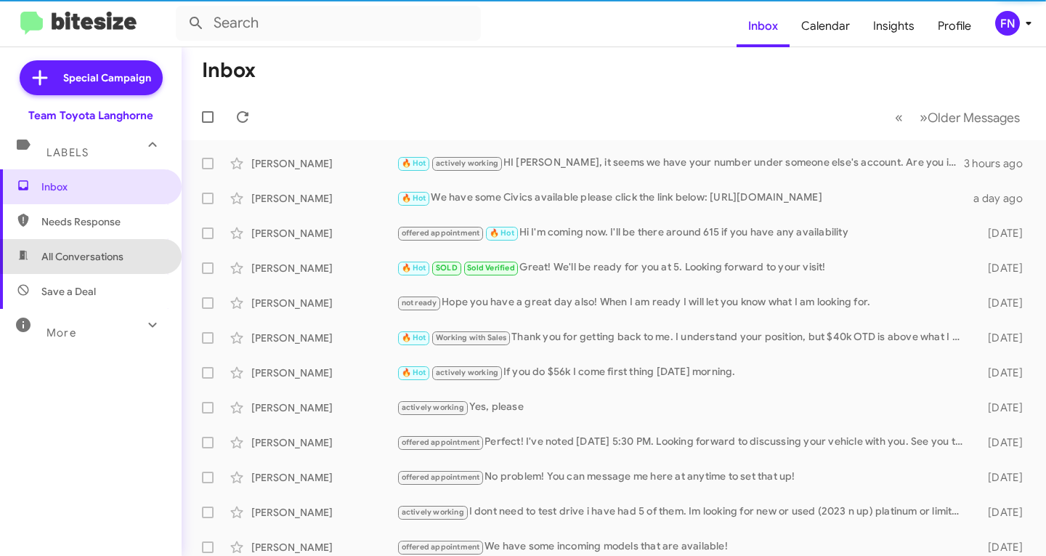
click at [99, 255] on span "All Conversations" at bounding box center [82, 256] width 82 height 15
type input "in:all-conversations"
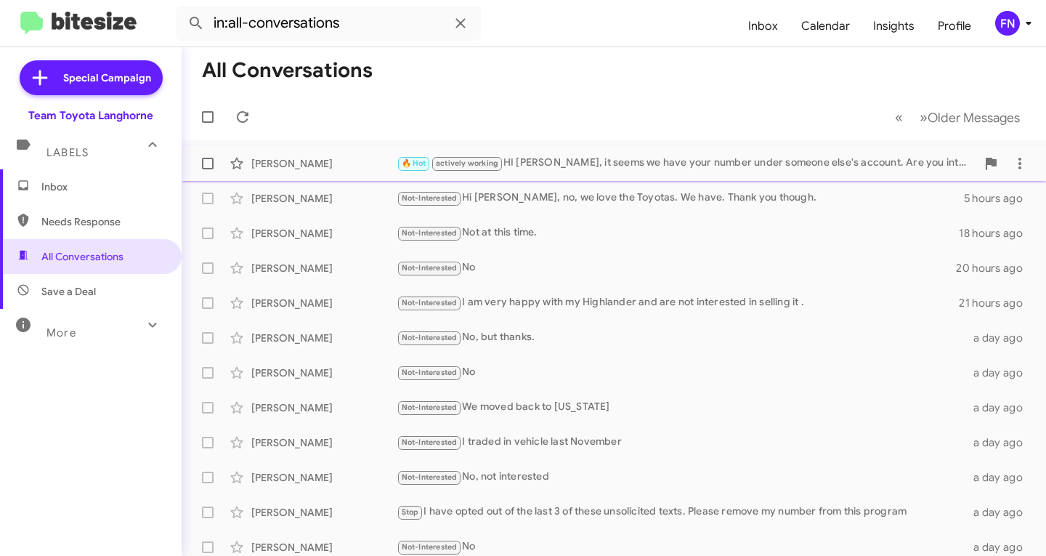
click at [646, 149] on div "Mark Wieland 🔥 Hot actively working HI Ryan, it seems we have your number under…" at bounding box center [613, 163] width 841 height 29
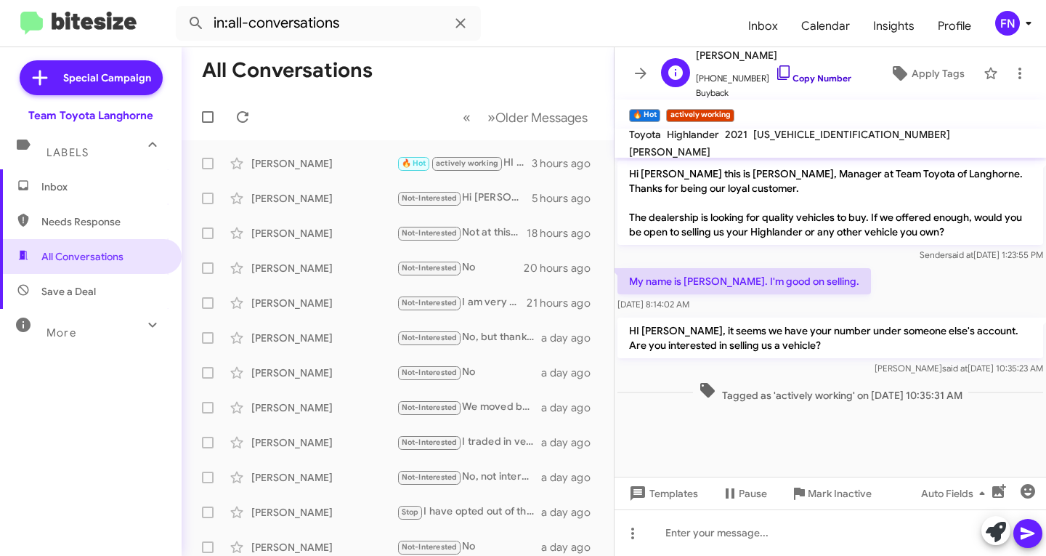
click at [775, 76] on icon at bounding box center [783, 72] width 17 height 17
click at [125, 177] on span "Inbox" at bounding box center [91, 186] width 182 height 35
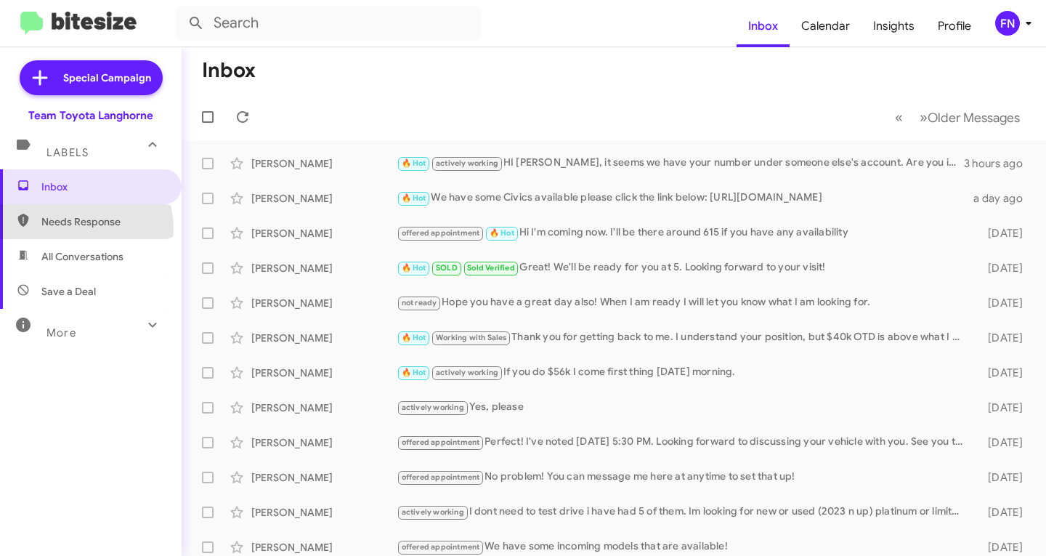
click at [54, 230] on span "Needs Response" at bounding box center [91, 221] width 182 height 35
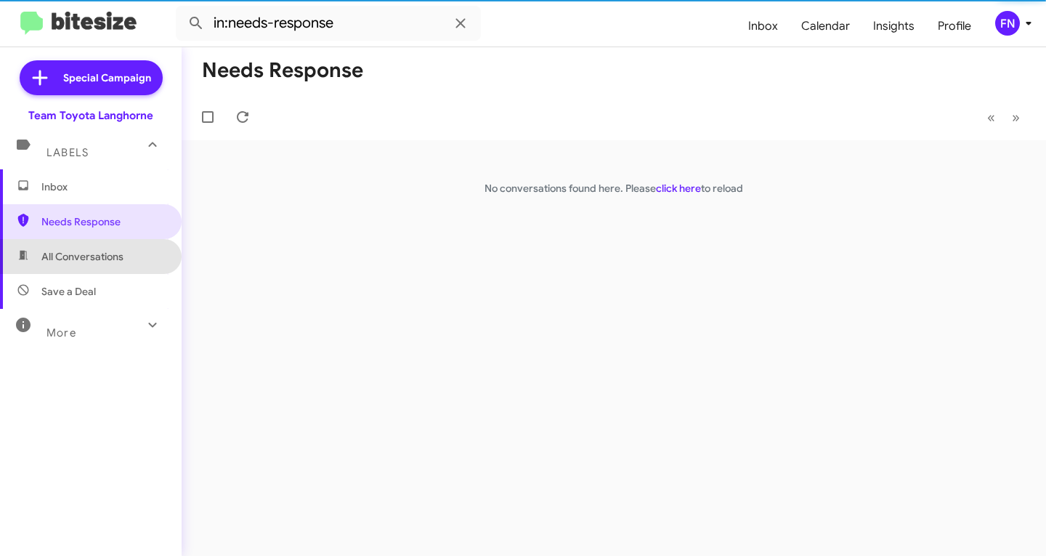
click at [98, 265] on span "All Conversations" at bounding box center [91, 256] width 182 height 35
type input "in:all-conversations"
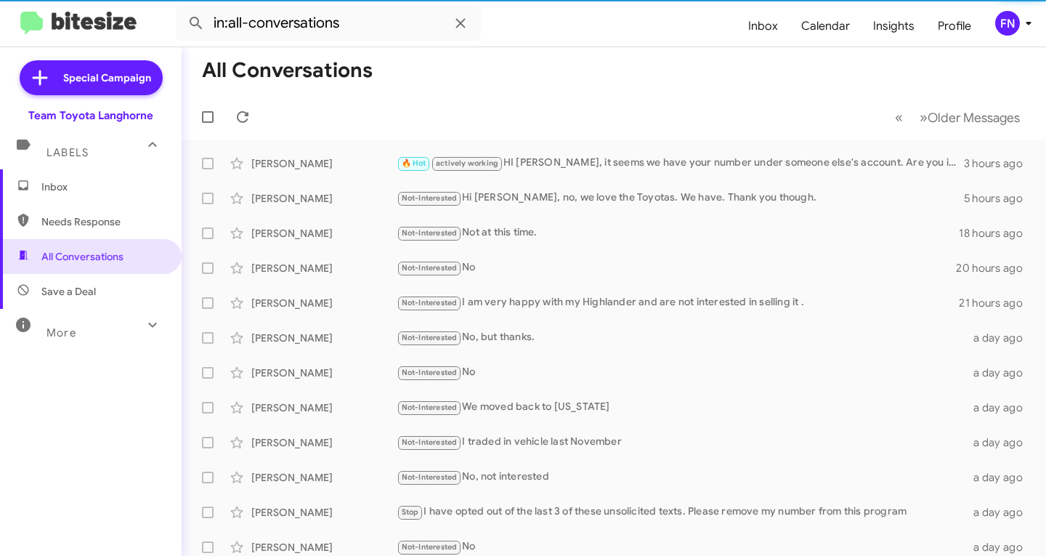
click at [1013, 38] on mat-toolbar "in:all-conversations Inbox Calendar Insights Profile FN" at bounding box center [523, 23] width 1046 height 46
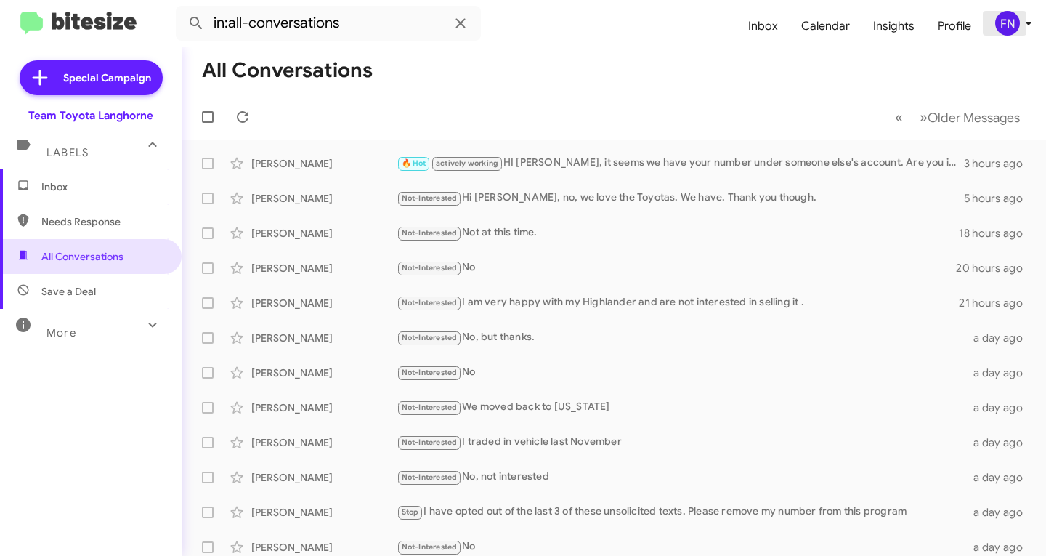
click at [1015, 24] on div "FN" at bounding box center [1007, 23] width 25 height 25
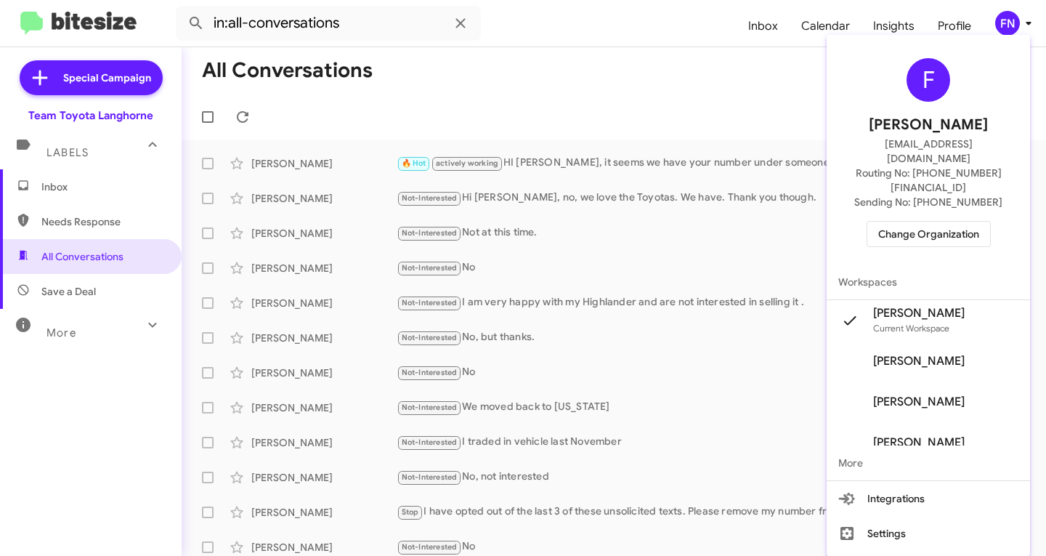
click at [925, 222] on span "Change Organization" at bounding box center [928, 234] width 101 height 25
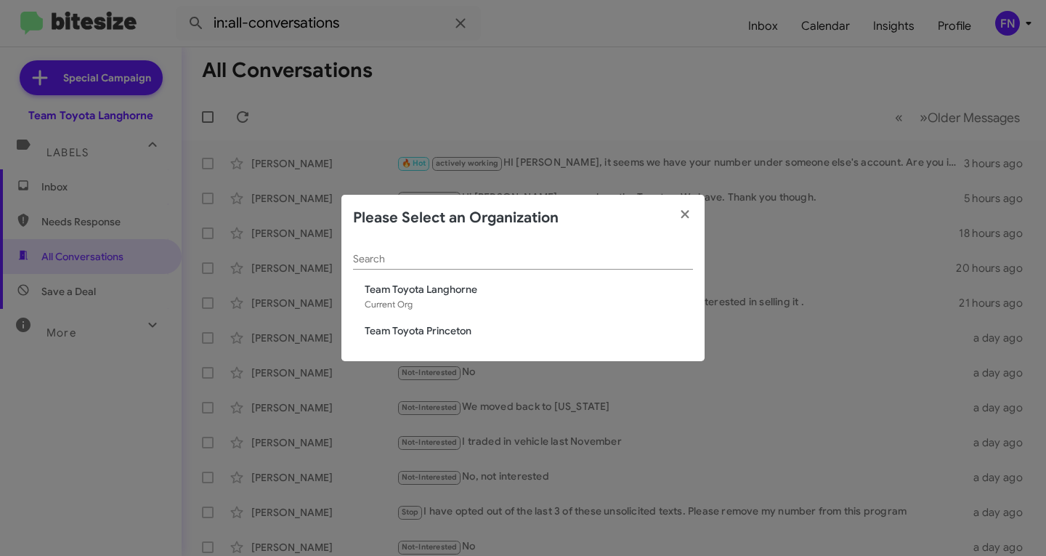
click at [457, 323] on span "Team Toyota Princeton" at bounding box center [529, 330] width 328 height 15
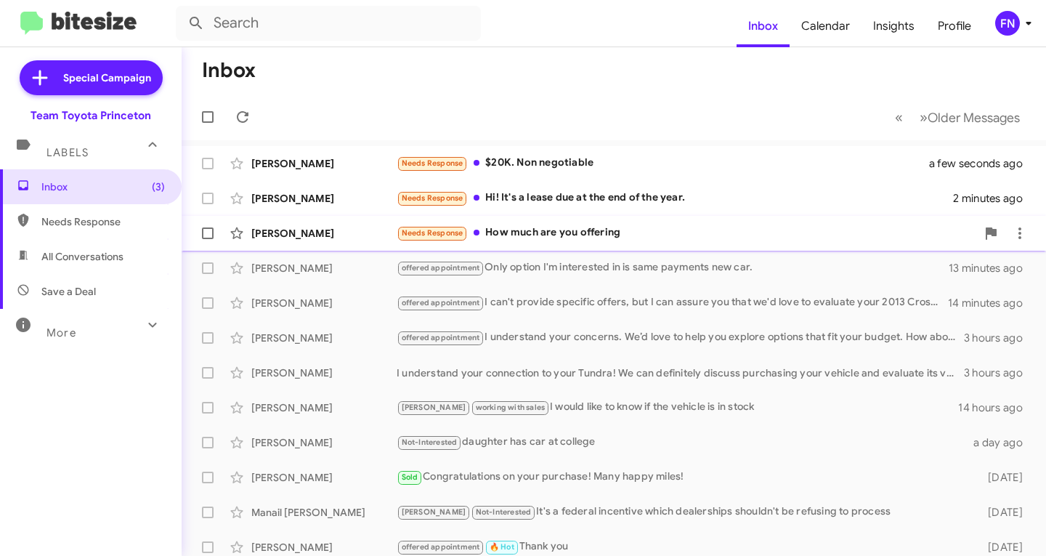
click at [316, 230] on div "[PERSON_NAME]" at bounding box center [323, 233] width 145 height 15
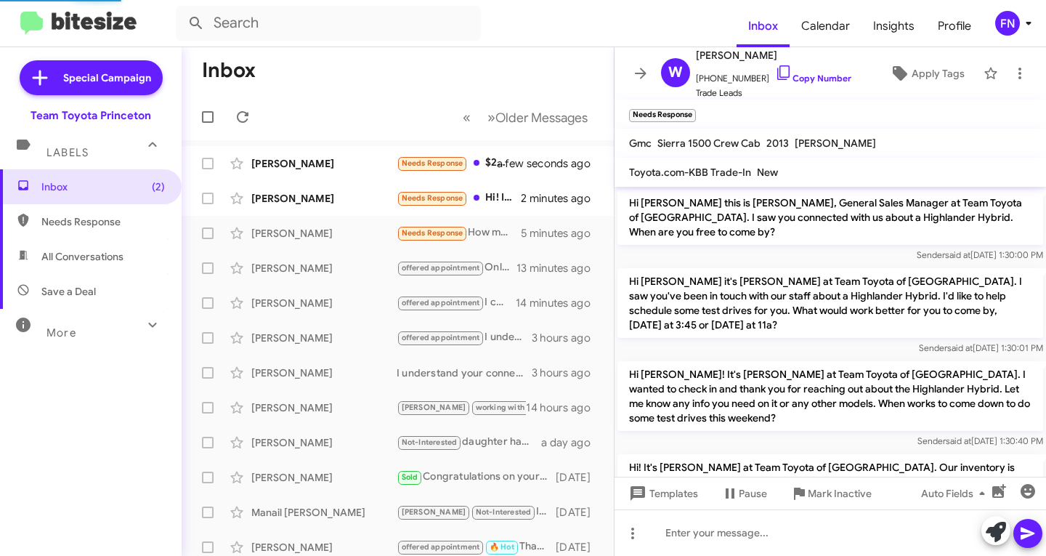
scroll to position [1087, 0]
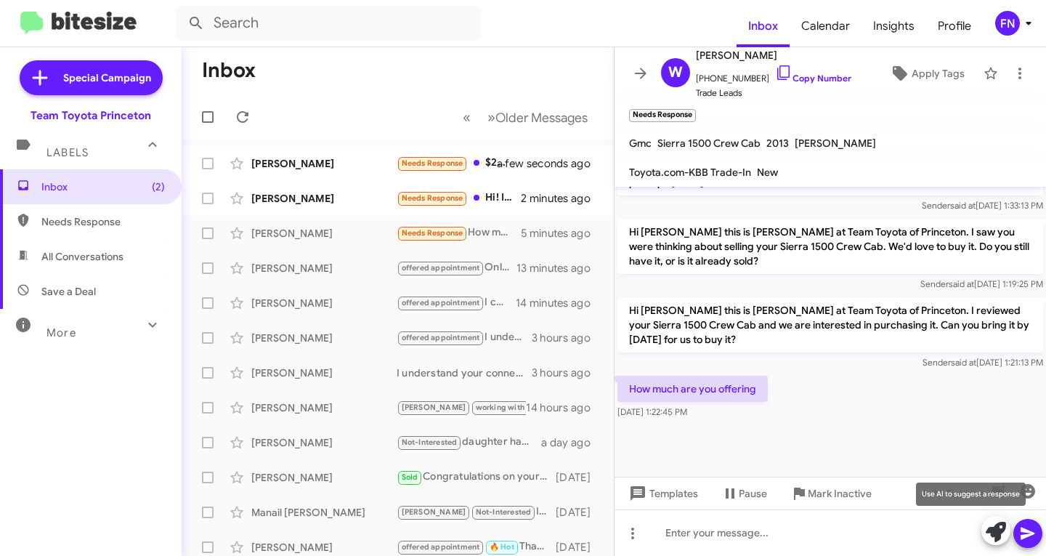
click at [989, 527] on icon at bounding box center [996, 532] width 20 height 20
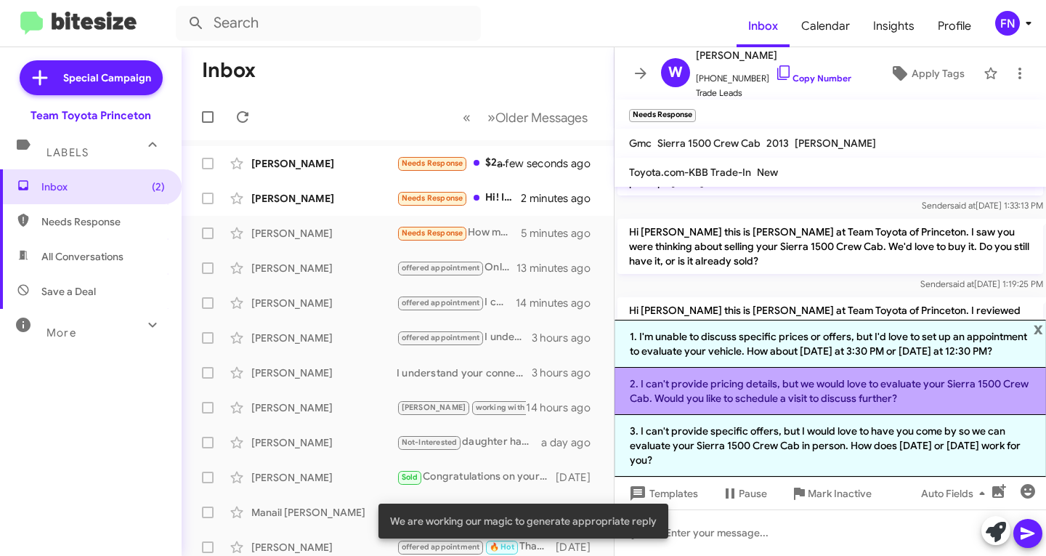
click at [780, 389] on li "2. I can't provide pricing details, but we would love to evaluate your Sierra 1…" at bounding box center [830, 391] width 431 height 47
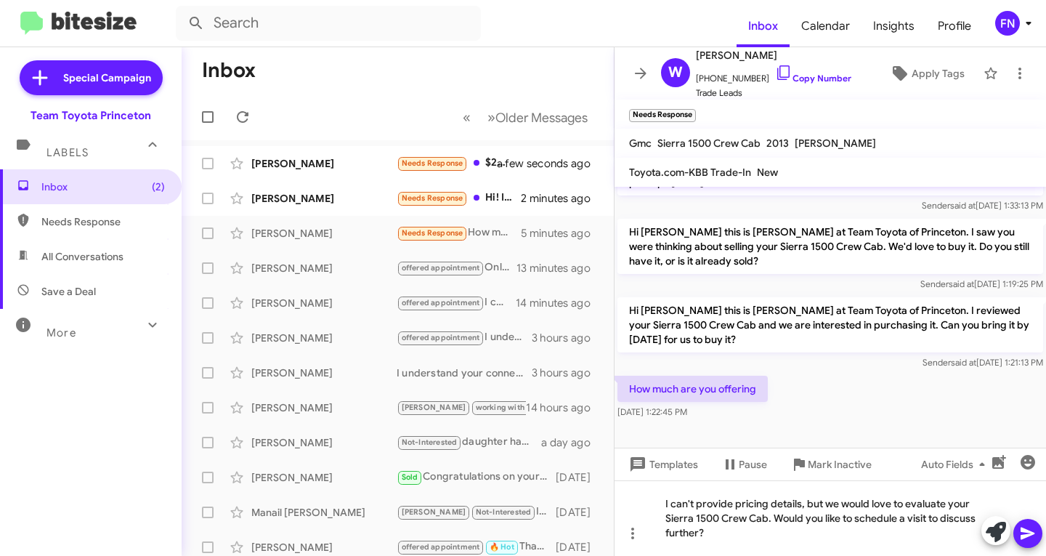
click at [1016, 536] on button at bounding box center [1027, 533] width 29 height 29
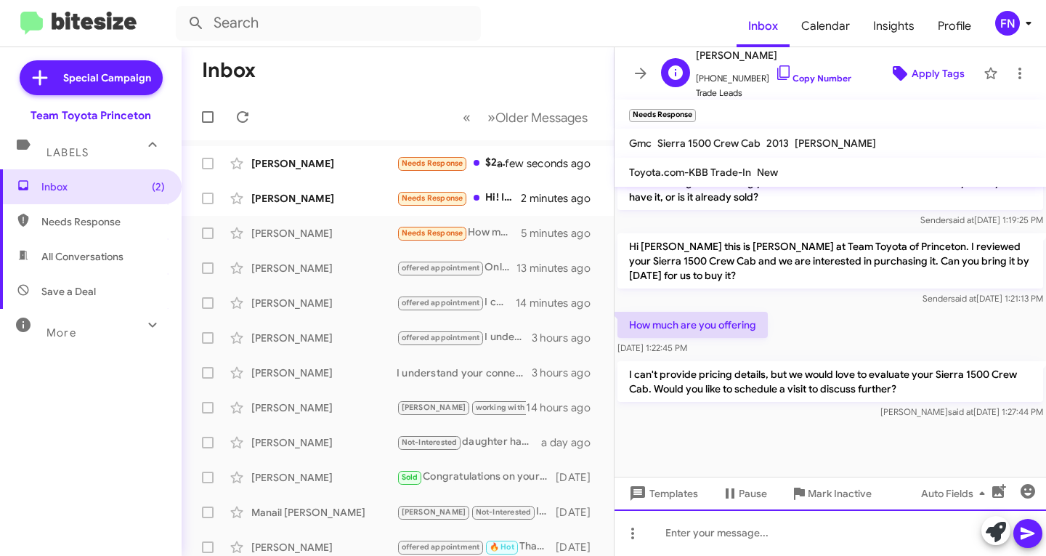
scroll to position [1154, 0]
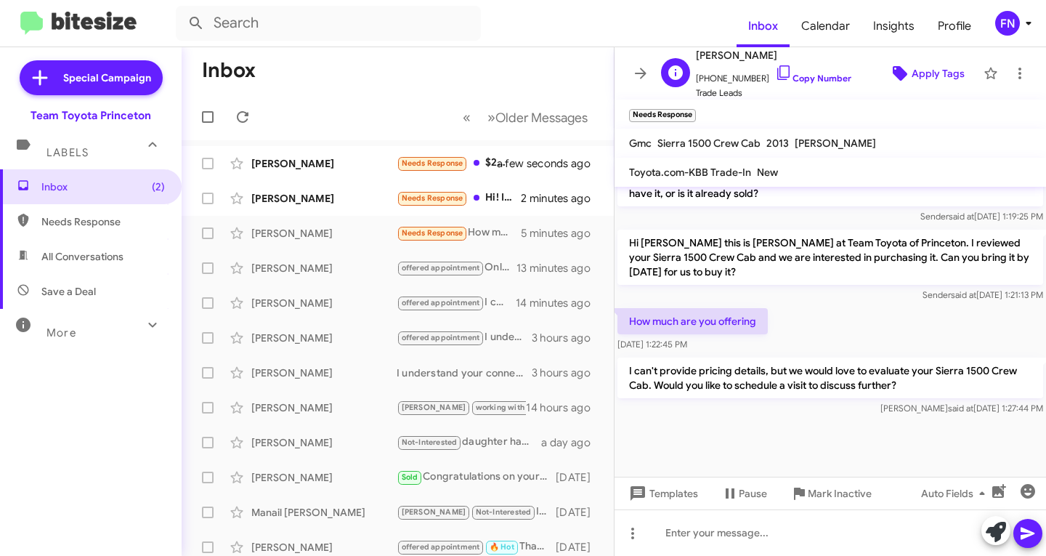
click at [952, 70] on span "Apply Tags" at bounding box center [938, 73] width 53 height 26
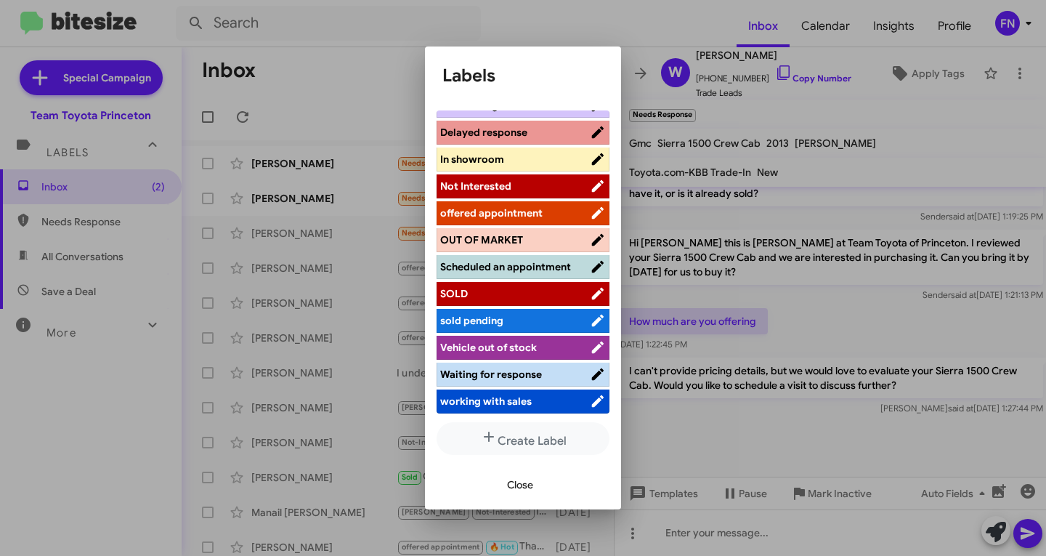
click at [492, 206] on span "offered appointment" at bounding box center [491, 212] width 102 height 13
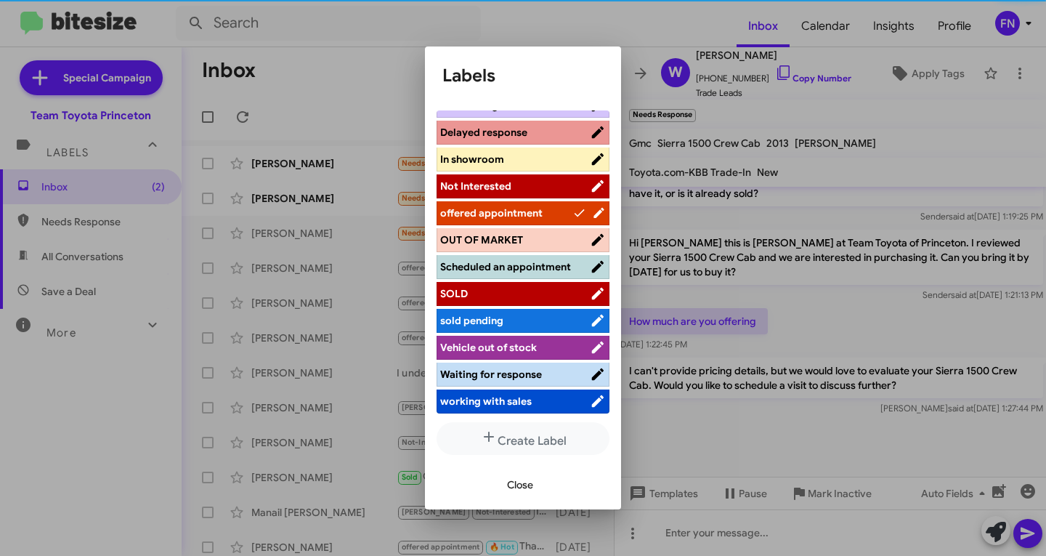
drag, startPoint x: 513, startPoint y: 481, endPoint x: 529, endPoint y: 476, distance: 16.8
click at [514, 482] on span "Close" at bounding box center [520, 484] width 26 height 26
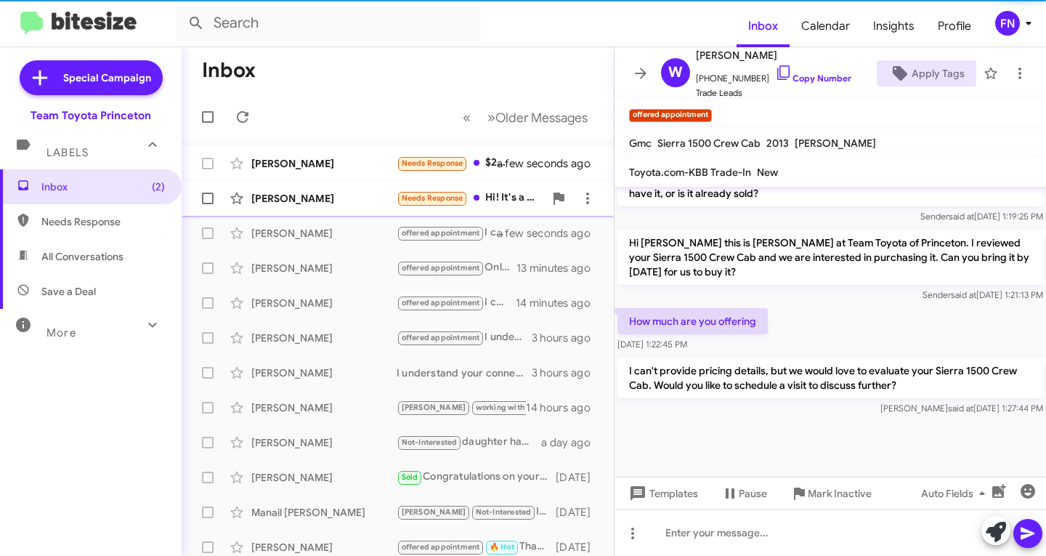
click at [346, 210] on div "Joseph Guglielmelli Needs Response Hi! It's a lease due at the end of the year.…" at bounding box center [397, 198] width 409 height 29
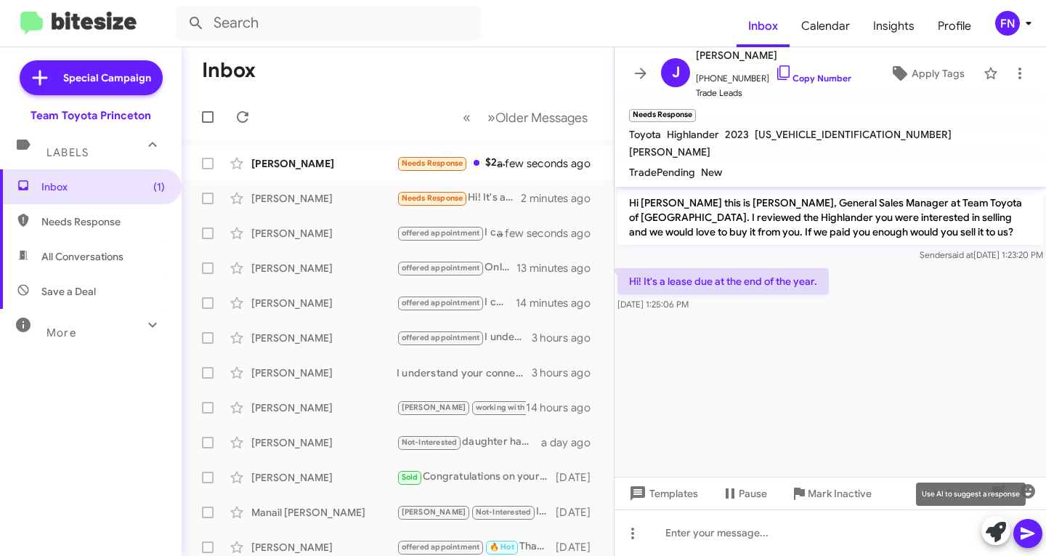
click at [997, 532] on icon at bounding box center [996, 532] width 20 height 20
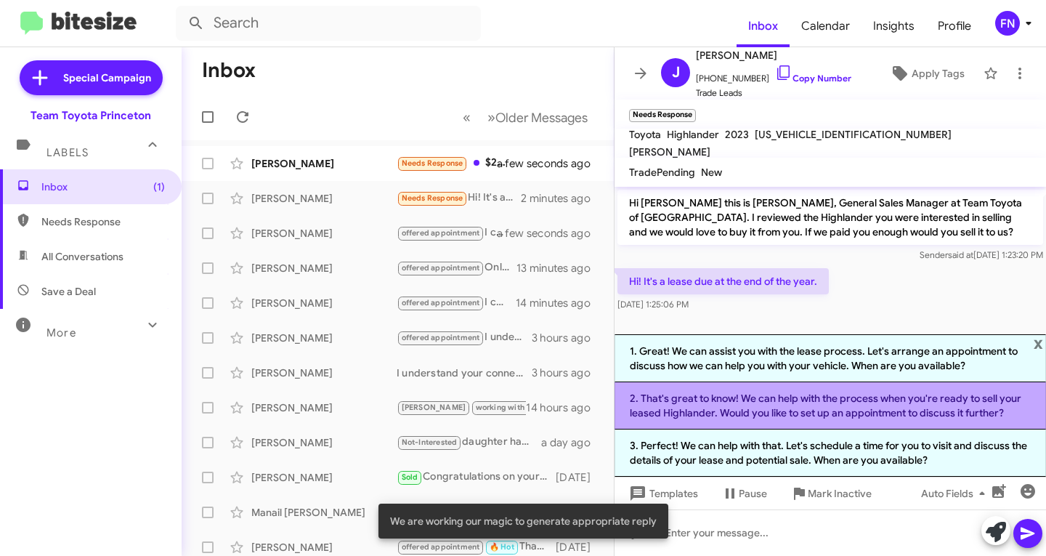
click at [715, 408] on li "2. That's great to know! We can help with the process when you're ready to sell…" at bounding box center [830, 405] width 431 height 47
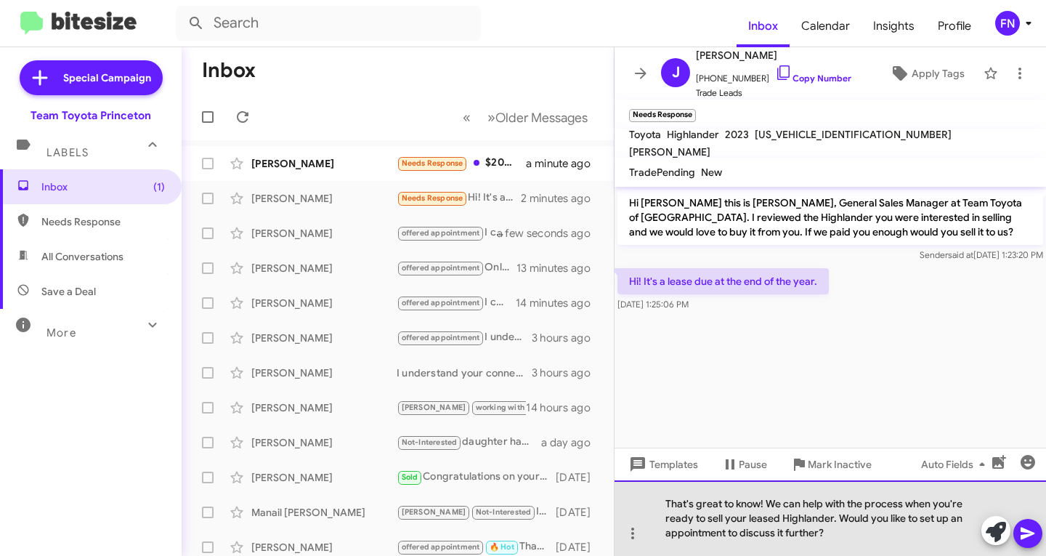
drag, startPoint x: 877, startPoint y: 532, endPoint x: 694, endPoint y: 520, distance: 182.7
click at [694, 520] on div "That's great to know! We can help with the process when you're ready to sell yo…" at bounding box center [830, 518] width 431 height 76
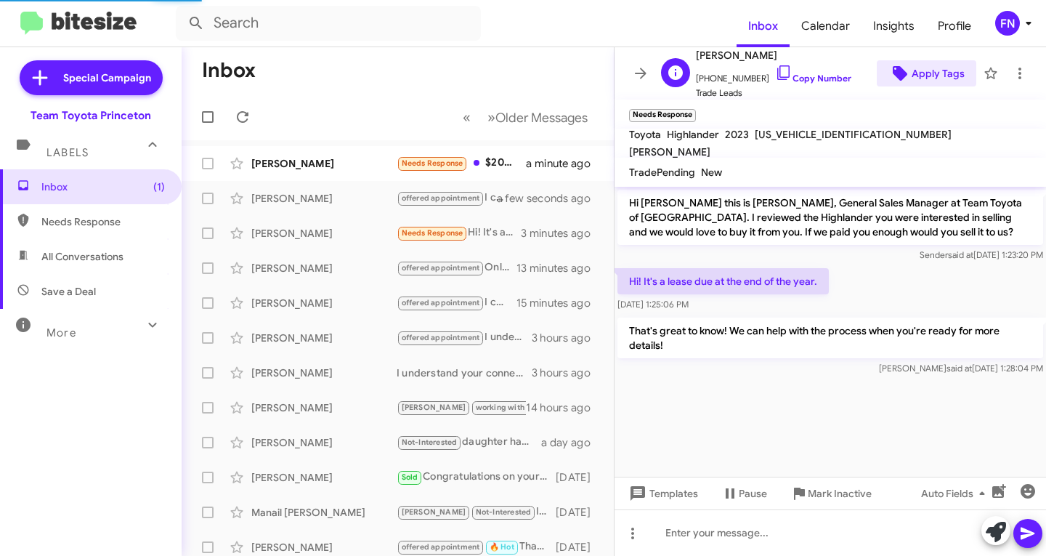
click at [930, 84] on span "Apply Tags" at bounding box center [938, 73] width 53 height 26
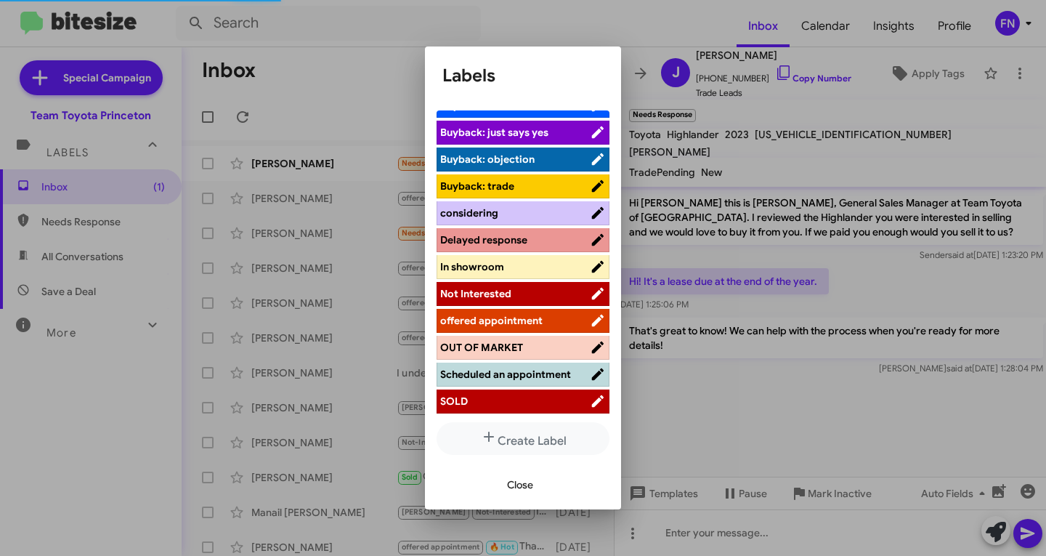
scroll to position [217, 0]
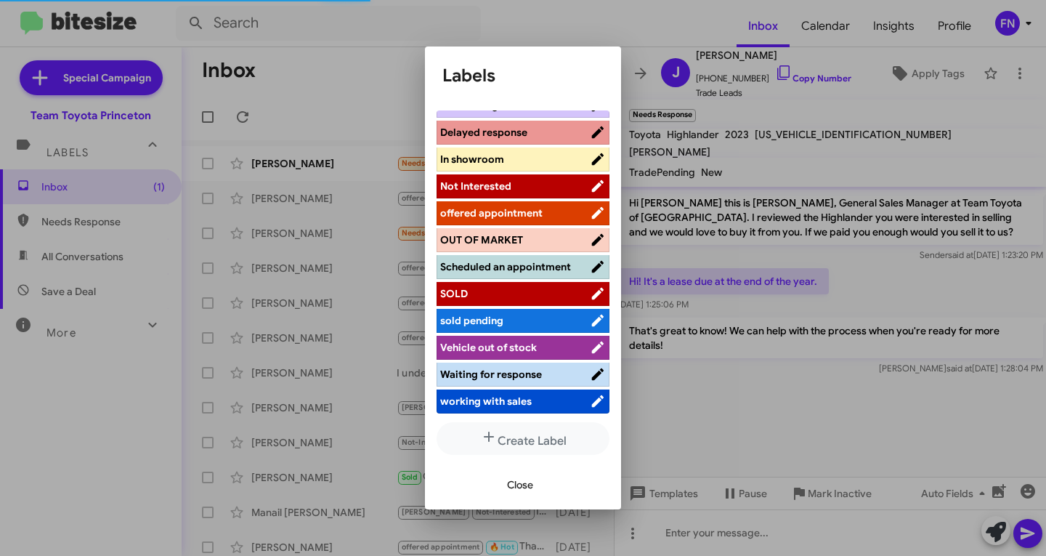
click at [498, 206] on span "offered appointment" at bounding box center [491, 212] width 102 height 13
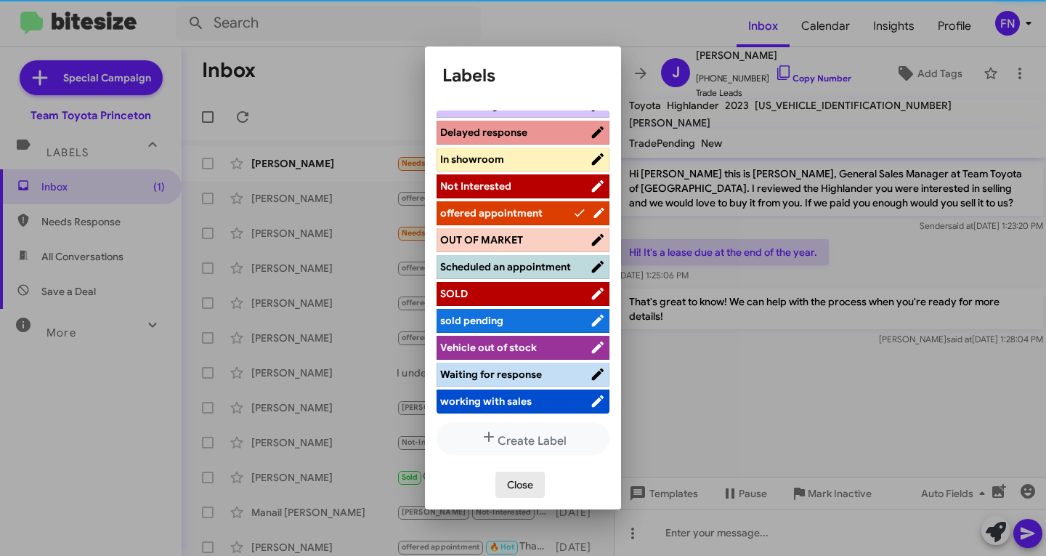
click at [515, 484] on span "Close" at bounding box center [520, 484] width 26 height 26
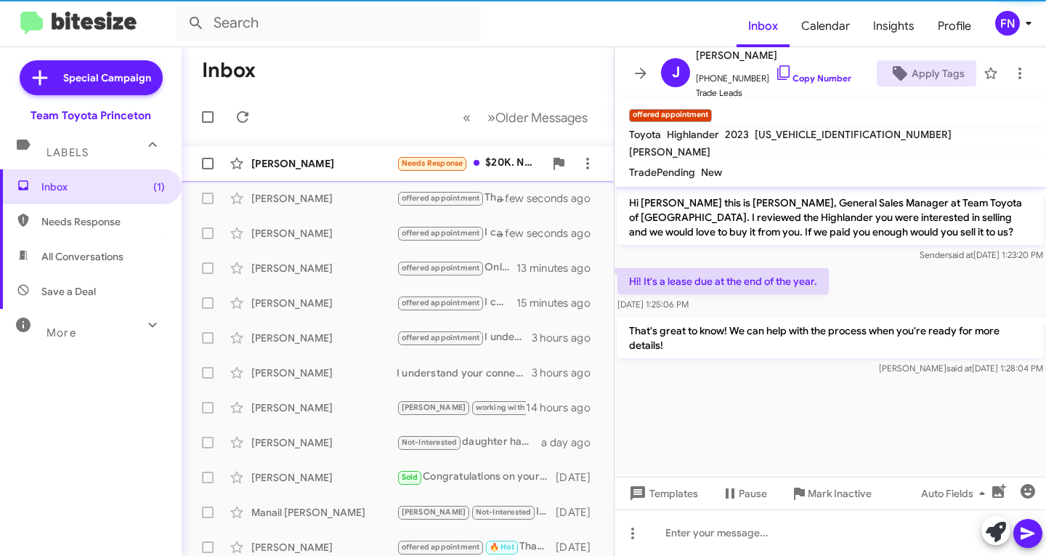
click at [315, 157] on div "John Krystofik" at bounding box center [323, 163] width 145 height 15
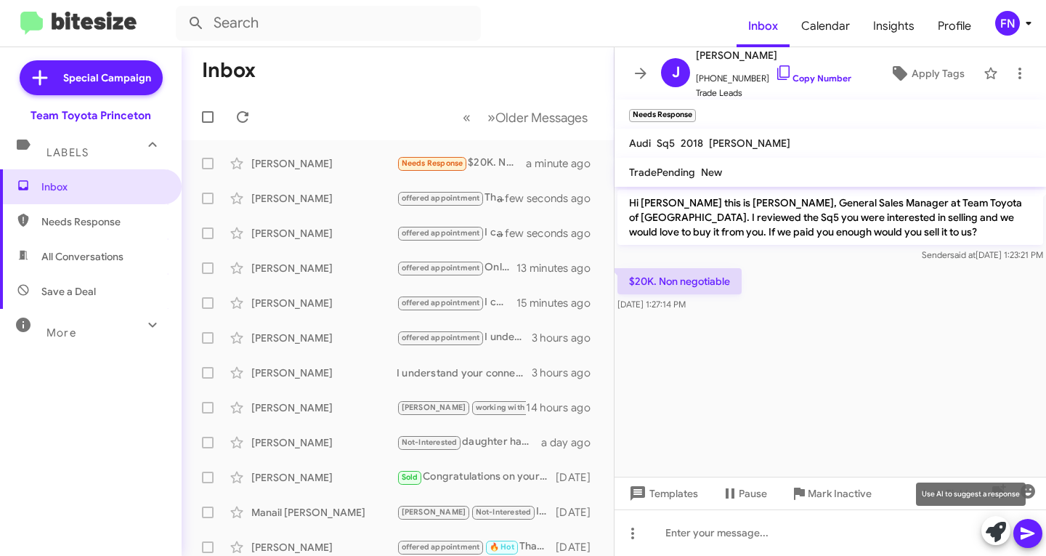
click at [994, 527] on icon at bounding box center [996, 532] width 20 height 20
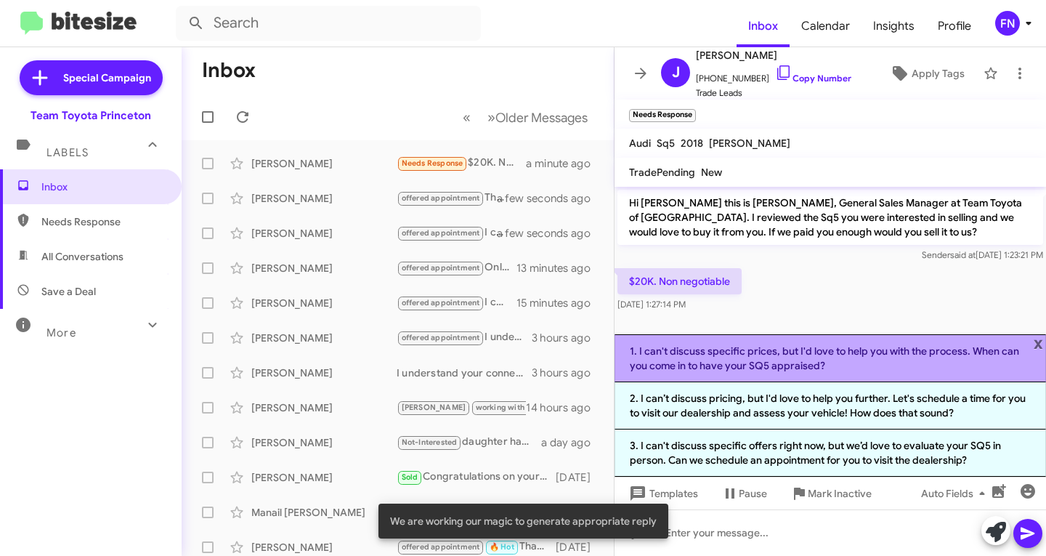
click at [776, 371] on li "1. I can't discuss specific prices, but I'd love to help you with the process. …" at bounding box center [830, 358] width 431 height 48
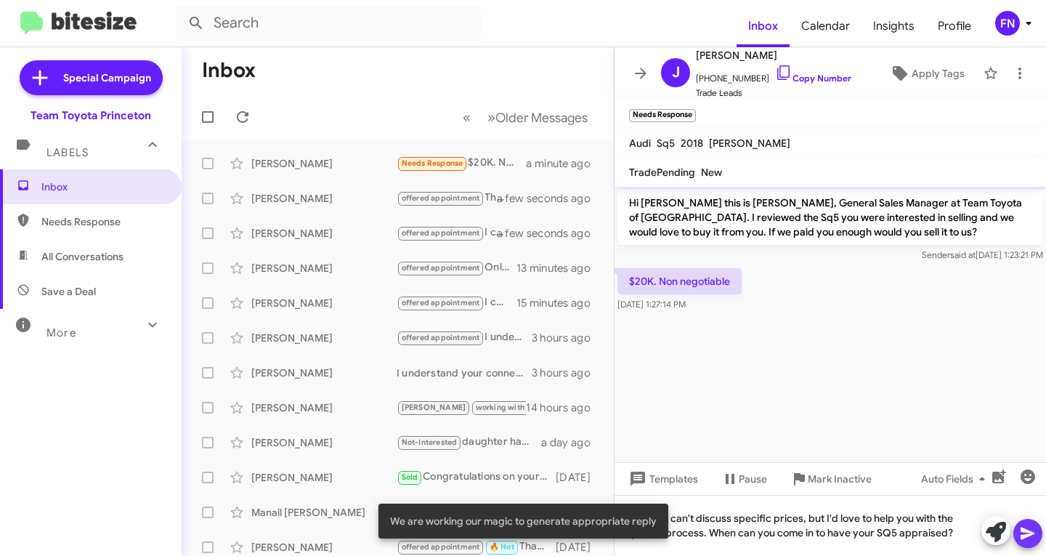
click at [1033, 534] on icon at bounding box center [1028, 533] width 14 height 12
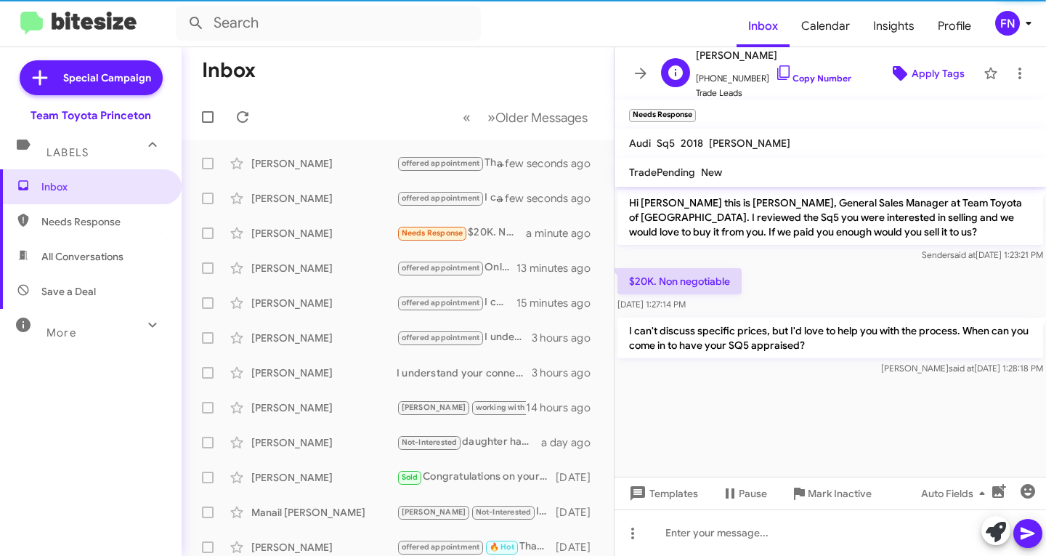
click at [946, 75] on span "Apply Tags" at bounding box center [938, 73] width 53 height 26
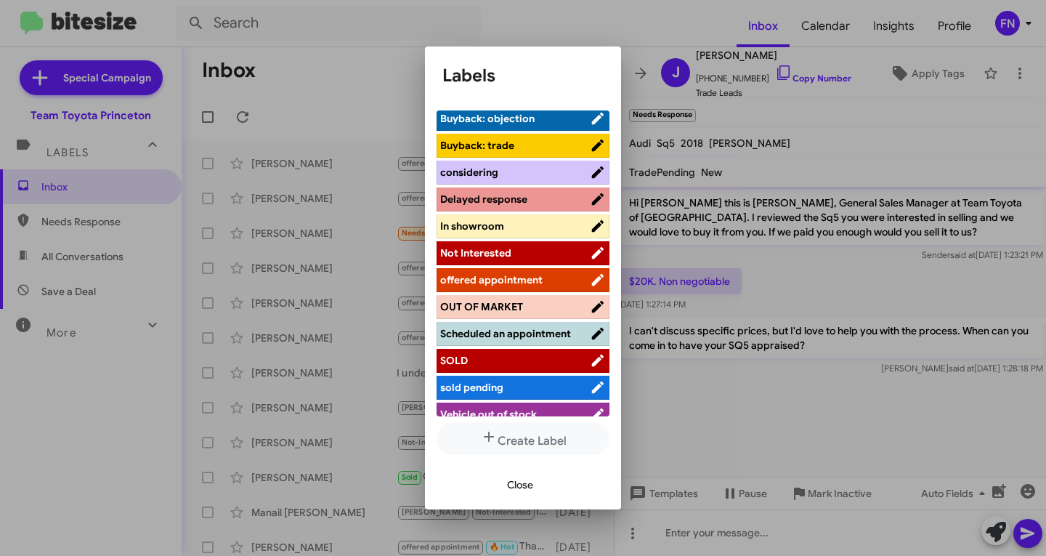
scroll to position [217, 0]
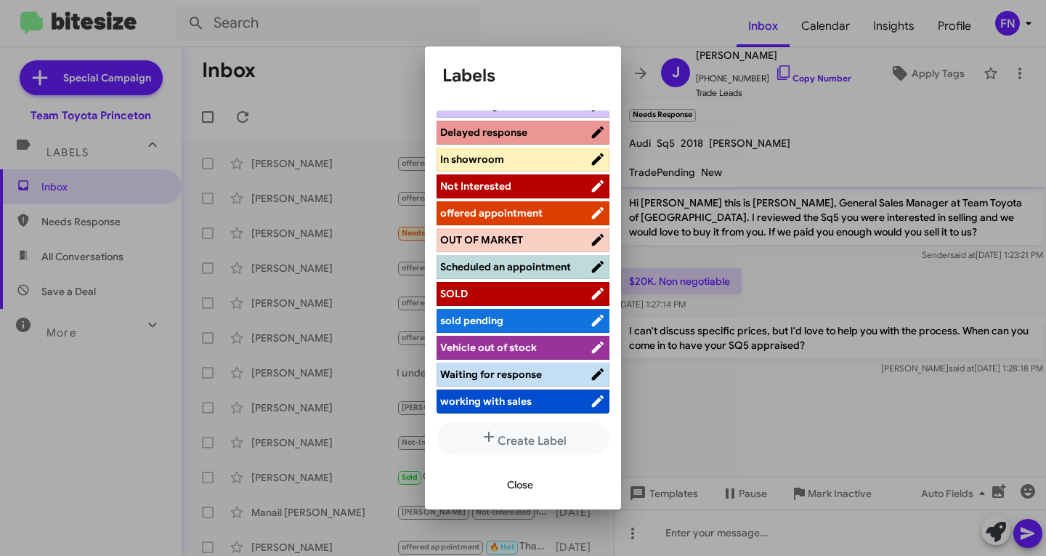
click at [508, 201] on li "offered appointment" at bounding box center [523, 213] width 173 height 24
drag, startPoint x: 540, startPoint y: 183, endPoint x: 540, endPoint y: 191, distance: 8.0
click at [540, 190] on ul "Hot Bitesize Pro-Tip! Buyback Buyback: asks how much Buyback: just says yes Buy…" at bounding box center [523, 263] width 173 height 306
click at [540, 208] on li "offered appointment" at bounding box center [523, 213] width 173 height 24
click at [545, 206] on span "offered appointment" at bounding box center [515, 213] width 150 height 15
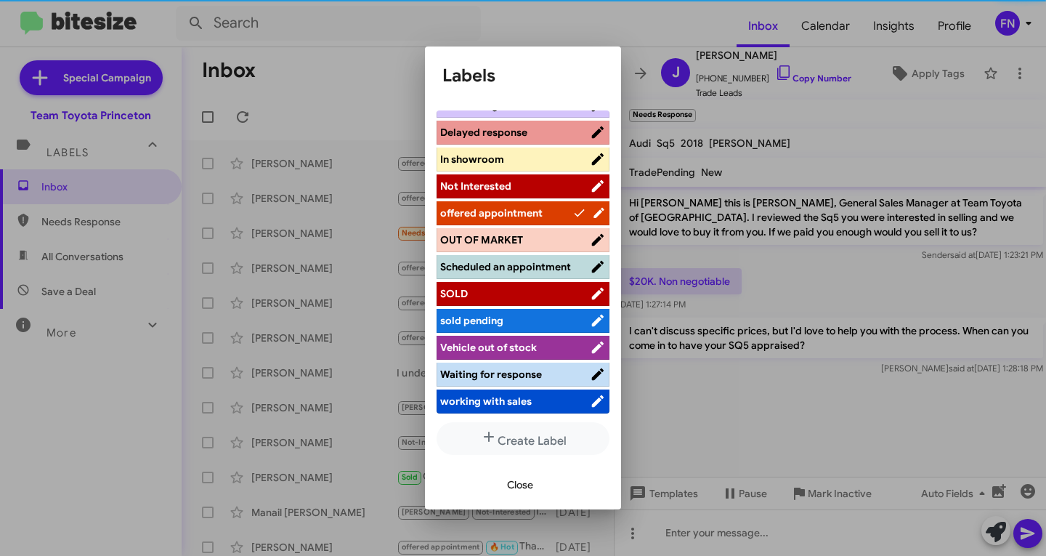
click at [513, 473] on div "Close" at bounding box center [522, 484] width 161 height 49
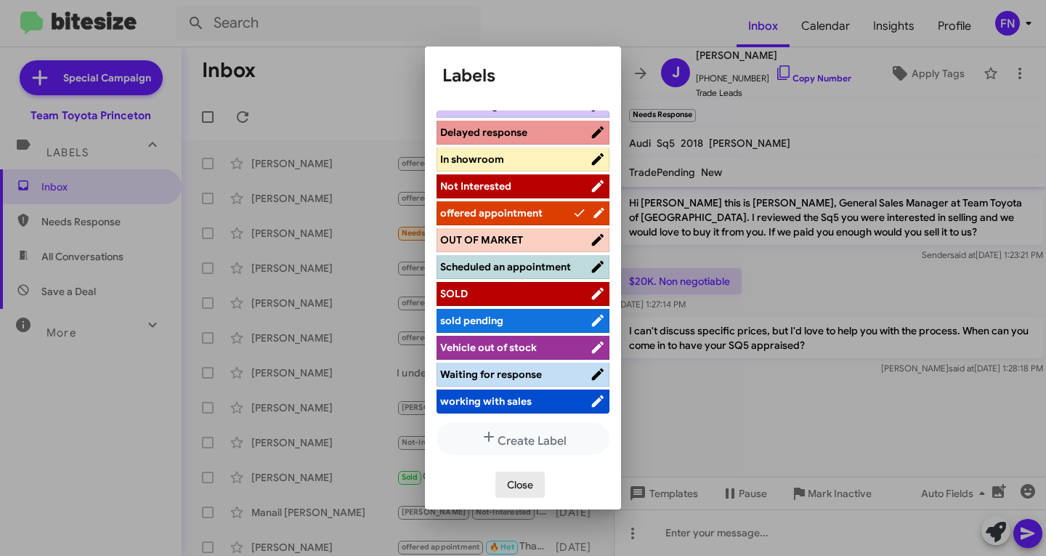
click at [513, 480] on span "Close" at bounding box center [520, 484] width 26 height 26
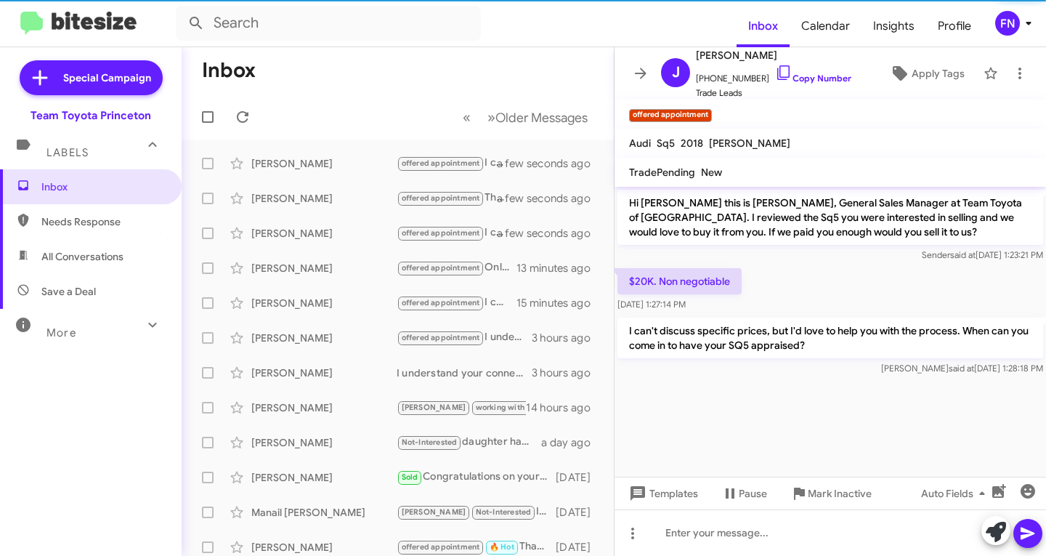
click at [78, 142] on div "Labels" at bounding box center [76, 146] width 129 height 27
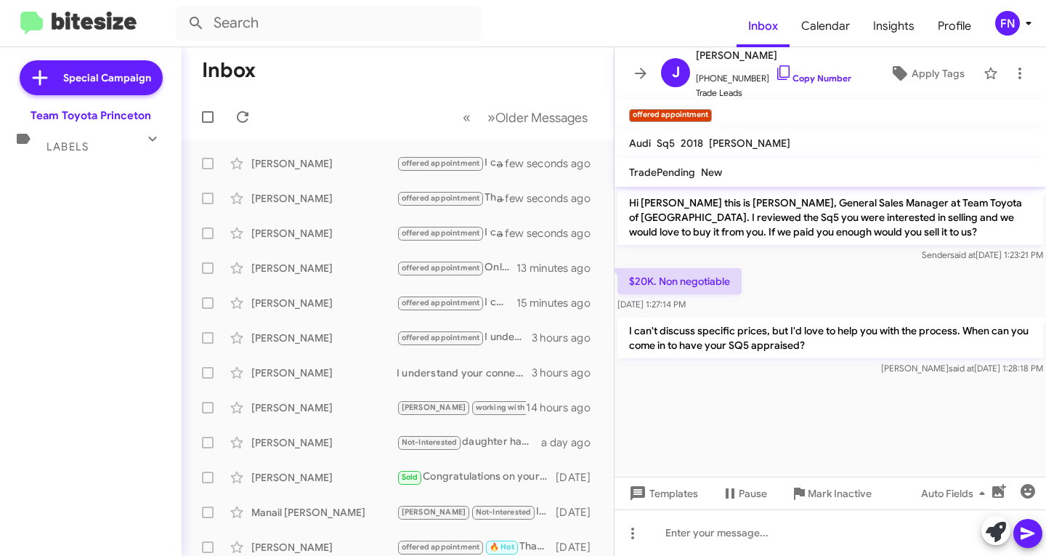
click at [103, 154] on mat-expansion-panel-header "Labels" at bounding box center [91, 140] width 182 height 35
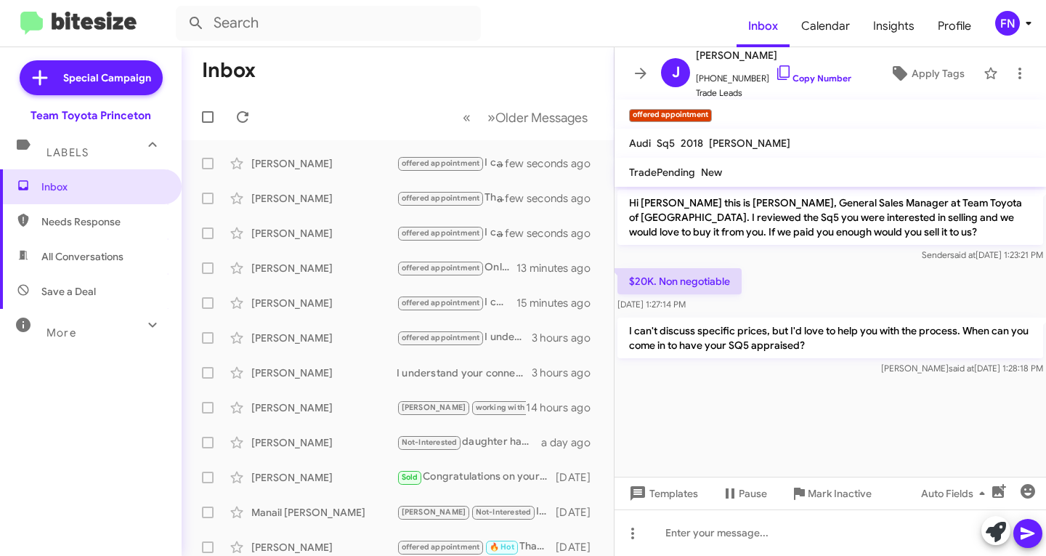
click at [93, 249] on span "All Conversations" at bounding box center [82, 256] width 82 height 15
type input "in:all-conversations"
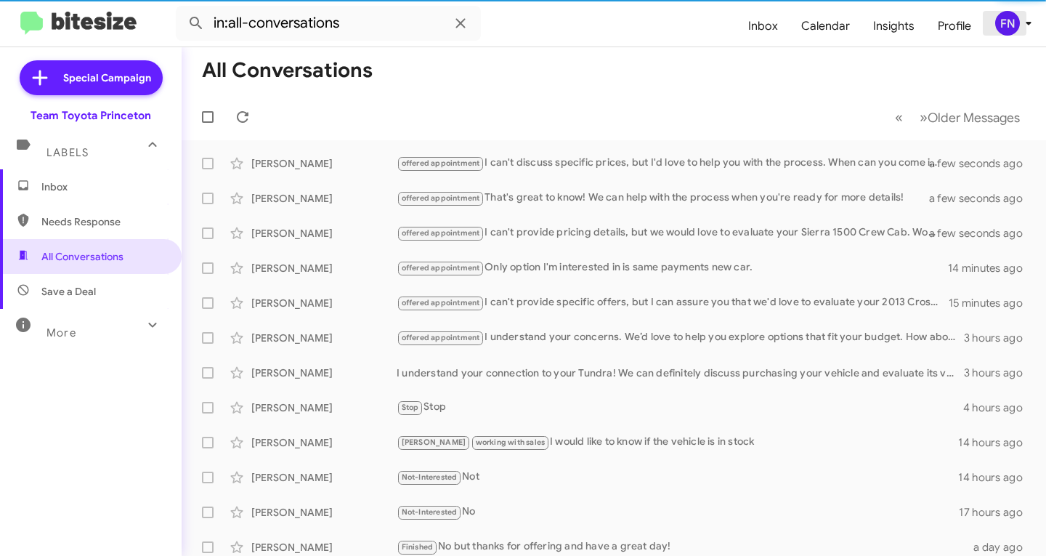
click at [1010, 25] on div "FN" at bounding box center [1007, 23] width 25 height 25
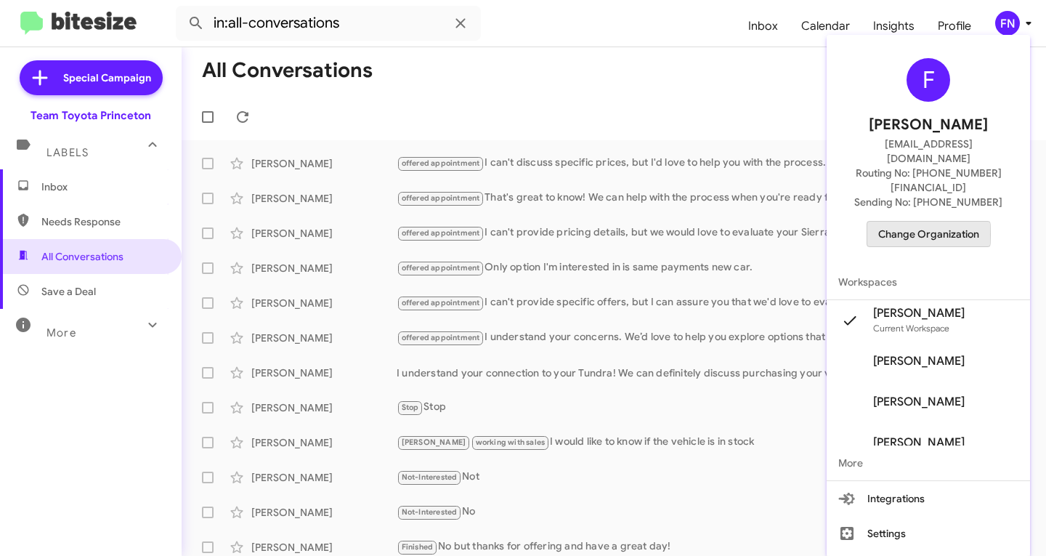
click at [907, 222] on span "Change Organization" at bounding box center [928, 234] width 101 height 25
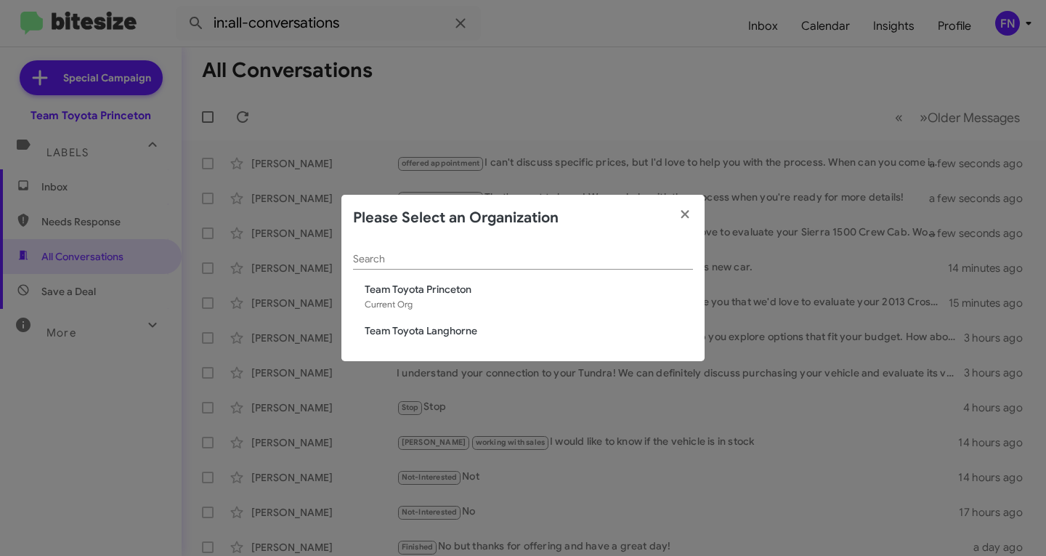
click at [458, 336] on span "Team Toyota Langhorne" at bounding box center [529, 330] width 328 height 15
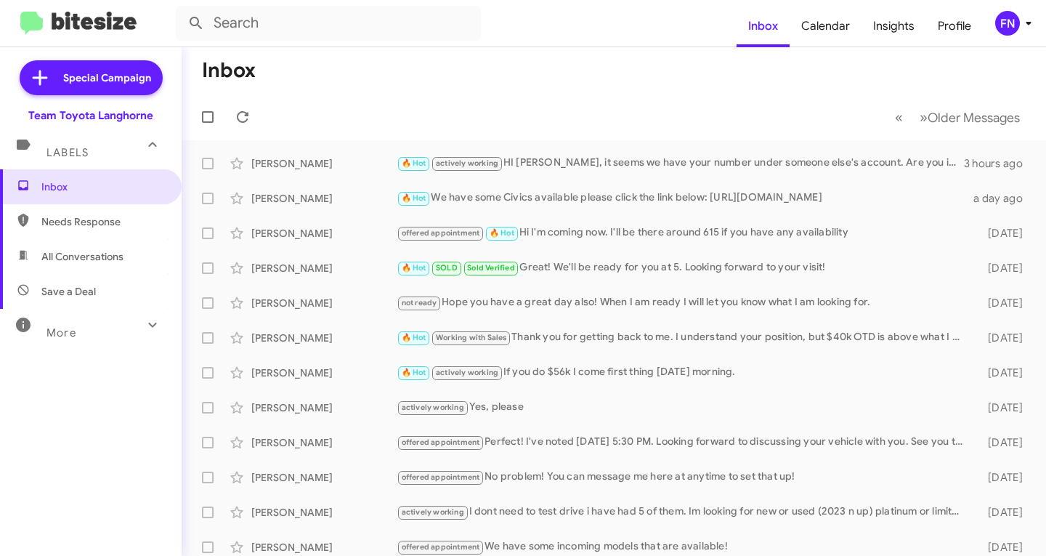
click at [121, 276] on span "Save a Deal" at bounding box center [91, 291] width 182 height 35
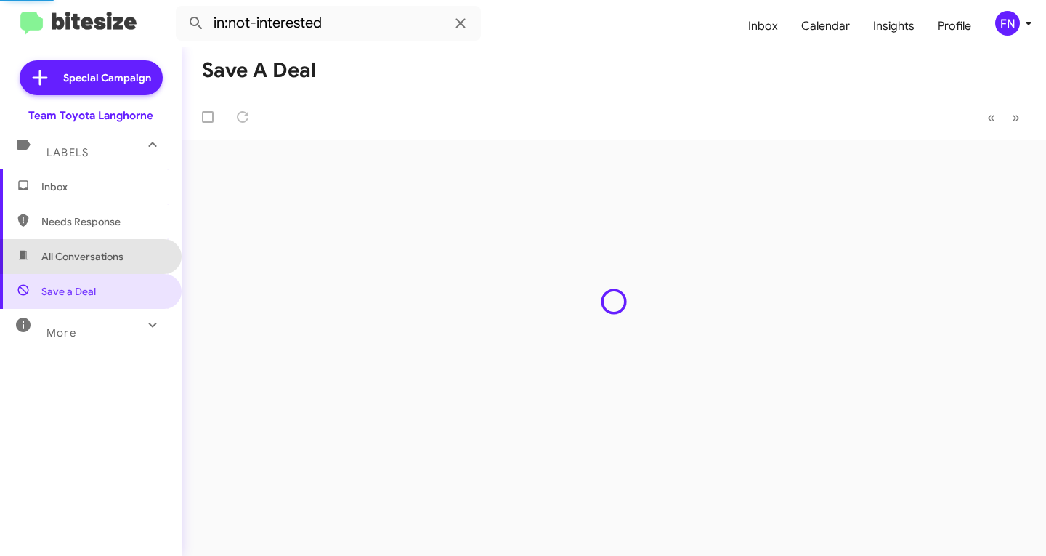
click at [118, 263] on span "All Conversations" at bounding box center [82, 256] width 82 height 15
type input "in:all-conversations"
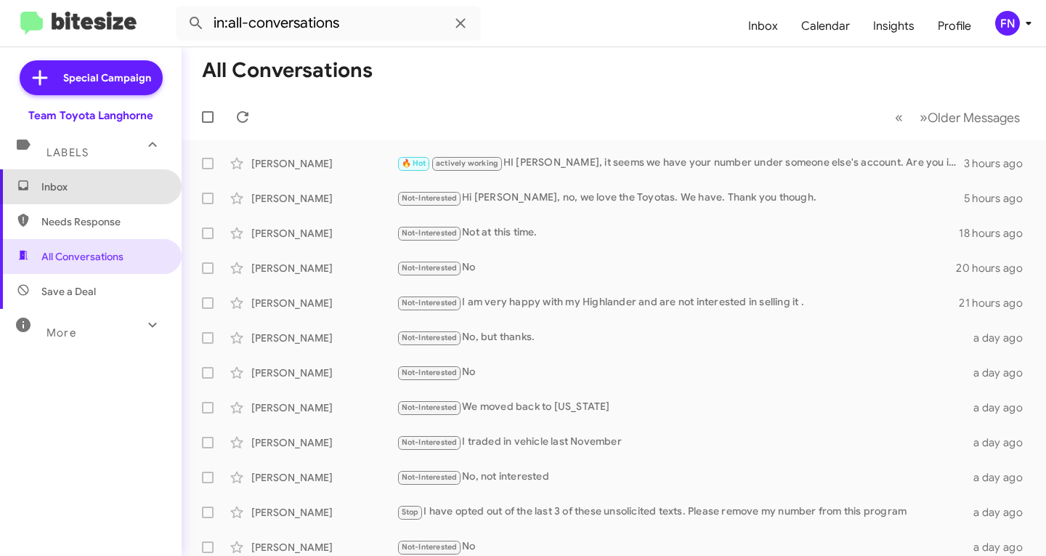
click at [95, 193] on span "Inbox" at bounding box center [102, 186] width 123 height 15
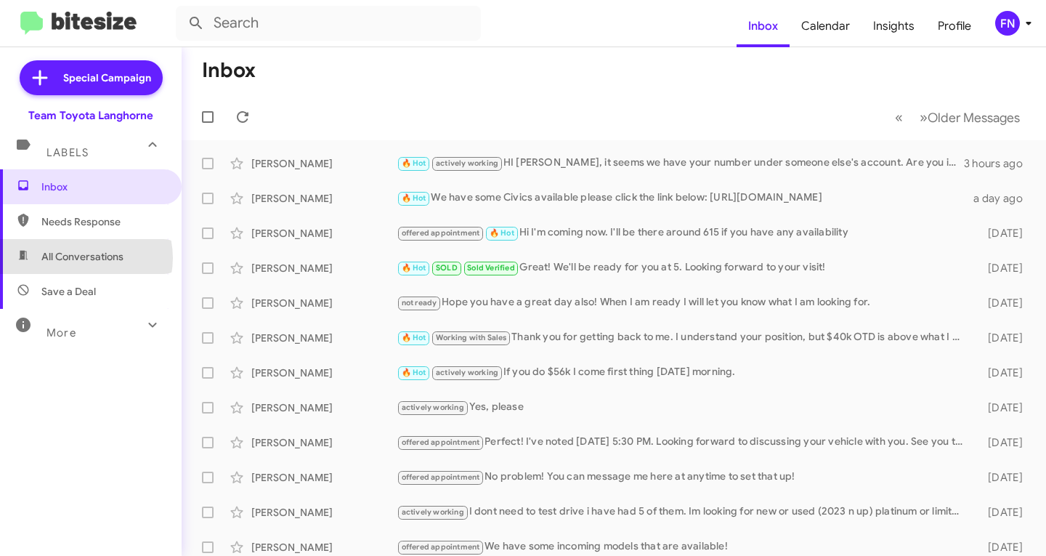
click at [82, 258] on span "All Conversations" at bounding box center [82, 256] width 82 height 15
type input "in:all-conversations"
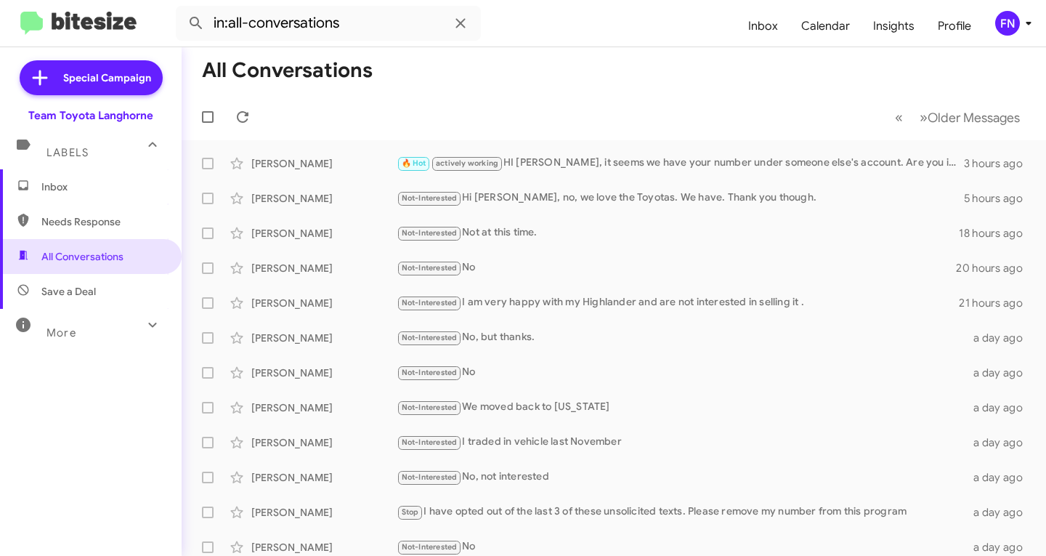
click at [1008, 15] on div "FN" at bounding box center [1007, 23] width 25 height 25
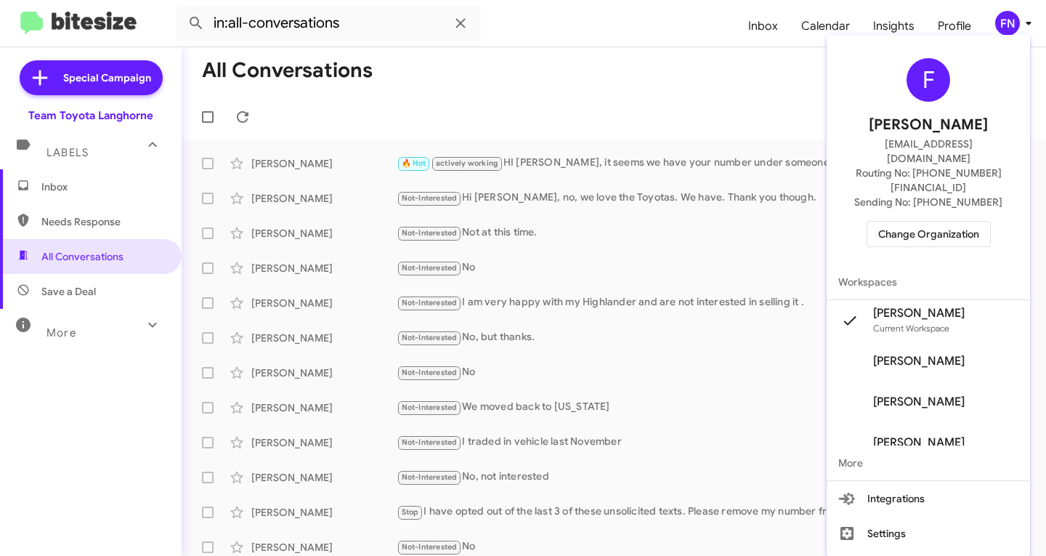
click at [96, 188] on div at bounding box center [523, 278] width 1046 height 556
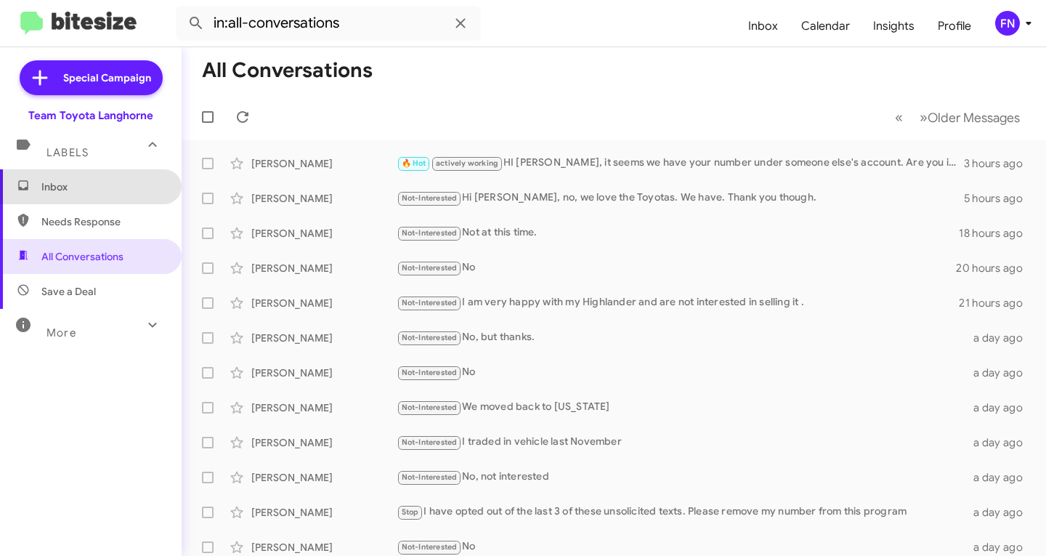
click at [95, 188] on span "Inbox" at bounding box center [102, 186] width 123 height 15
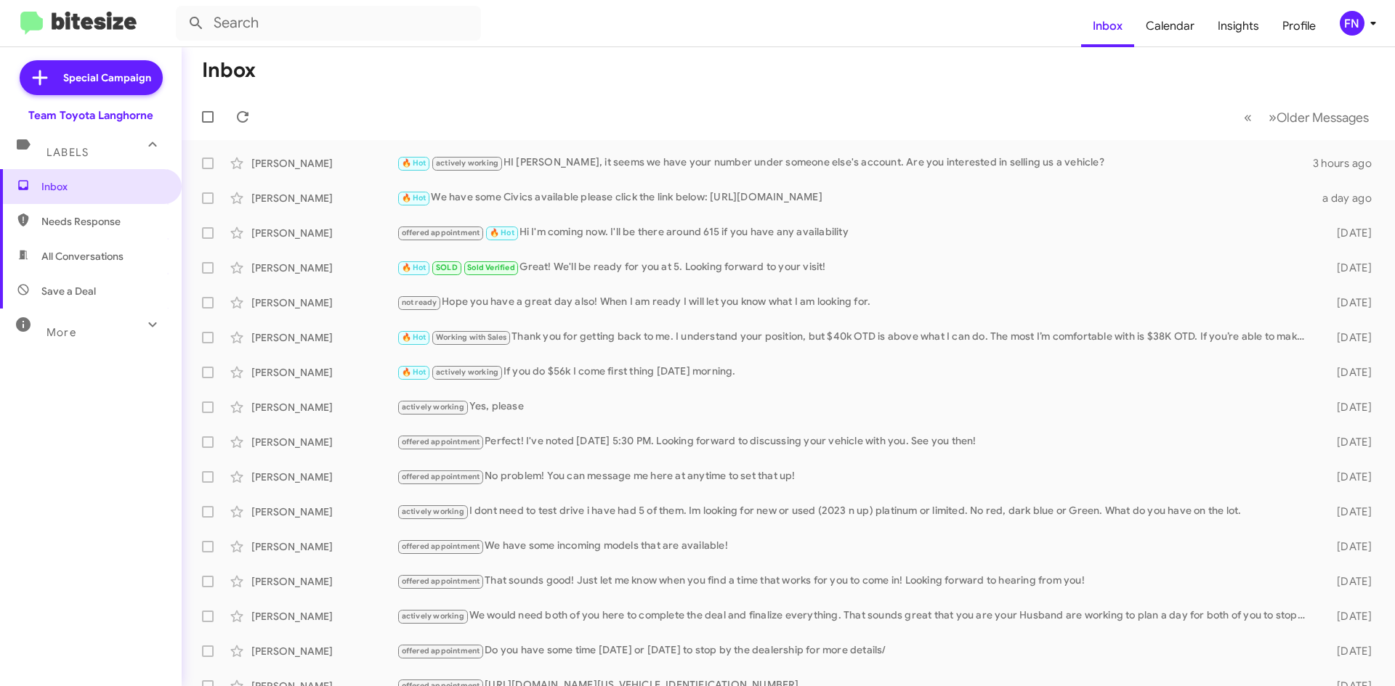
click at [86, 266] on span "All Conversations" at bounding box center [91, 256] width 182 height 35
type input "in:all-conversations"
